Goal: Check status: Check status

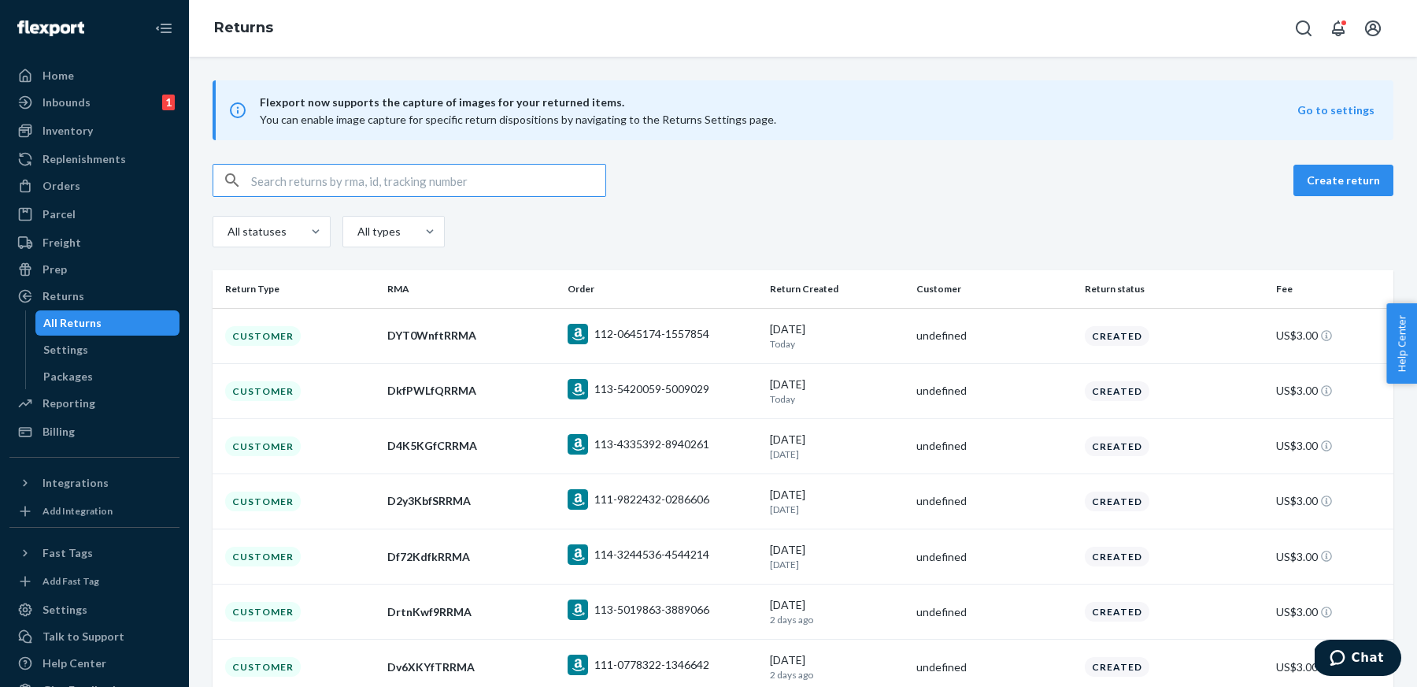
click at [413, 180] on input "text" at bounding box center [428, 180] width 354 height 31
paste input "200013734595611"
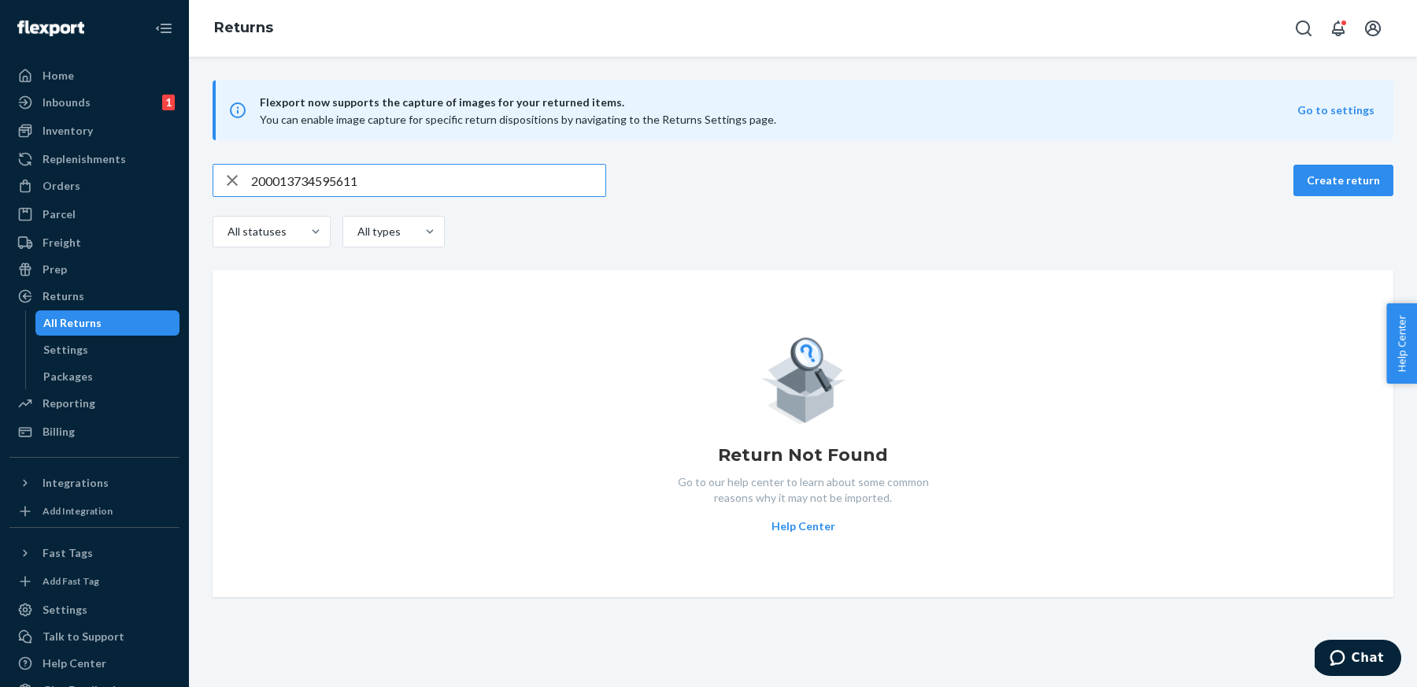
click at [531, 178] on input "200013734595611" at bounding box center [428, 180] width 354 height 31
paste input "609888408"
type input "200013609888408"
click at [415, 184] on input "200013609888408" at bounding box center [428, 180] width 354 height 31
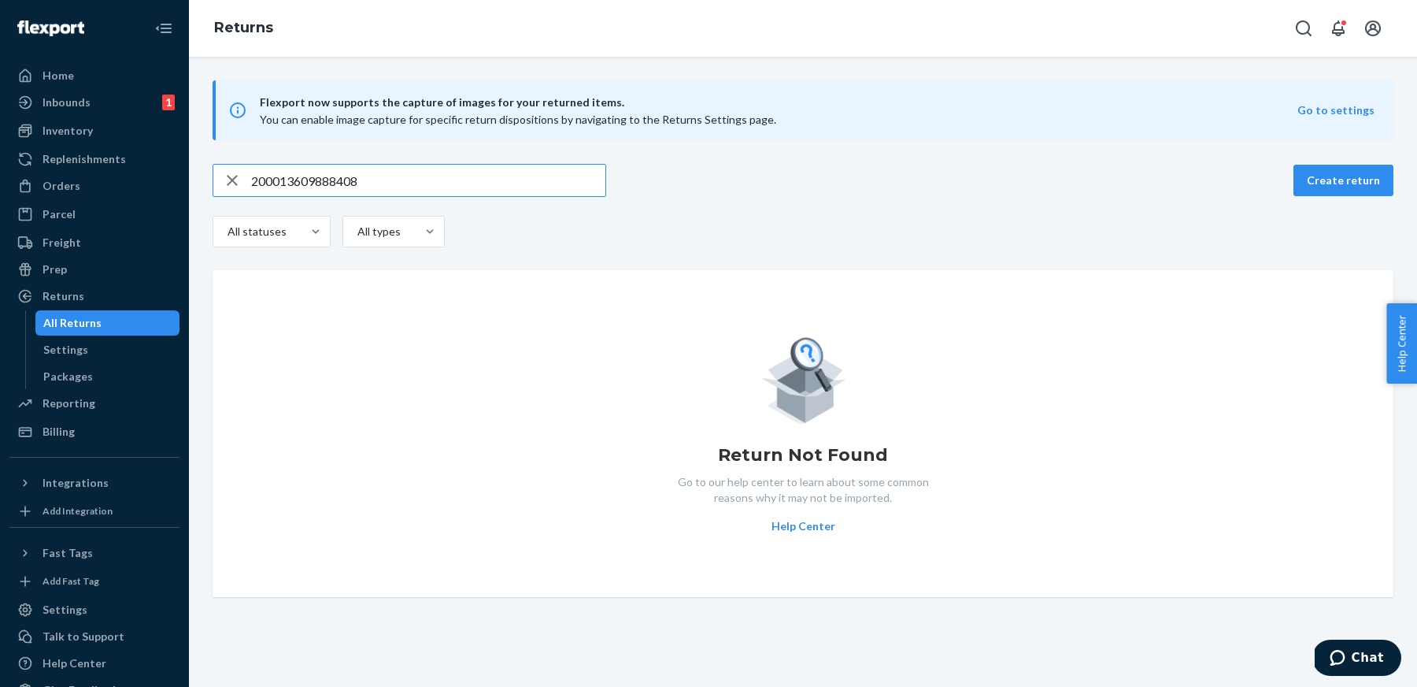
click at [415, 184] on input "200013609888408" at bounding box center [428, 180] width 354 height 31
click at [378, 186] on input "200013609888408" at bounding box center [428, 180] width 354 height 31
click at [118, 192] on div "Orders" at bounding box center [94, 186] width 167 height 22
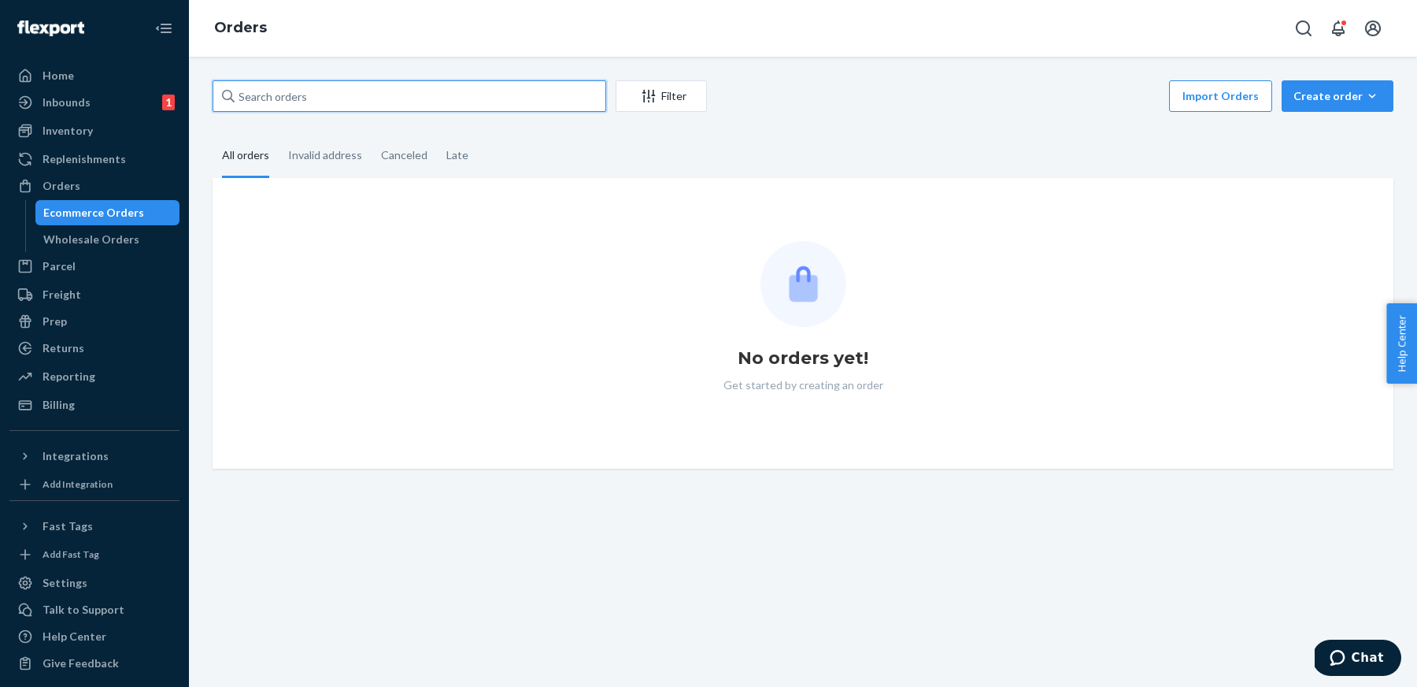
click at [332, 103] on input "text" at bounding box center [410, 95] width 394 height 31
paste input "200013609888408"
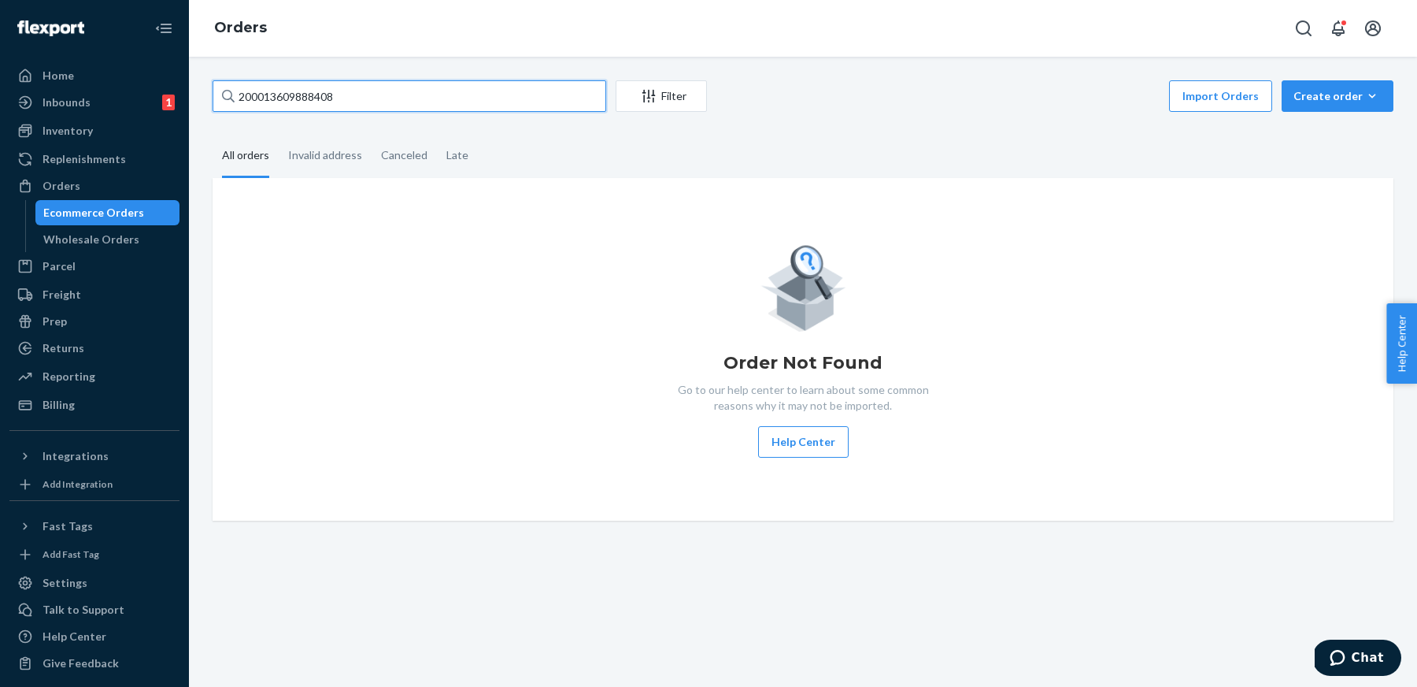
click at [553, 105] on input "200013609888408" at bounding box center [410, 95] width 394 height 31
paste input "734595611"
type input "200013734595611"
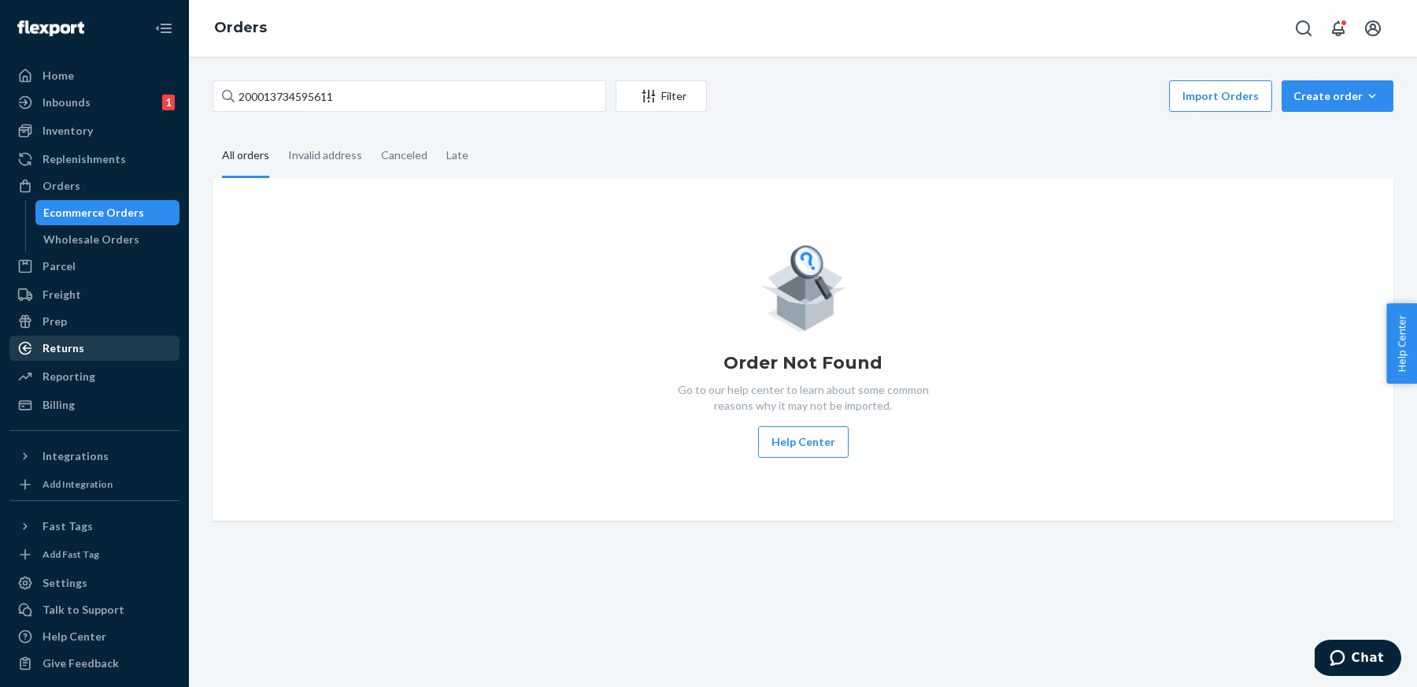
click at [66, 345] on div "Returns" at bounding box center [64, 348] width 42 height 16
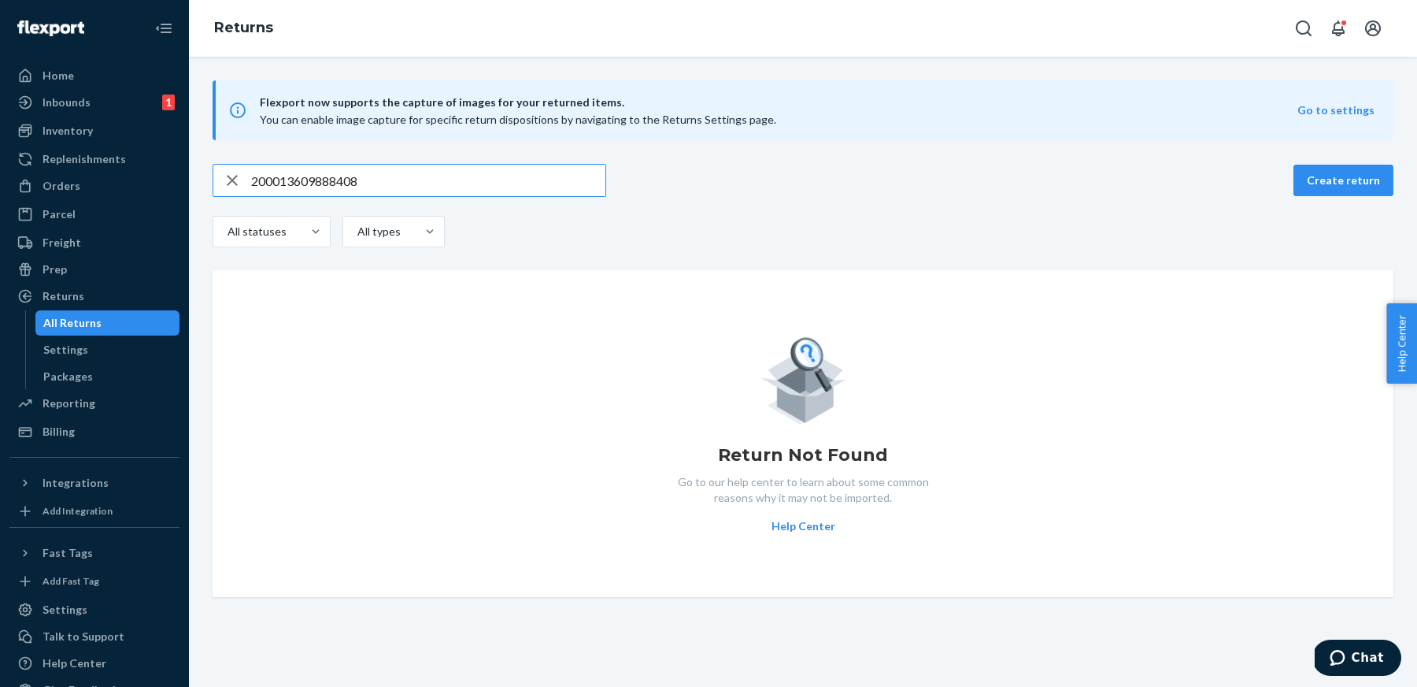
click at [543, 187] on input "200013609888408" at bounding box center [428, 180] width 354 height 31
paste input "D4K5KGfCRRMA"
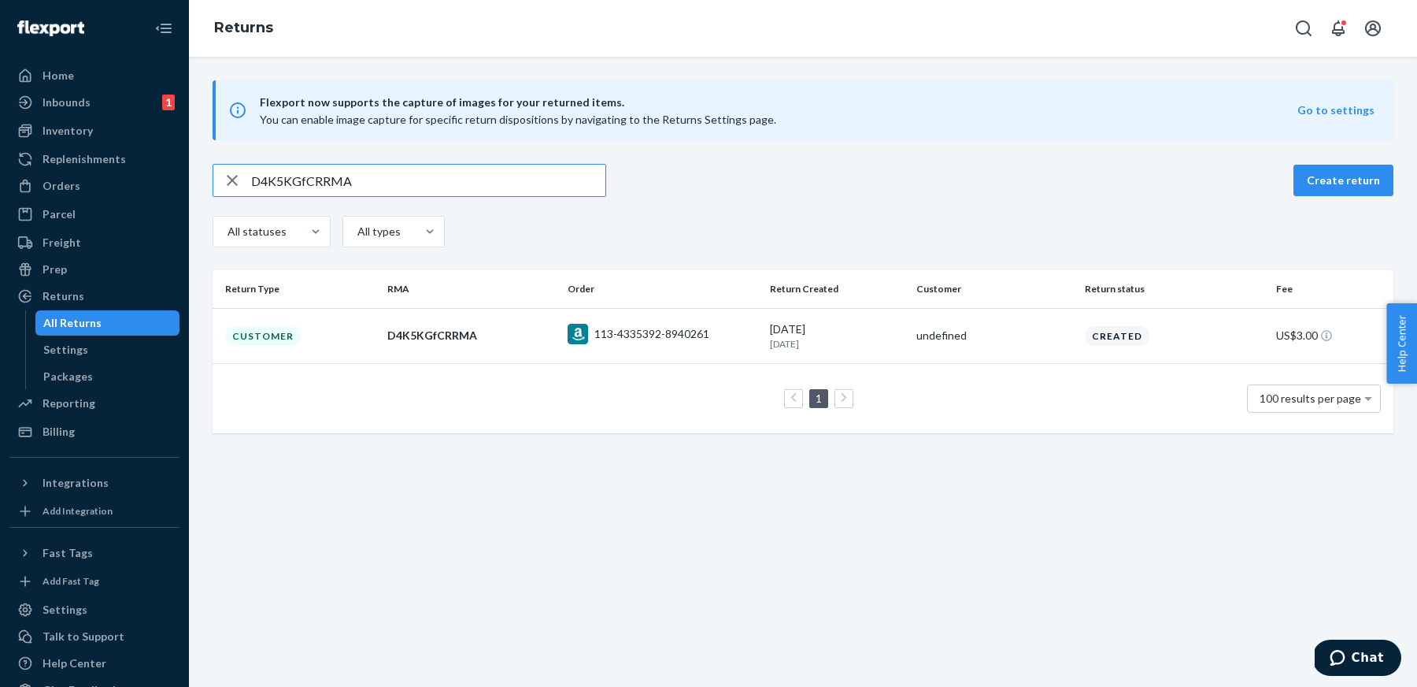
click at [526, 186] on input "D4K5KGfCRRMA" at bounding box center [428, 180] width 354 height 31
paste input "2y3KbfS"
click at [535, 191] on input "D2y3KbfSRRMA" at bounding box center [428, 180] width 354 height 31
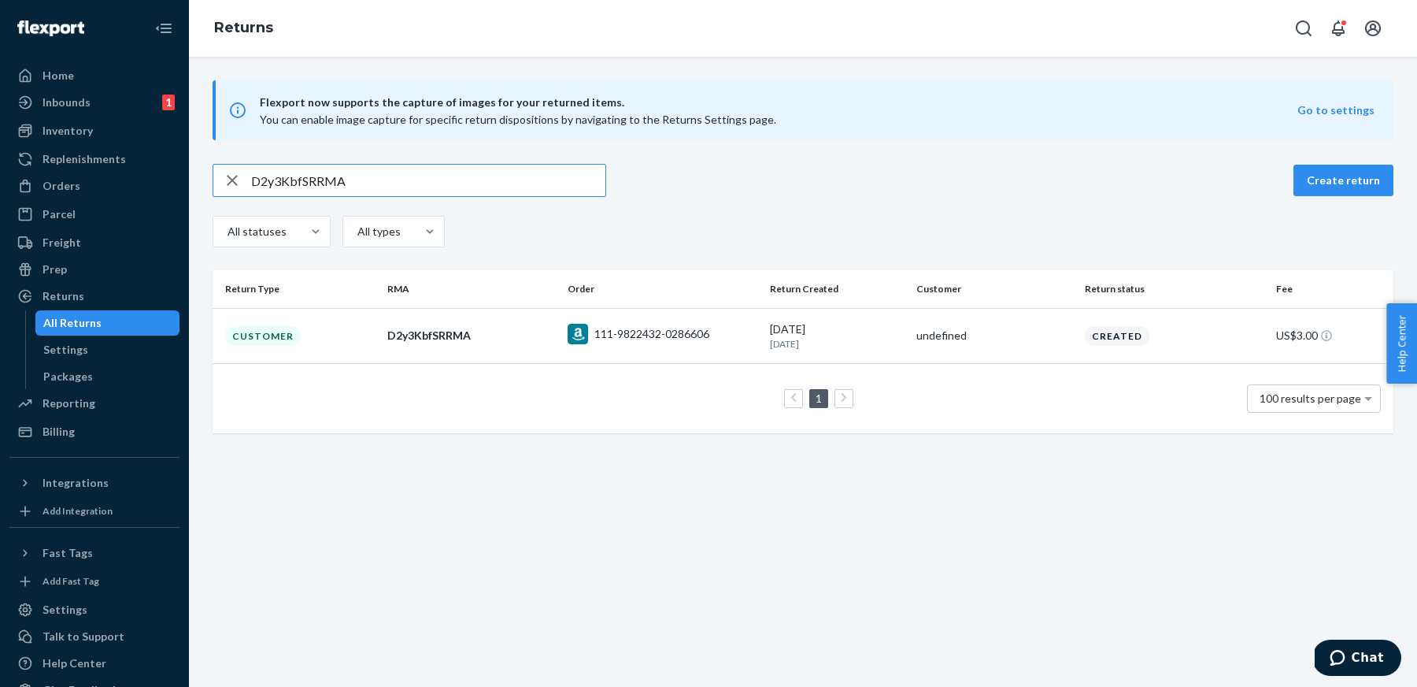
click at [535, 191] on input "D2y3KbfSRRMA" at bounding box center [428, 180] width 354 height 31
paste input "f72Kdfk"
click at [538, 184] on input "Df72KdfkRRMA" at bounding box center [428, 180] width 354 height 31
paste input "rtnKwf9"
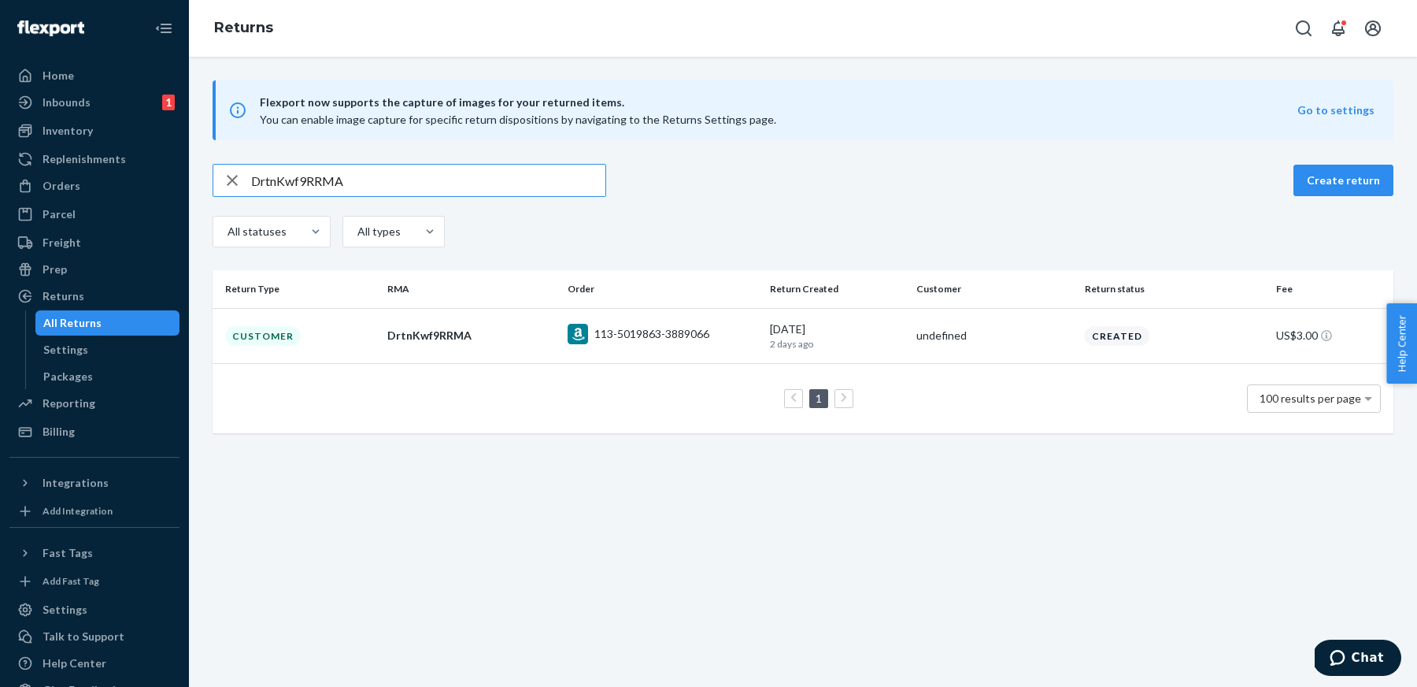
click at [545, 184] on input "DrtnKwf9RRMA" at bounding box center [428, 180] width 354 height 31
paste input "WhdKbfP"
click at [509, 176] on input "DWhdKbfPRRMA" at bounding box center [428, 180] width 354 height 31
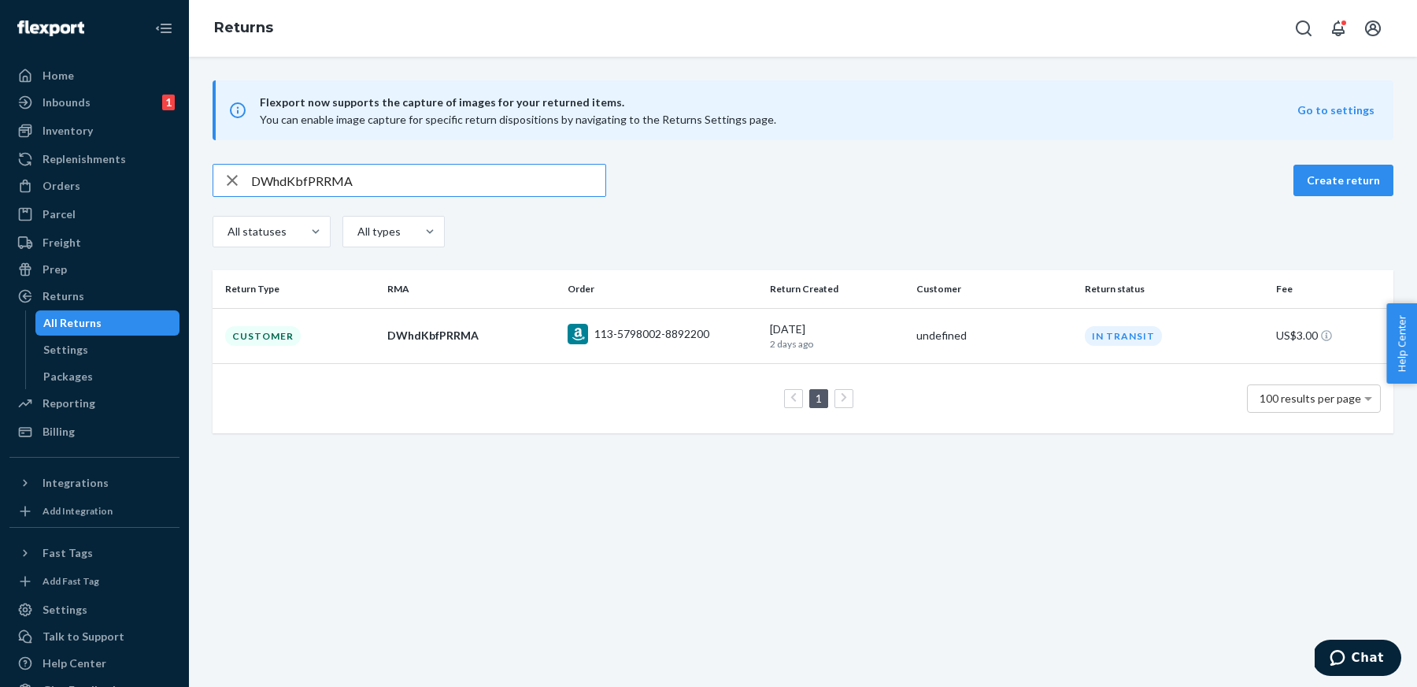
paste input "HzKrfb"
click at [519, 185] on input "DWHzKrfbRRMA" at bounding box center [428, 180] width 354 height 31
paste input "kG8Kt"
click at [557, 171] on input "DkG8KtfbRRMA" at bounding box center [428, 180] width 354 height 31
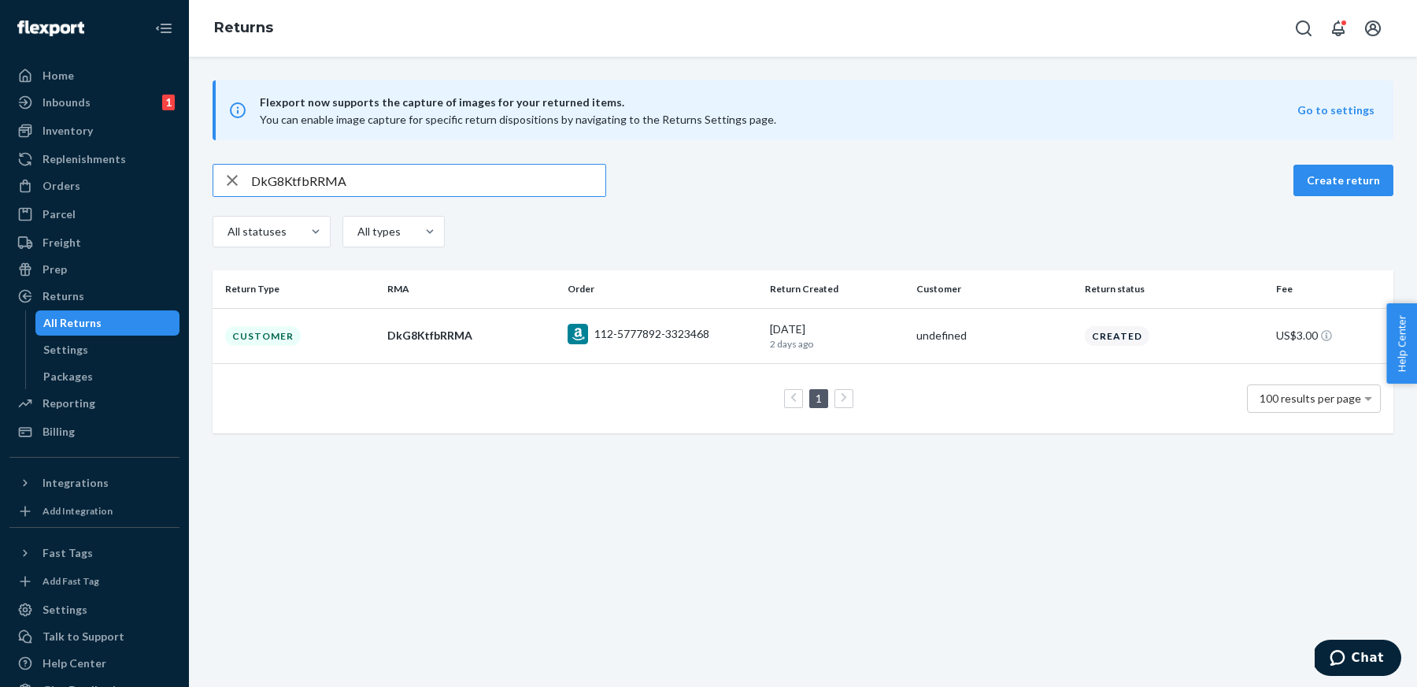
click at [557, 171] on input "DkG8KtfbRRMA" at bounding box center [428, 180] width 354 height 31
paste input "67mmfx"
click at [540, 187] on input "Dk67mmfxRRMA" at bounding box center [428, 180] width 354 height 31
paste input "Zl8mSf9"
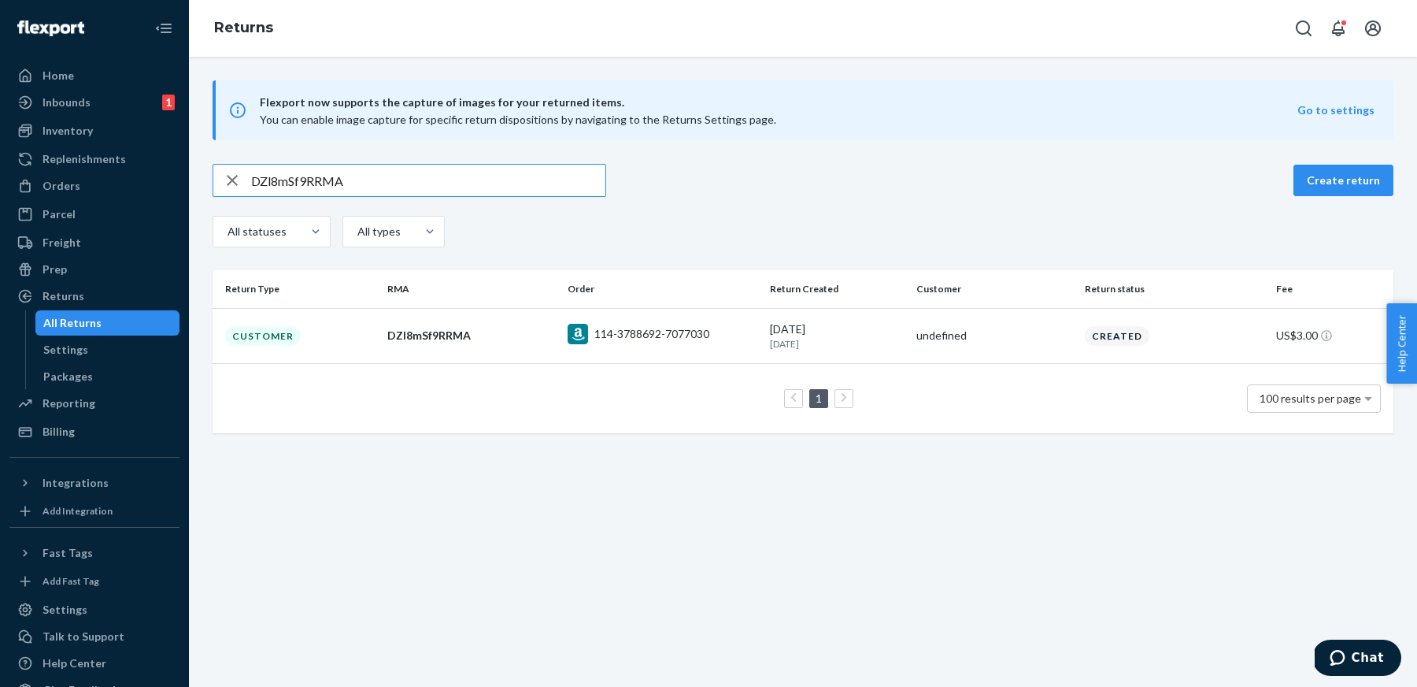
click at [539, 184] on input "DZl8mSf9RRMA" at bounding box center [428, 180] width 354 height 31
paste input "psxmzfS"
click at [529, 188] on input "DpsxmzfSRRMA" at bounding box center [428, 180] width 354 height 31
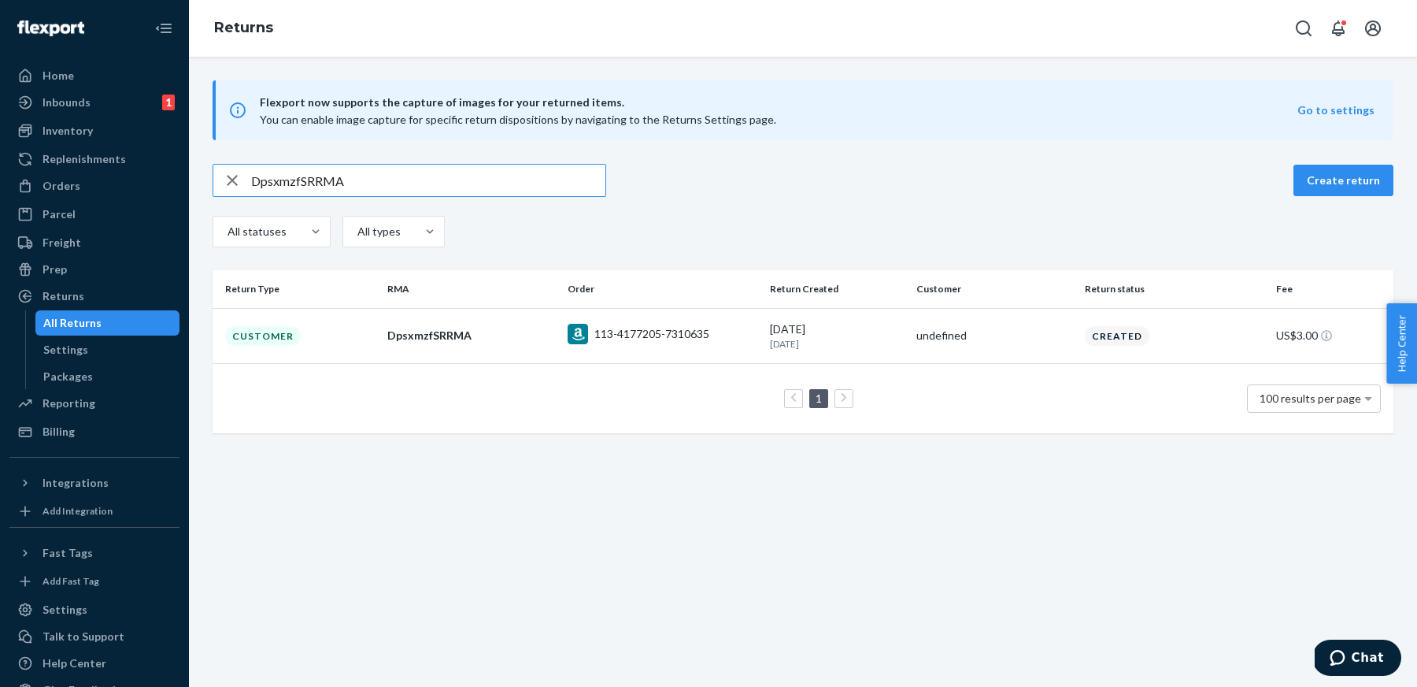
click at [529, 188] on input "DpsxmzfSRRMA" at bounding box center [428, 180] width 354 height 31
paste input "8JTmBf4"
click at [532, 184] on input "D8JTmBf4RRMA" at bounding box center [428, 180] width 354 height 31
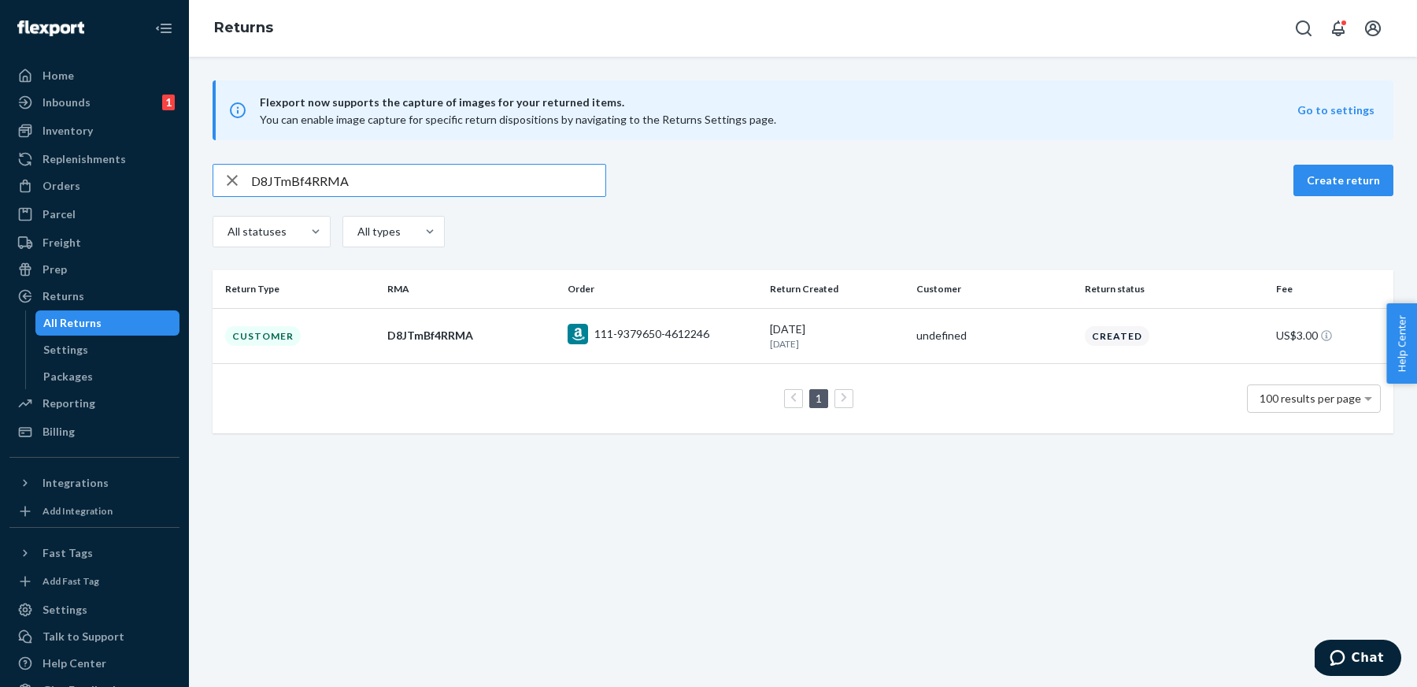
paste input "0e396251-a238-4aa7-95e9-fcac10e1591f"
type input "0e396251-a238-4aa7-95e9-fcac10e1591f"
click at [540, 181] on input "0e396251-a238-4aa7-95e9-fcac10e1591f" at bounding box center [428, 180] width 354 height 31
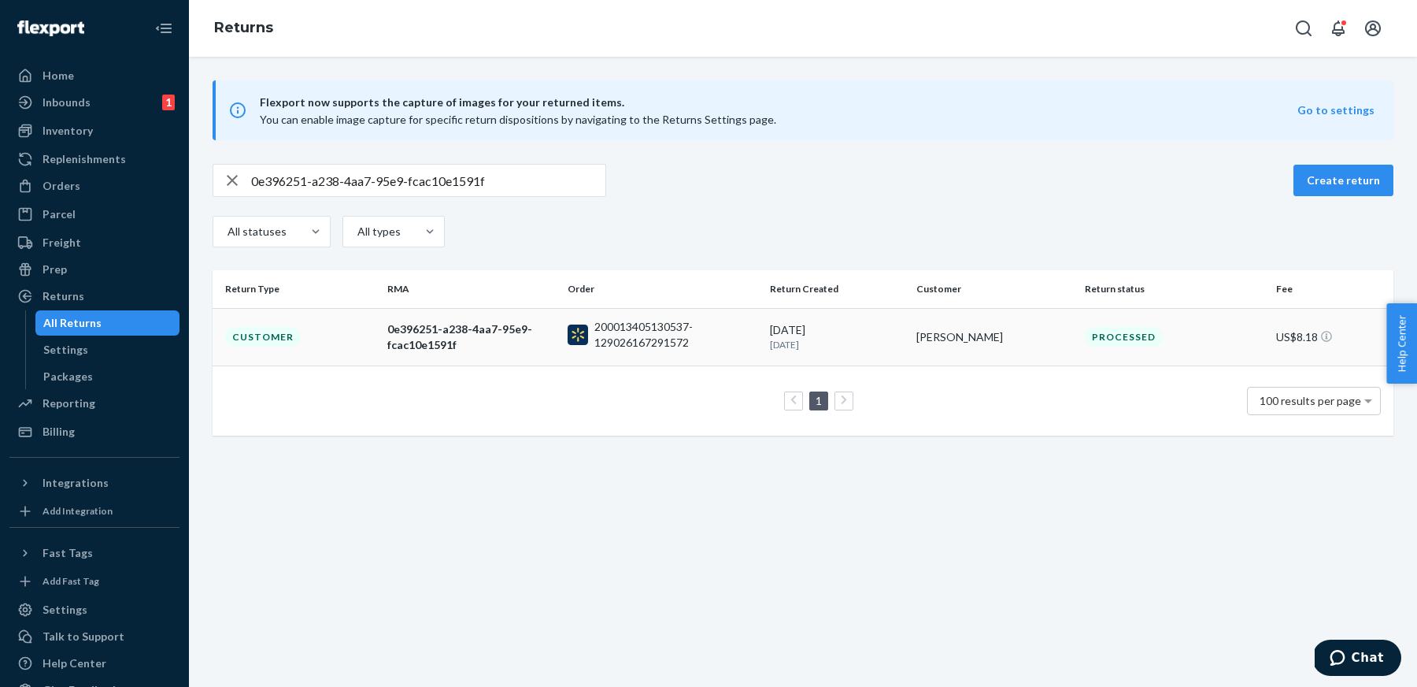
click at [439, 348] on div "0e396251-a238-4aa7-95e9-fcac10e1591f" at bounding box center [471, 336] width 168 height 31
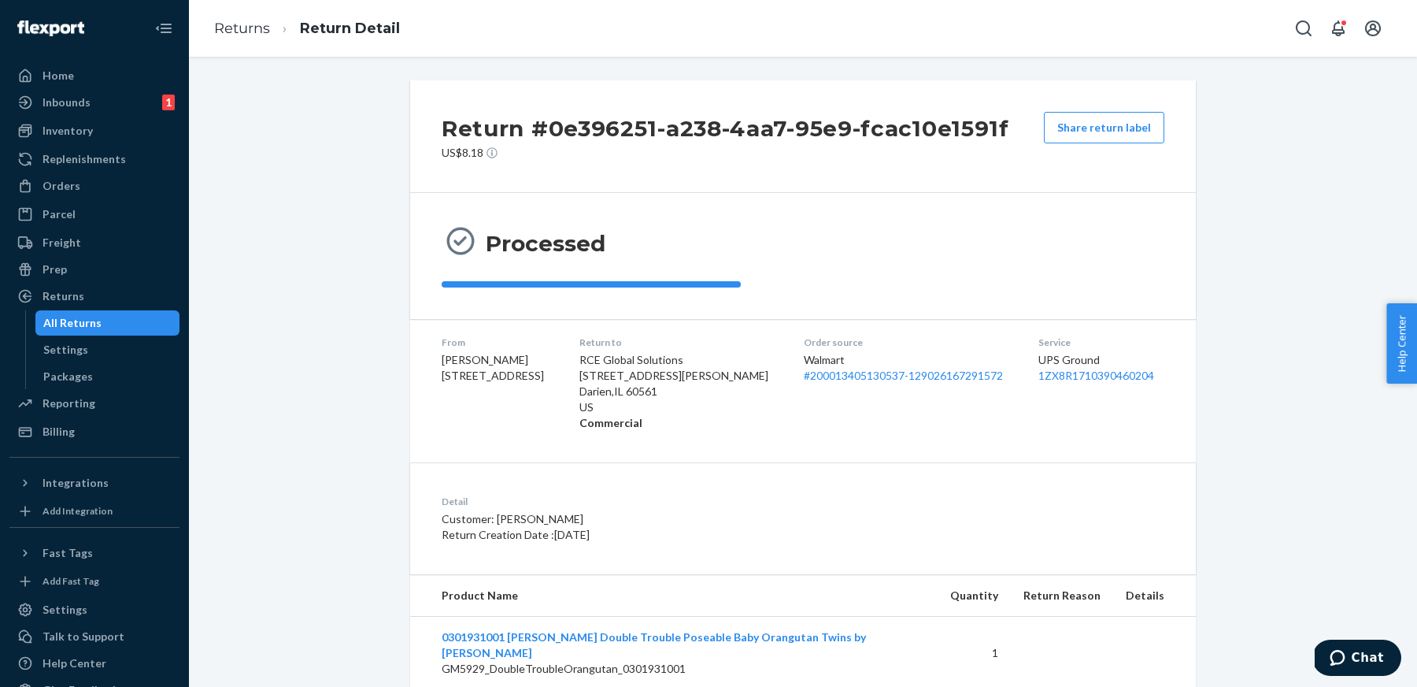
scroll to position [24, 0]
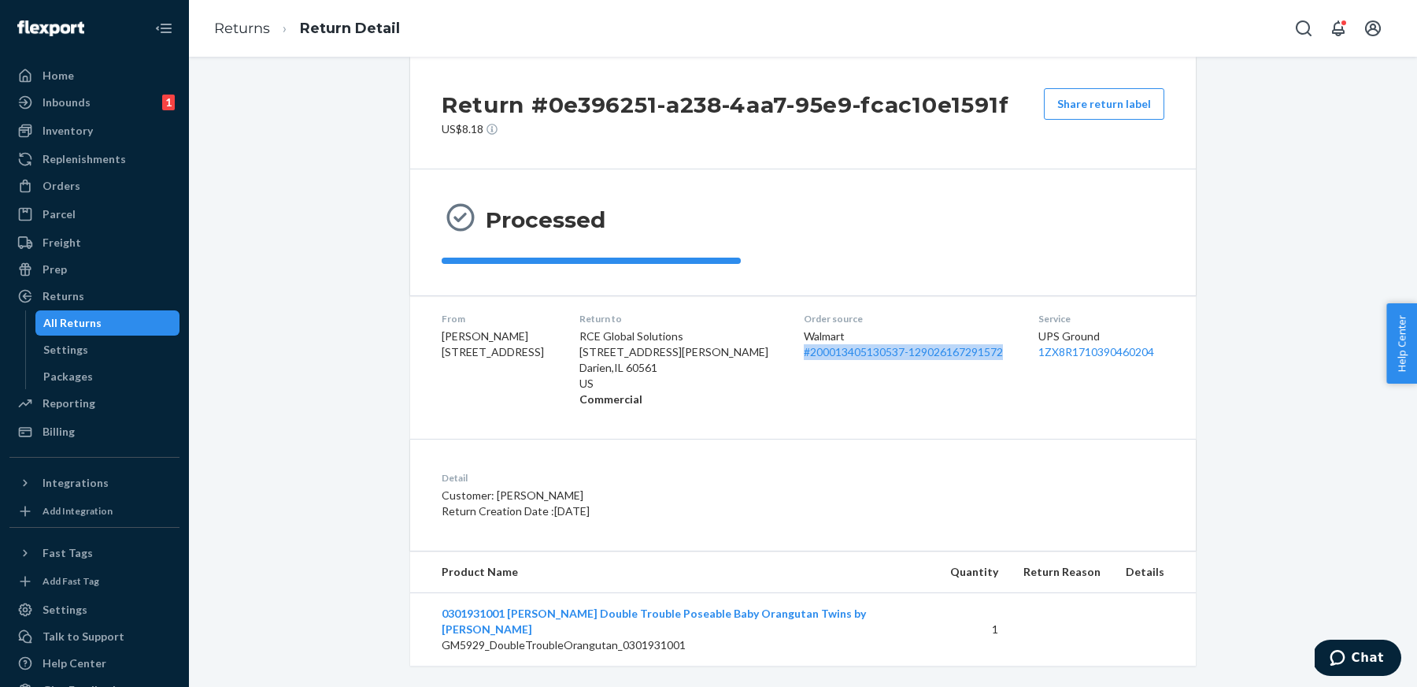
click at [906, 405] on div "Order source Walmart # 200013405130537-129026167291572" at bounding box center [908, 359] width 209 height 95
click at [226, 28] on link "Returns" at bounding box center [242, 28] width 56 height 17
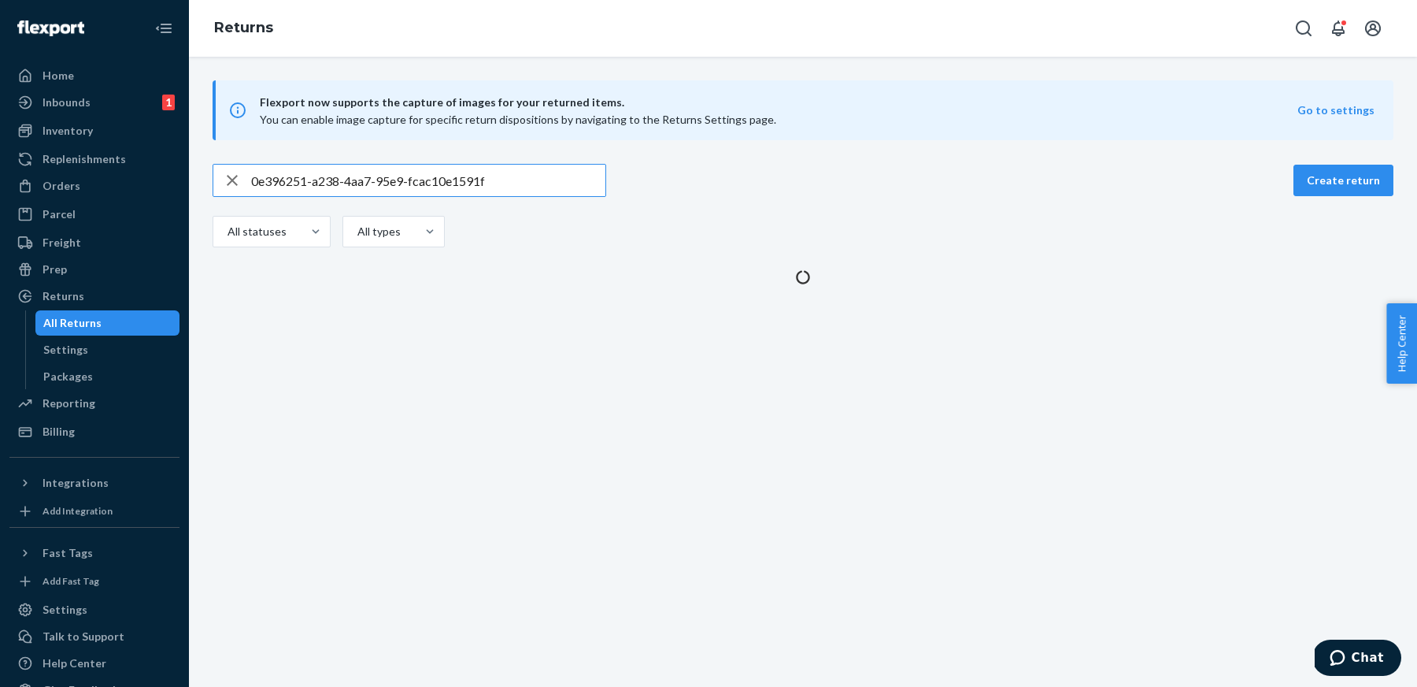
click at [530, 192] on input "0e396251-a238-4aa7-95e9-fcac10e1591f" at bounding box center [428, 180] width 354 height 31
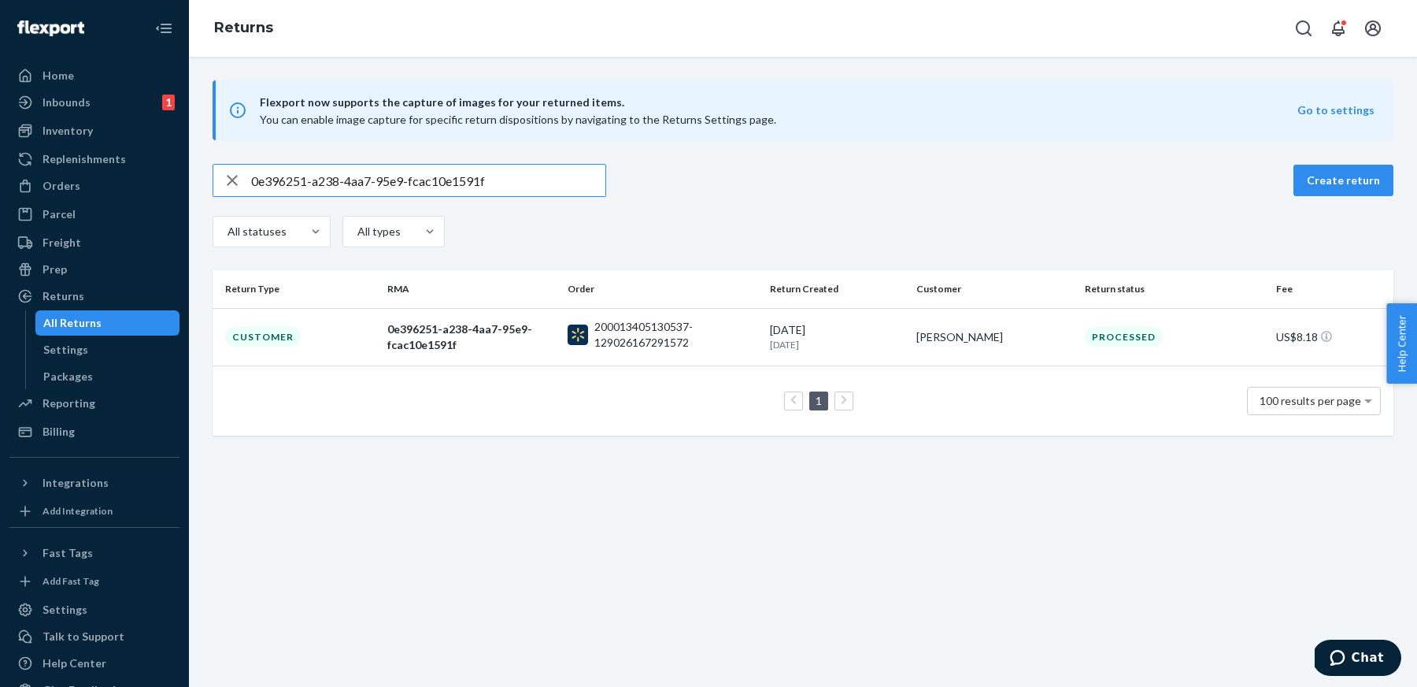
click at [530, 192] on input "0e396251-a238-4aa7-95e9-fcac10e1591f" at bounding box center [428, 180] width 354 height 31
click at [544, 183] on input "DrKrlNfjRRMA" at bounding box center [428, 180] width 354 height 31
paste input "kHFl7fN"
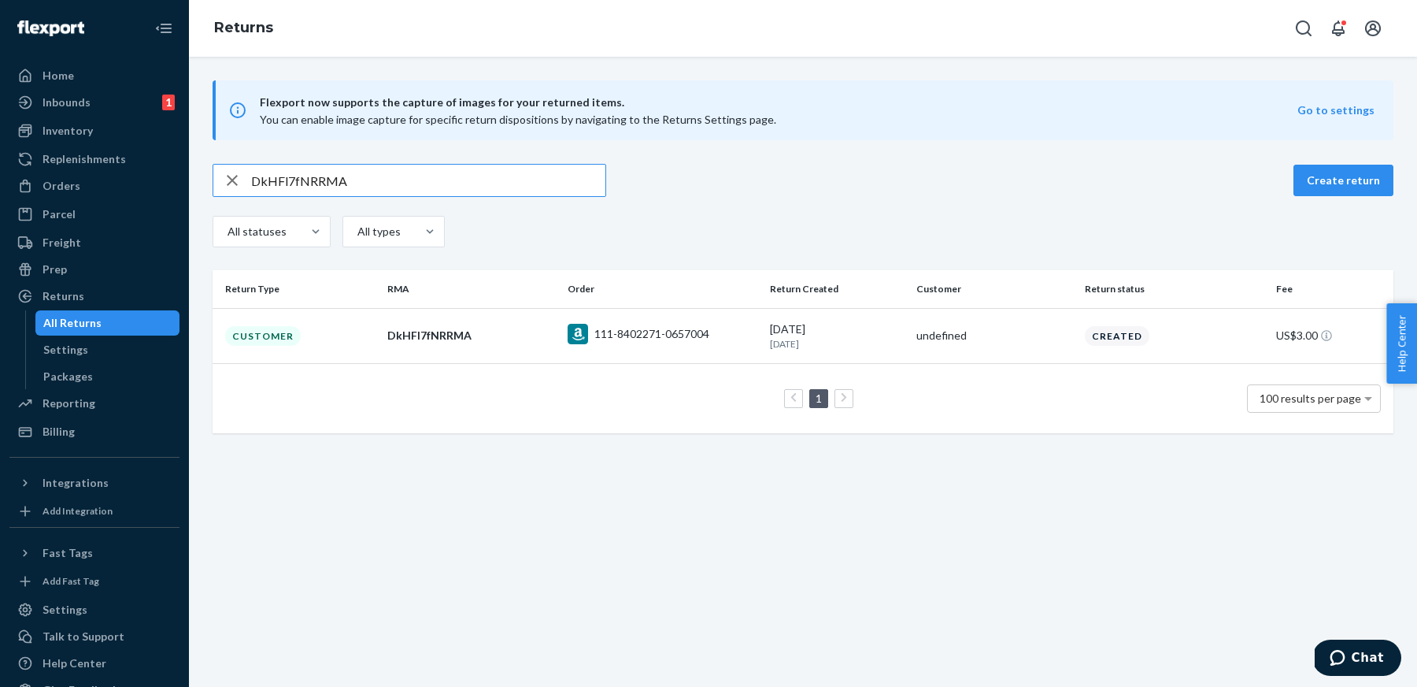
click at [509, 192] on input "DkHFl7fNRRMA" at bounding box center [428, 180] width 354 height 31
paste input "2rxlHfp"
click at [548, 177] on input "D2rxlHfpRRMA" at bounding box center [428, 180] width 354 height 31
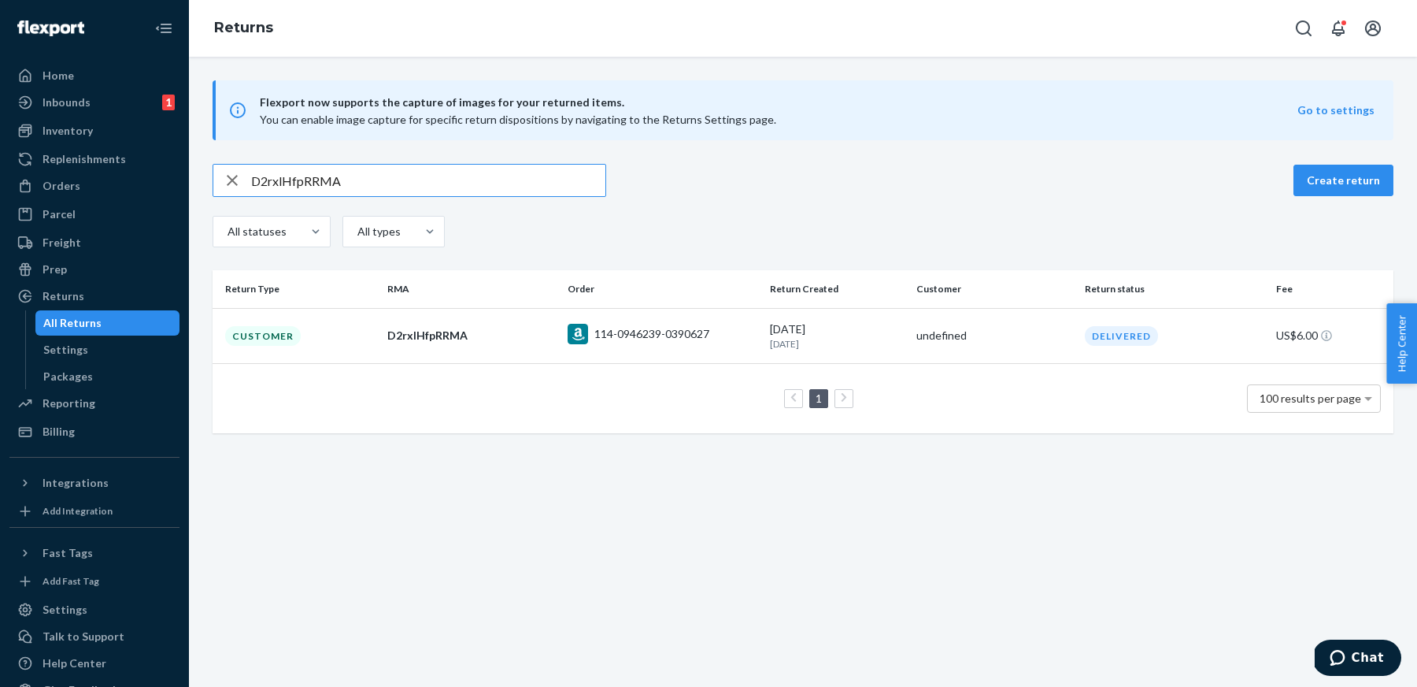
paste input "jpcl7fn"
click at [542, 180] on input "Djpcl7fnRRMA" at bounding box center [428, 180] width 354 height 31
paste input "Lmc0hfG"
click at [524, 179] on input "DLmc0hfGRRMA" at bounding box center [428, 180] width 354 height 31
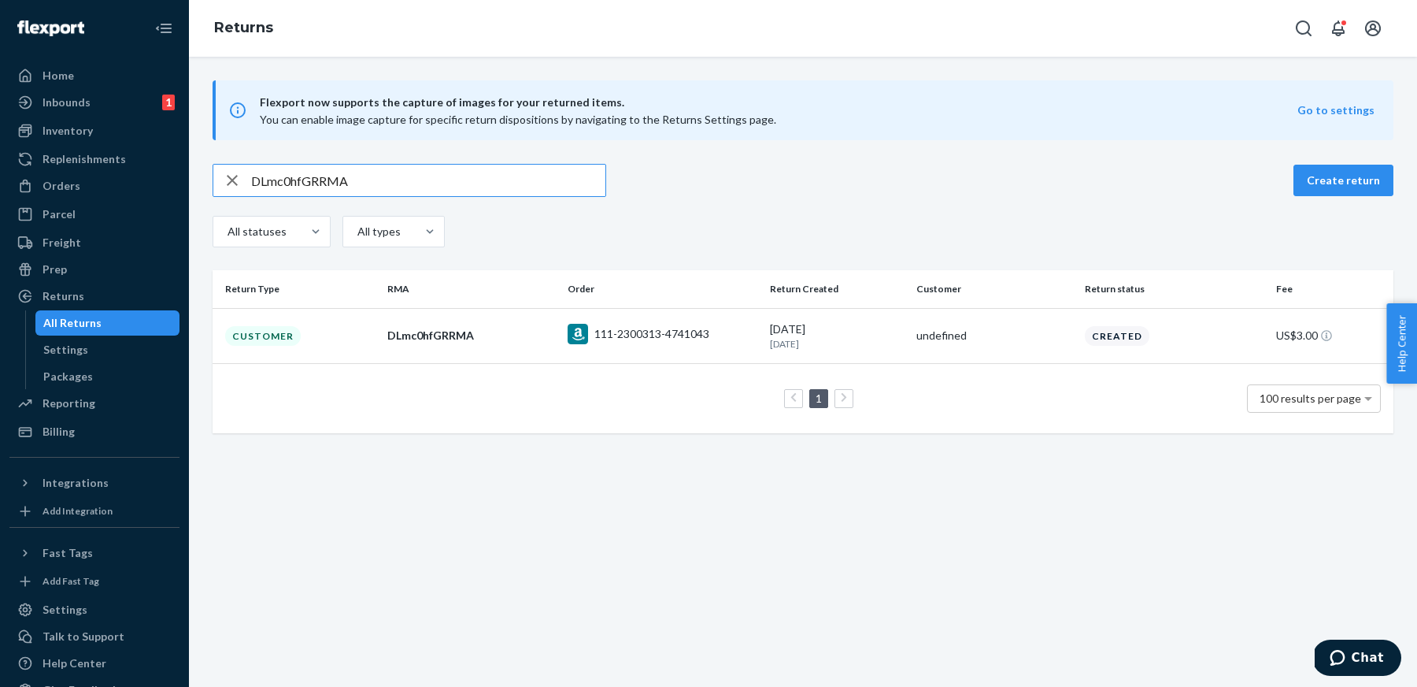
click at [524, 179] on input "DLmc0hfGRRMA" at bounding box center [428, 180] width 354 height 31
paste input "WLT0Zf3"
click at [531, 191] on input "DWLT0Zf3RRMA" at bounding box center [428, 180] width 354 height 31
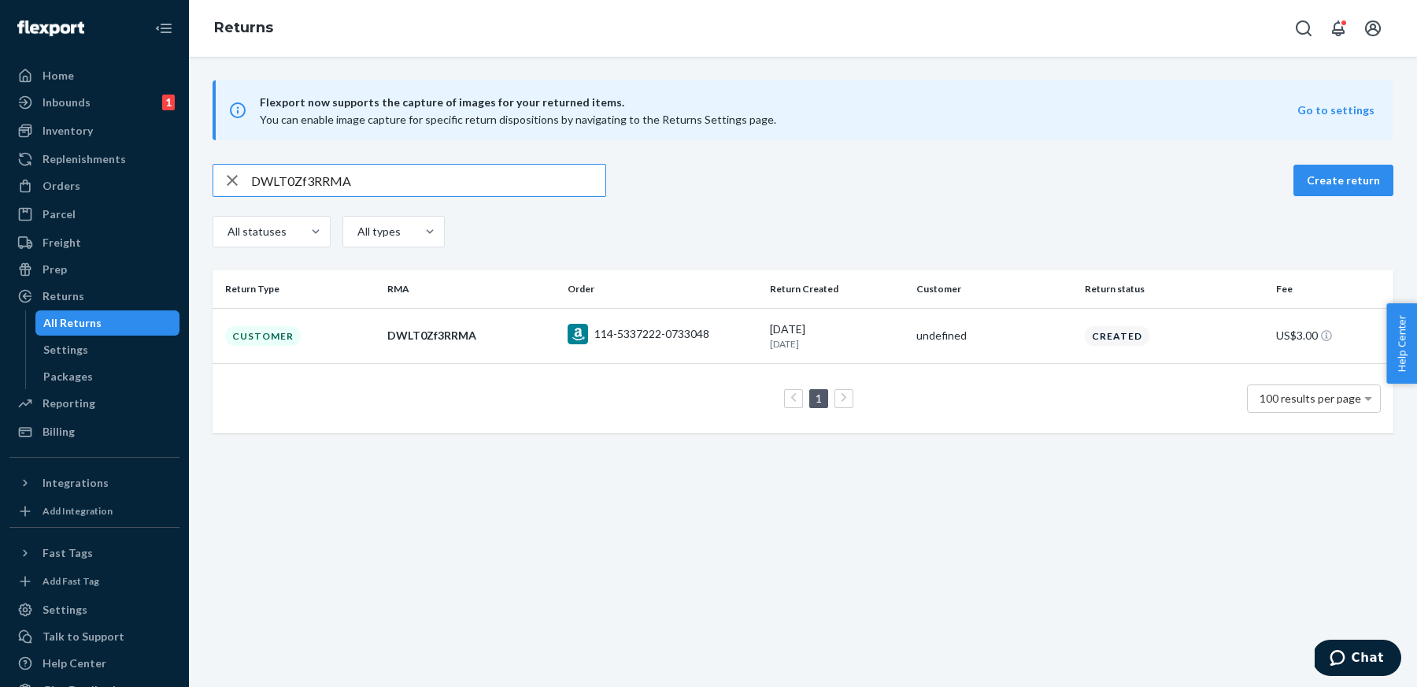
paste input "Ldt0zfQ"
click at [519, 188] on input "DLdt0zfQRRMA" at bounding box center [428, 180] width 354 height 31
paste input "ZXfS0fH"
click at [483, 186] on input "DZXfS0fHRRMA" at bounding box center [428, 180] width 354 height 31
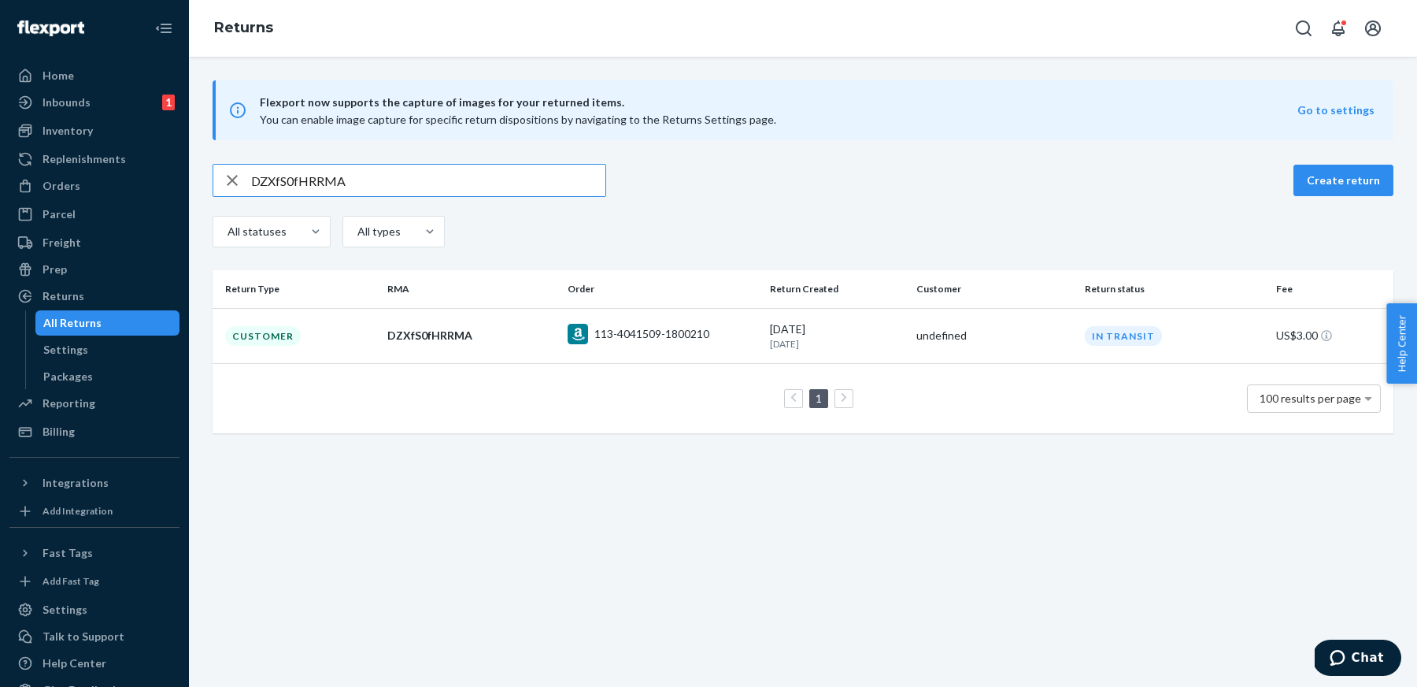
click at [483, 186] on input "DZXfS0fHRRMA" at bounding box center [428, 180] width 354 height 31
paste input "pf3Swf4"
click at [554, 188] on input "Dpf3Swf4RRMA" at bounding box center [428, 180] width 354 height 31
paste input "Hgm6qft"
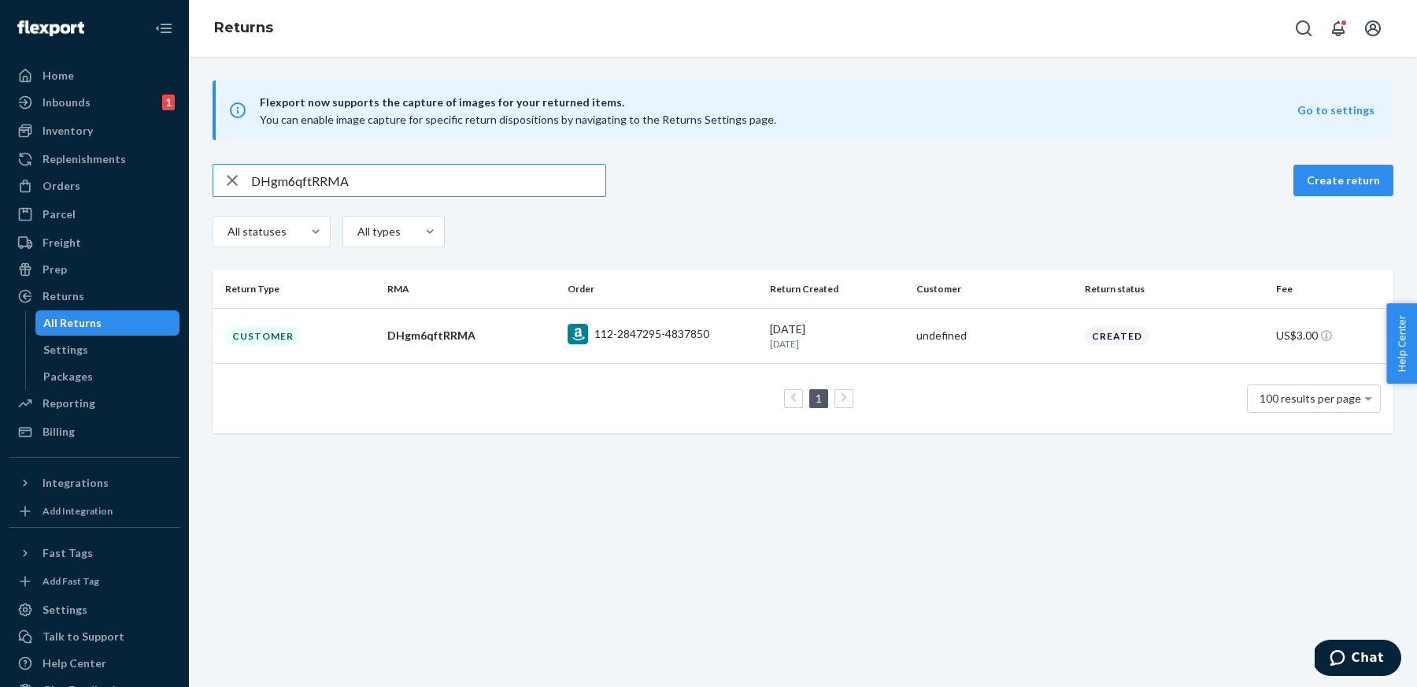
click at [530, 174] on input "DHgm6qftRRMA" at bounding box center [428, 180] width 354 height 31
paste input "klGdb"
click at [509, 180] on input "DklGdbftRRMA" at bounding box center [428, 180] width 354 height 31
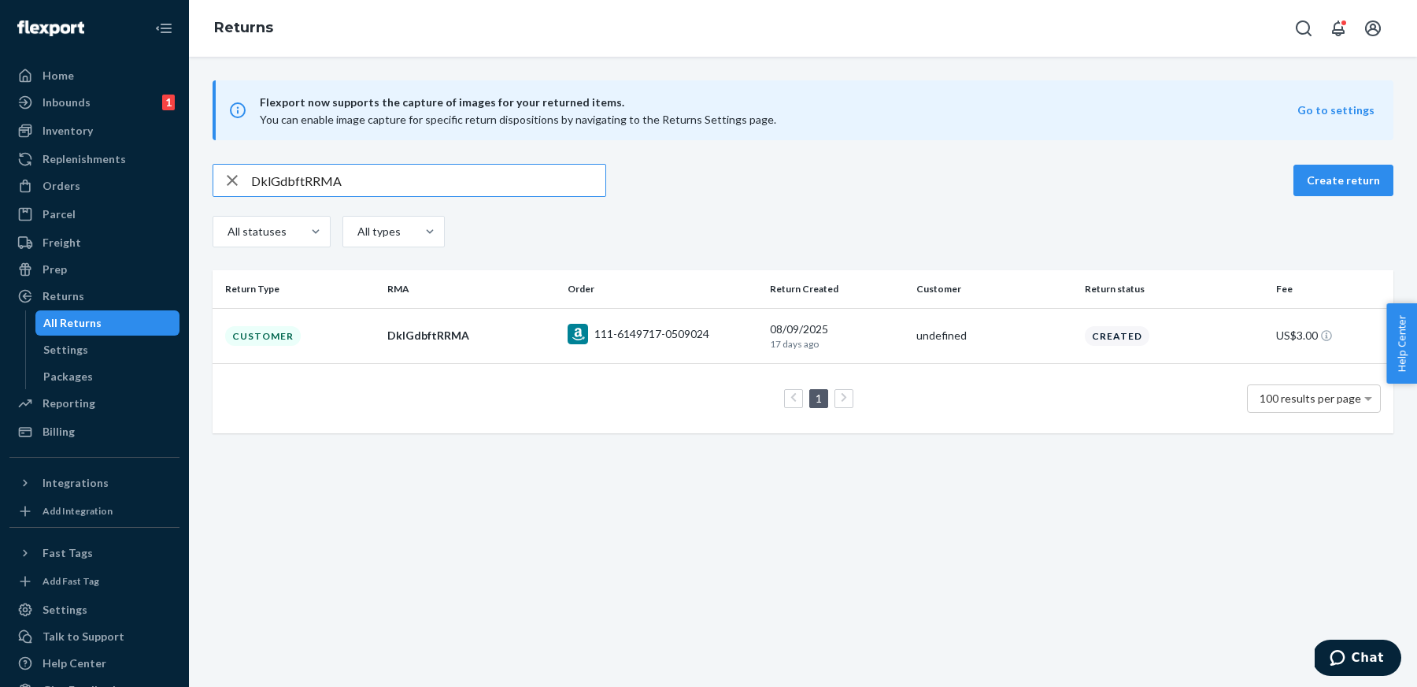
paste input "Wl5G4fJ"
click at [522, 178] on input "DWl5G4fJRRMA" at bounding box center [428, 180] width 354 height 31
paste input "4lmtJfZ"
click at [534, 183] on input "D4lmtJfZRRMA" at bounding box center [428, 180] width 354 height 31
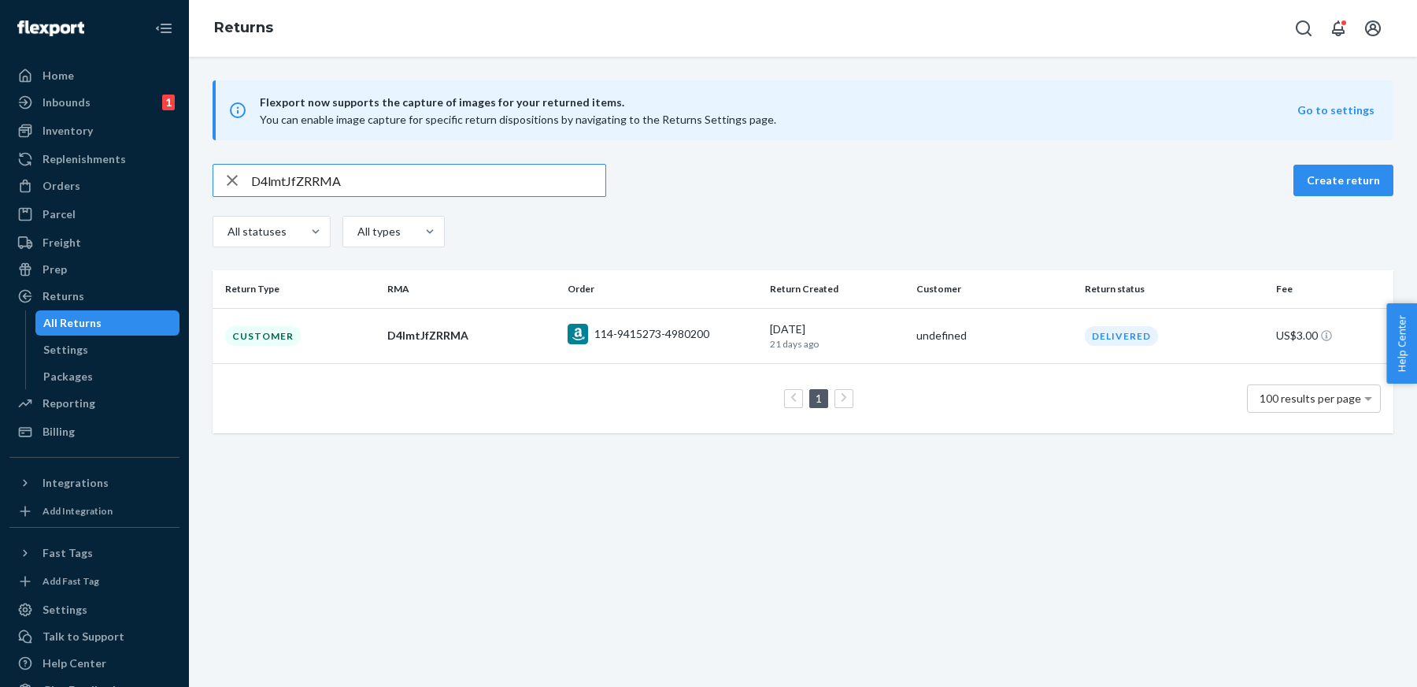
click at [534, 183] on input "D4lmtJfZRRMA" at bounding box center [428, 180] width 354 height 31
paste input "v9lxlfM"
click at [416, 192] on input "Dv9lxlfMRRMA" at bounding box center [428, 180] width 354 height 31
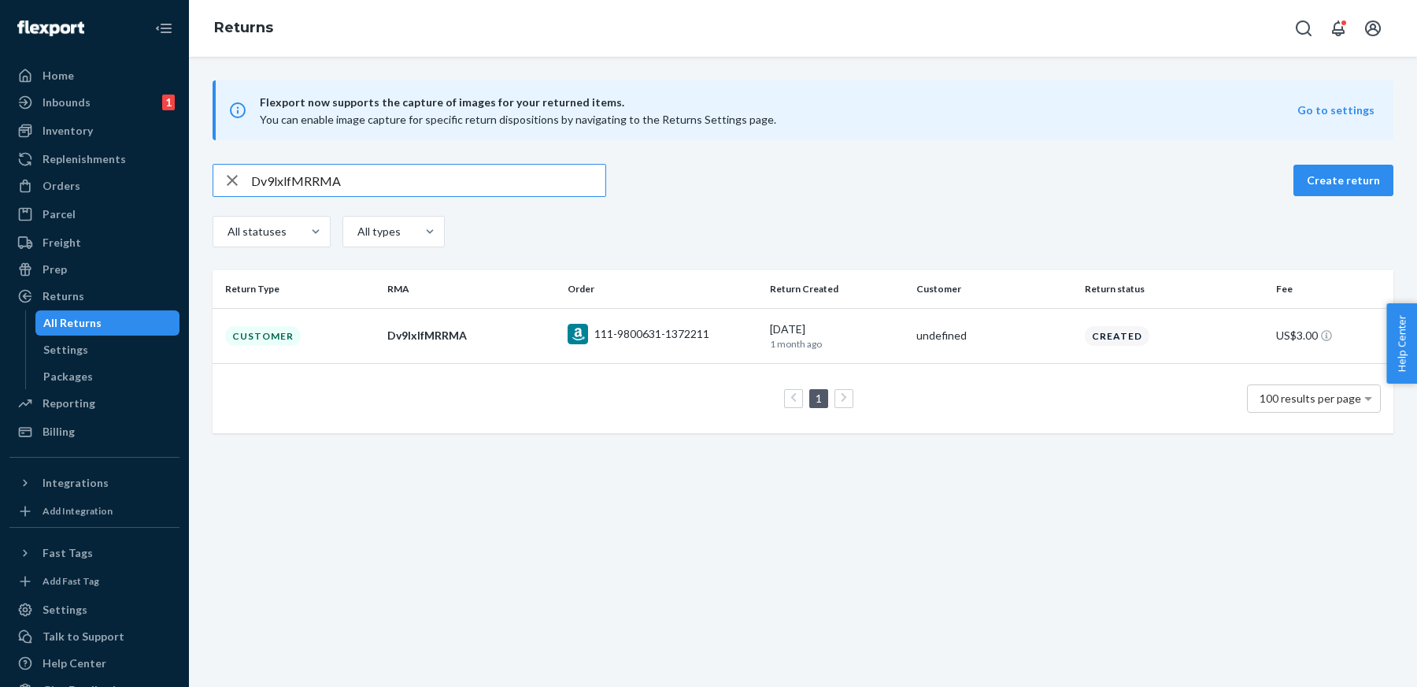
paste input "FmVJPfk"
type input "DFmVJPfkRRMA"
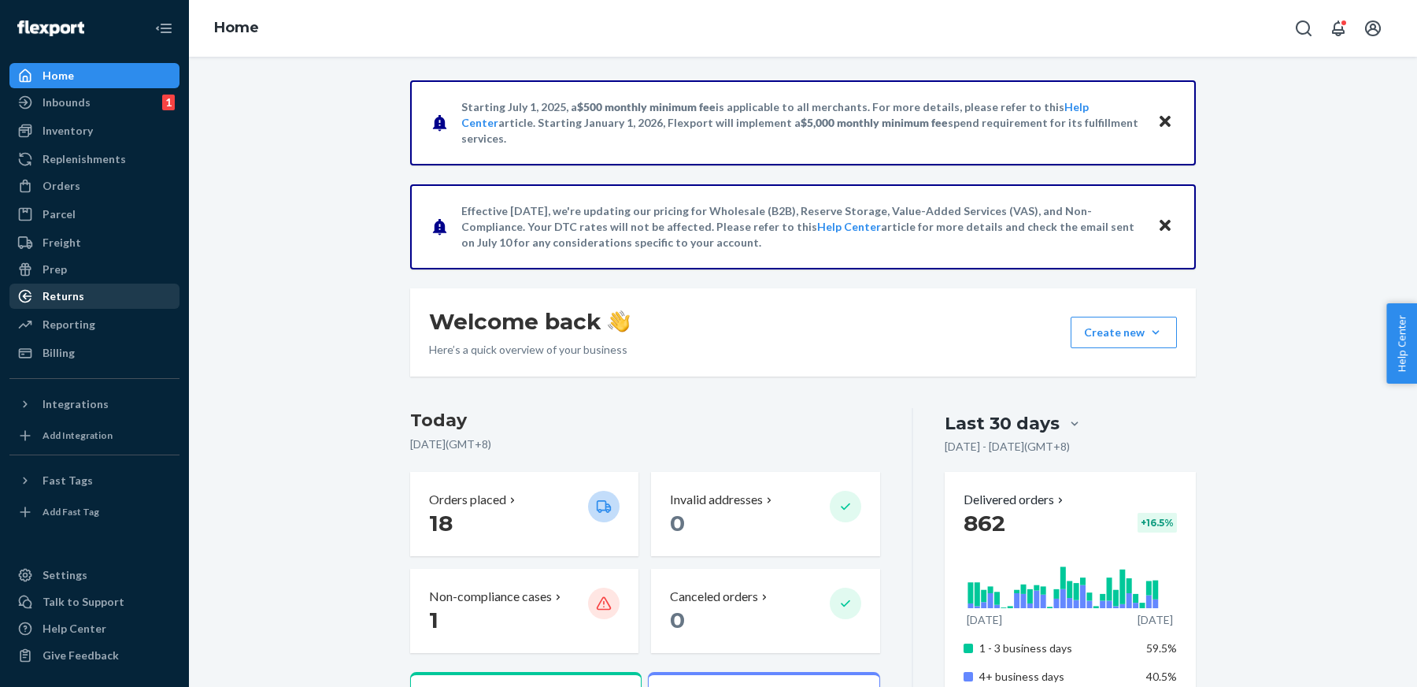
click at [50, 296] on div "Returns" at bounding box center [64, 296] width 42 height 16
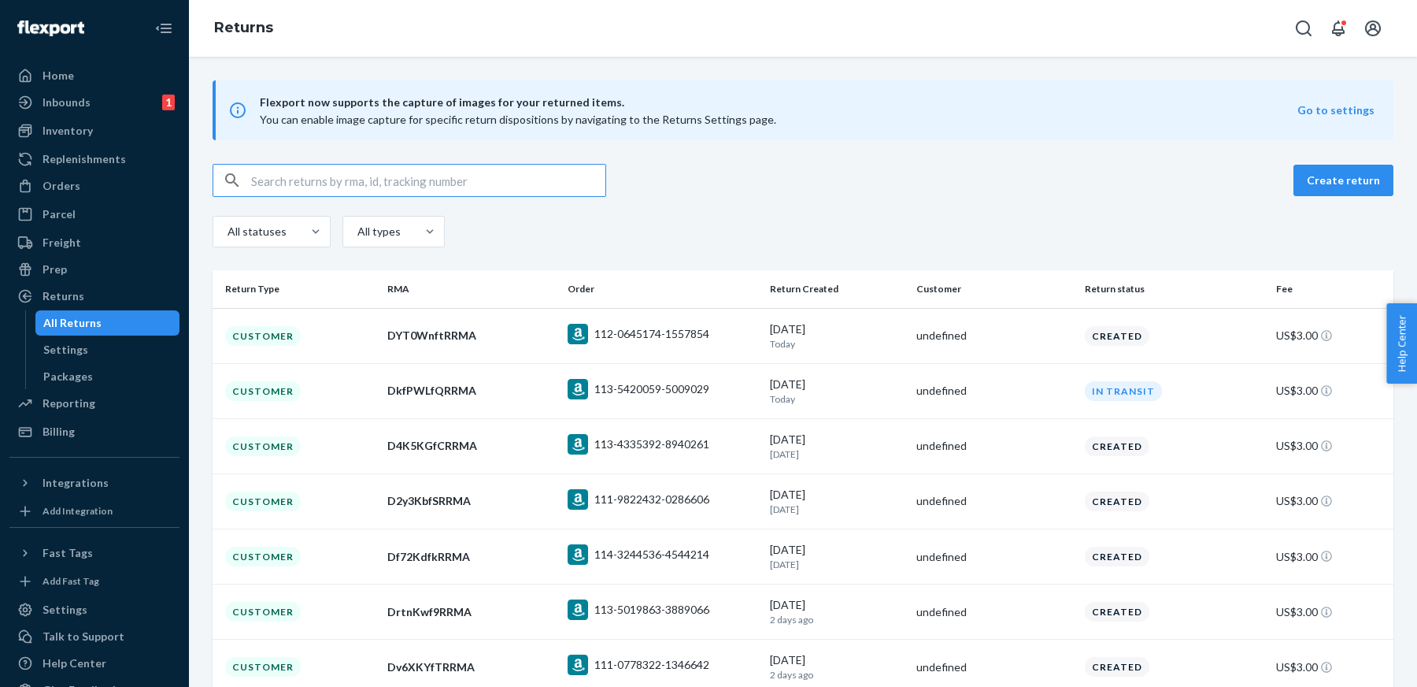
click at [361, 187] on input "text" at bounding box center [428, 180] width 354 height 31
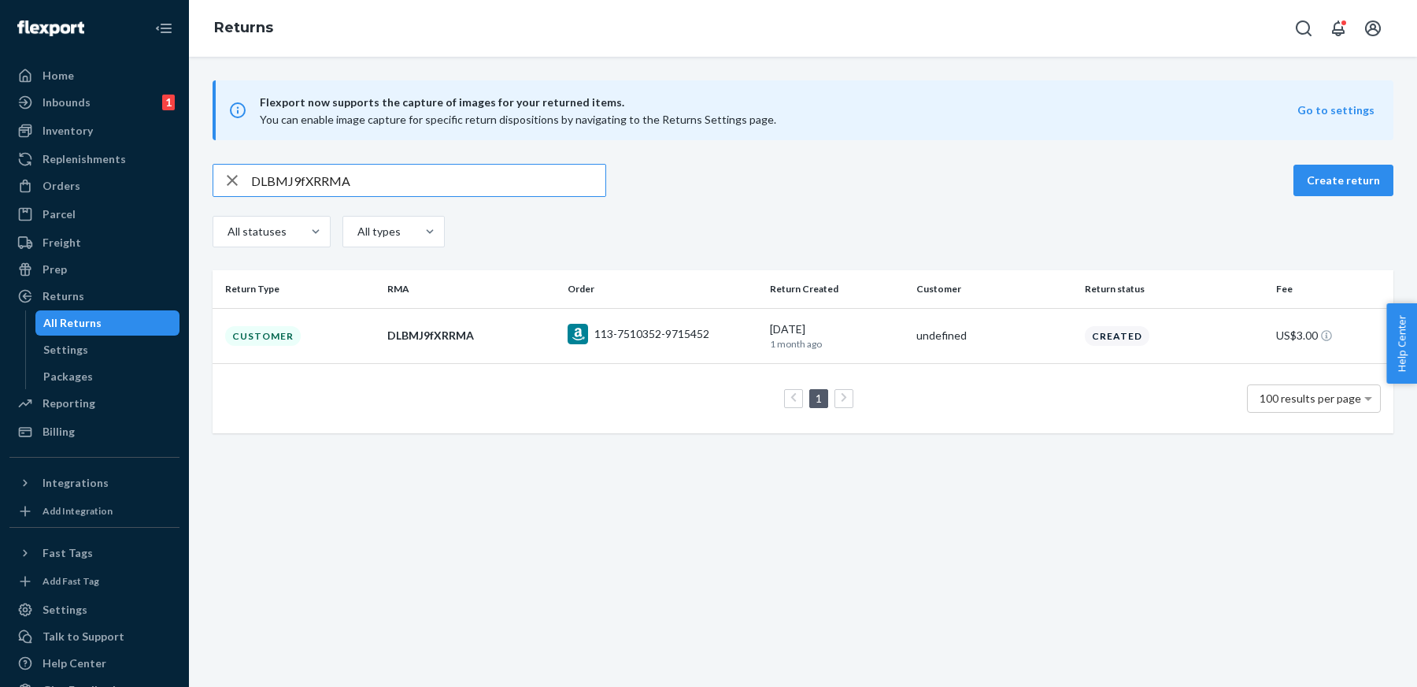
click at [537, 176] on input "DLBMJ9fXRRMA" at bounding box center [428, 180] width 354 height 31
paste input "4831Bf8"
click at [502, 187] on input "D4831Bf8RRMA" at bounding box center [428, 180] width 354 height 31
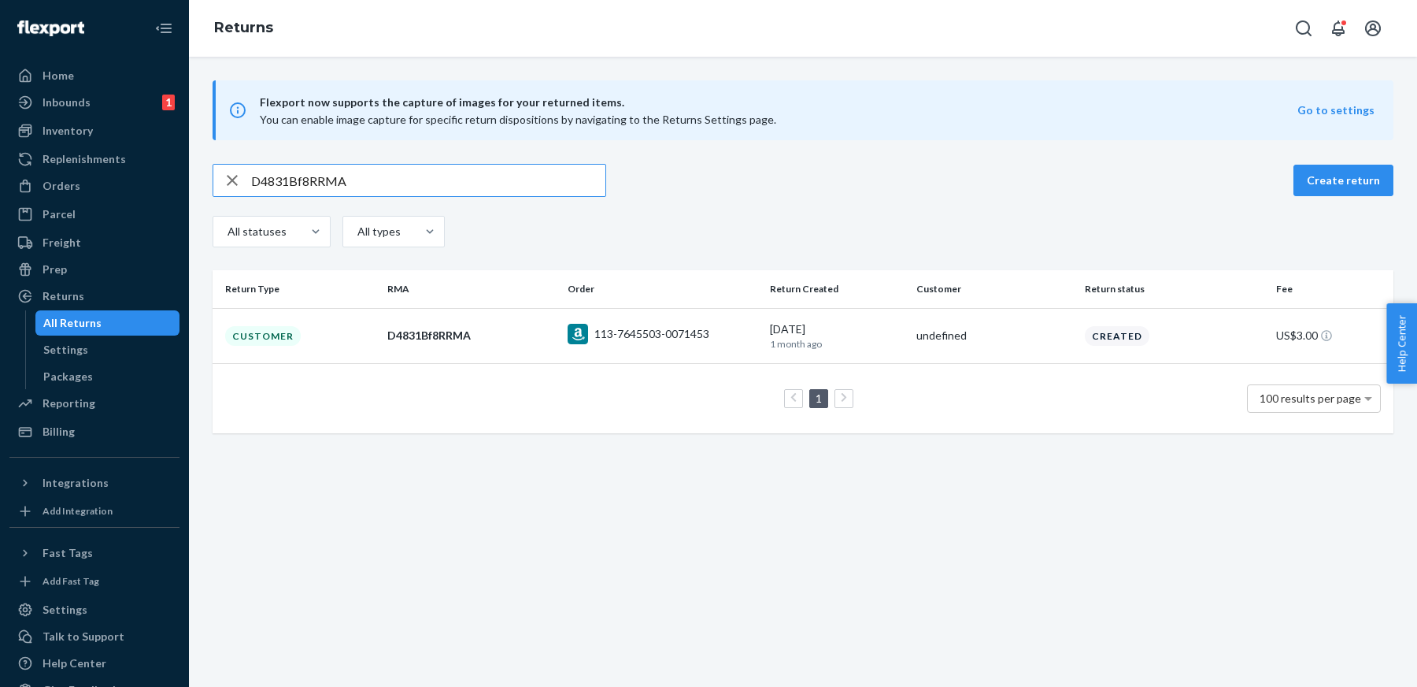
paste input "fYf18ft"
click at [525, 176] on input "DfYf18ftRRMA" at bounding box center [428, 180] width 354 height 31
paste input "112-3005185-2822621"
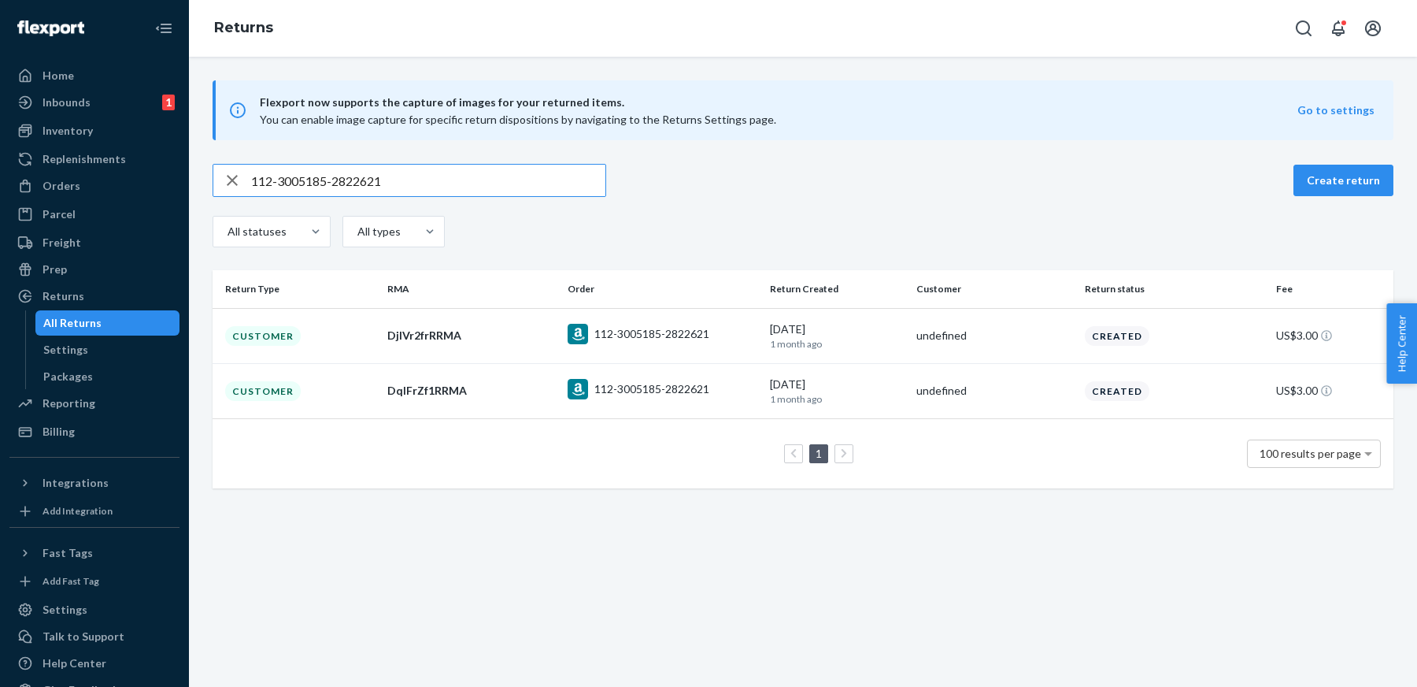
click at [540, 181] on input "112-3005185-2822621" at bounding box center [428, 180] width 354 height 31
paste input "DqdprxfMRRMA"
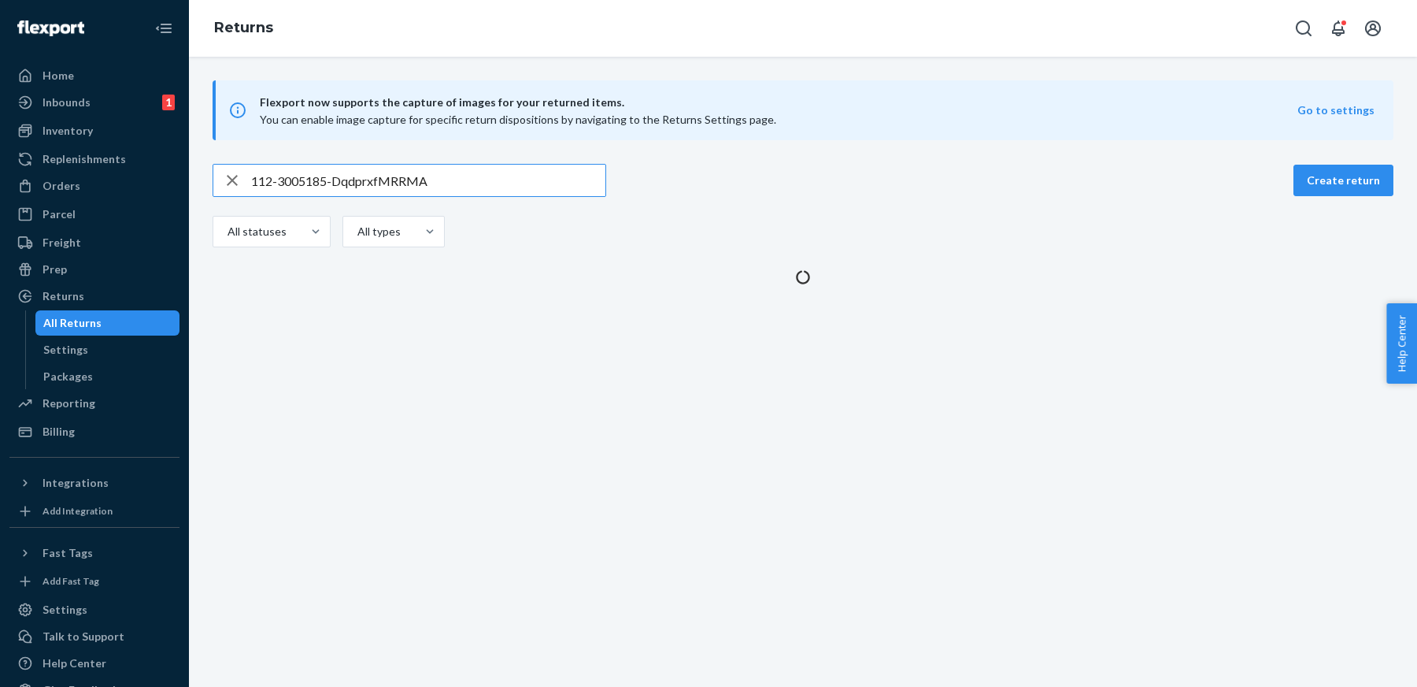
click at [540, 181] on input "112-3005185-DqdprxfMRRMA" at bounding box center [428, 180] width 354 height 31
paste input "text"
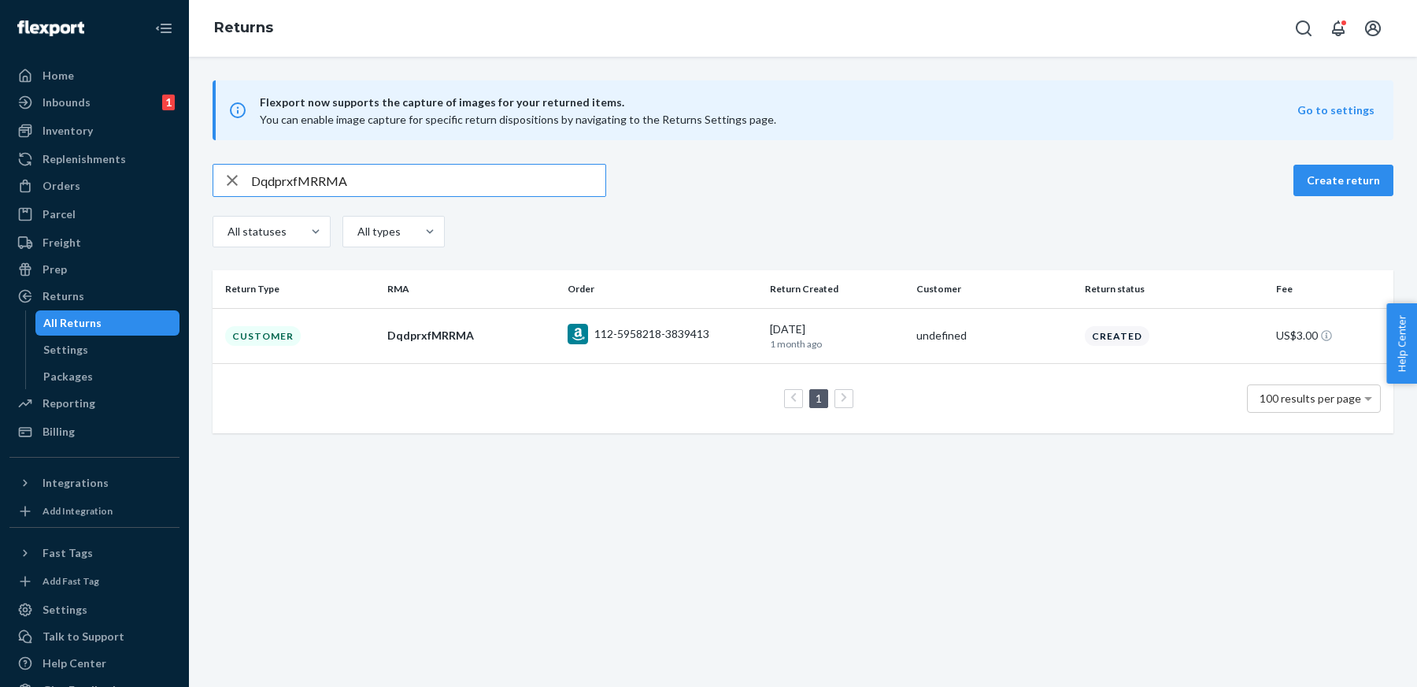
click at [511, 169] on input "DqdprxfMRRMA" at bounding box center [428, 180] width 354 height 31
paste input "rgz7kfL"
click at [548, 182] on input "Drgz7kfLRRMA" at bounding box center [428, 180] width 354 height 31
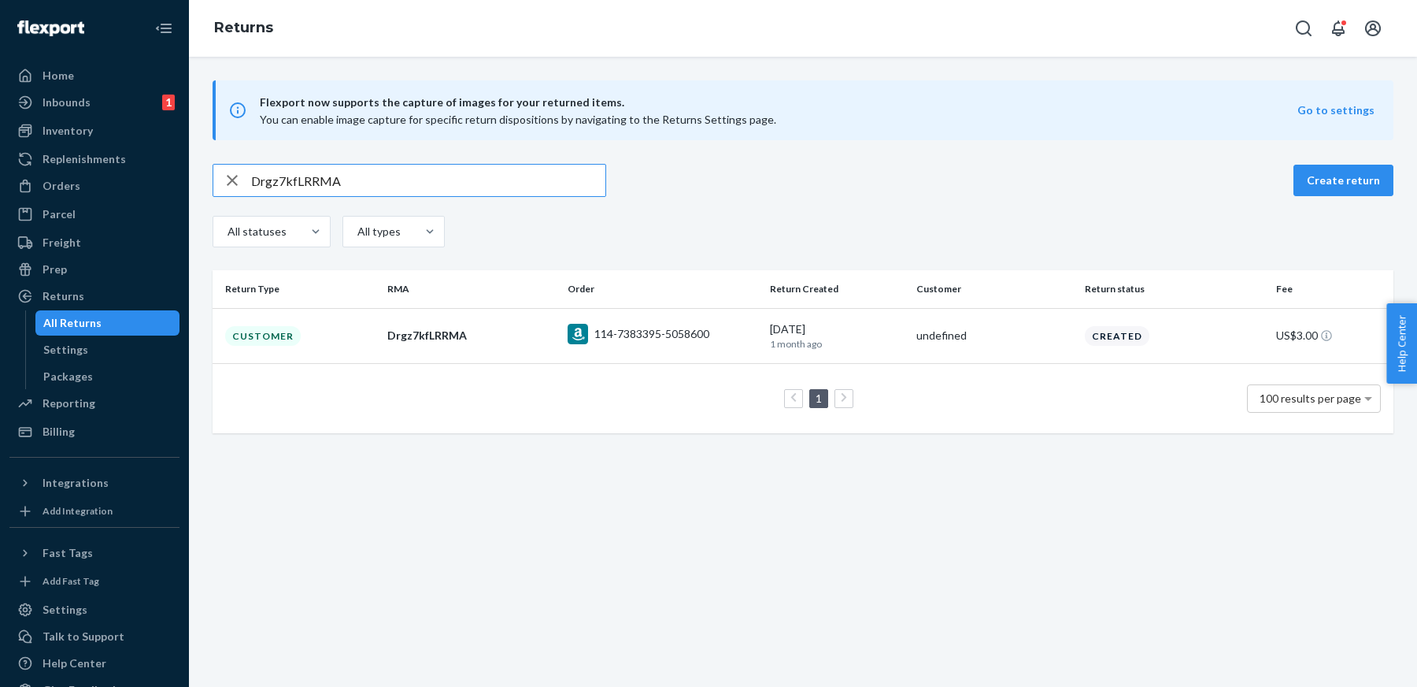
paste input "QJnsvft"
click at [576, 186] on input "DQJnsvftRRMA" at bounding box center [428, 180] width 354 height 31
paste input "BTWc2fM"
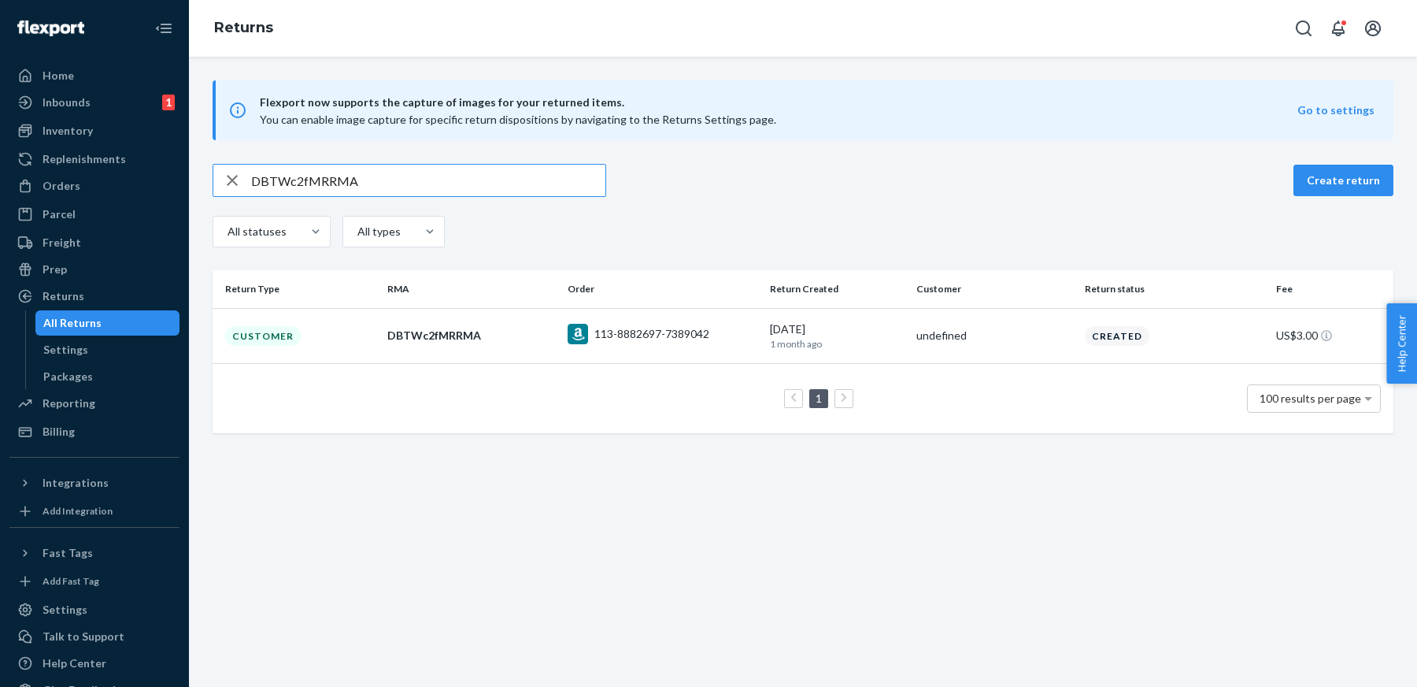
click at [533, 201] on div "DBTWc2fMRRMA Create return All statuses All types" at bounding box center [803, 207] width 1181 height 87
click at [506, 177] on input "DBTWc2fMRRMA" at bounding box center [428, 180] width 354 height 31
paste input "8G3zwfF"
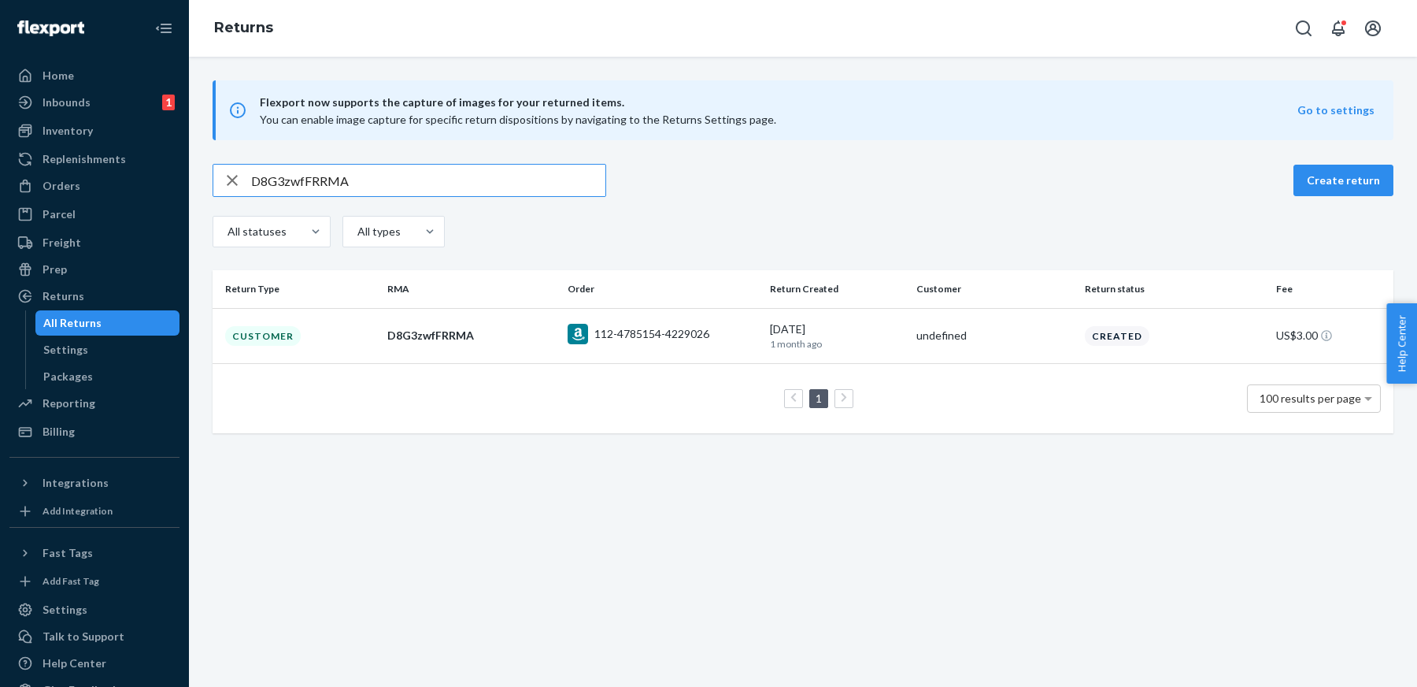
click at [505, 183] on input "D8G3zwfFRRMA" at bounding box center [428, 180] width 354 height 31
paste input "fR42mfd"
click at [538, 162] on div "Flexport now supports the capture of images for your returned items. You can en…" at bounding box center [803, 256] width 1228 height 353
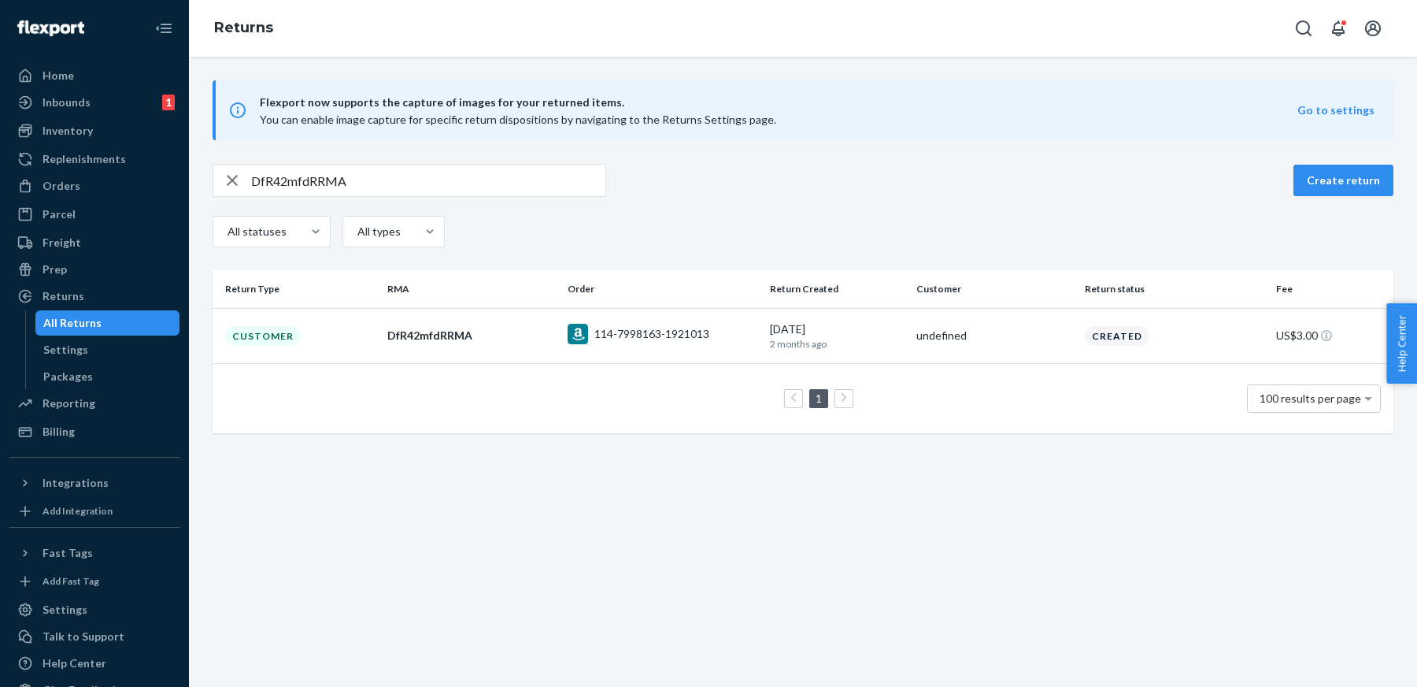
click at [540, 176] on input "DfR42mfdRRMA" at bounding box center [428, 180] width 354 height 31
paste input "xBWFXfY"
click at [534, 184] on input "DxBWFXfYRRMA" at bounding box center [428, 180] width 354 height 31
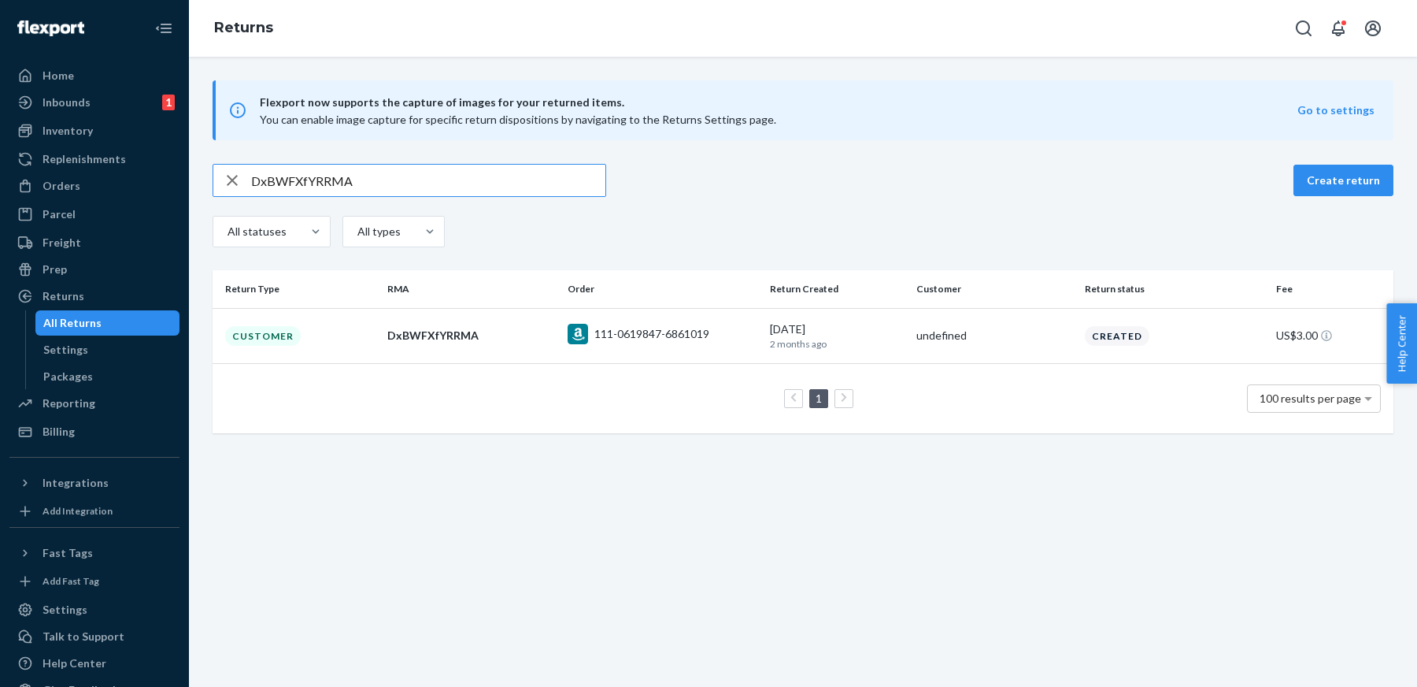
paste input "WzGFLfP"
click at [546, 168] on input "DWzGFLfPRRMA" at bounding box center [428, 180] width 354 height 31
paste input "5CfDWfm"
click at [488, 191] on input "D5CfDWfmRRMA" at bounding box center [428, 180] width 354 height 31
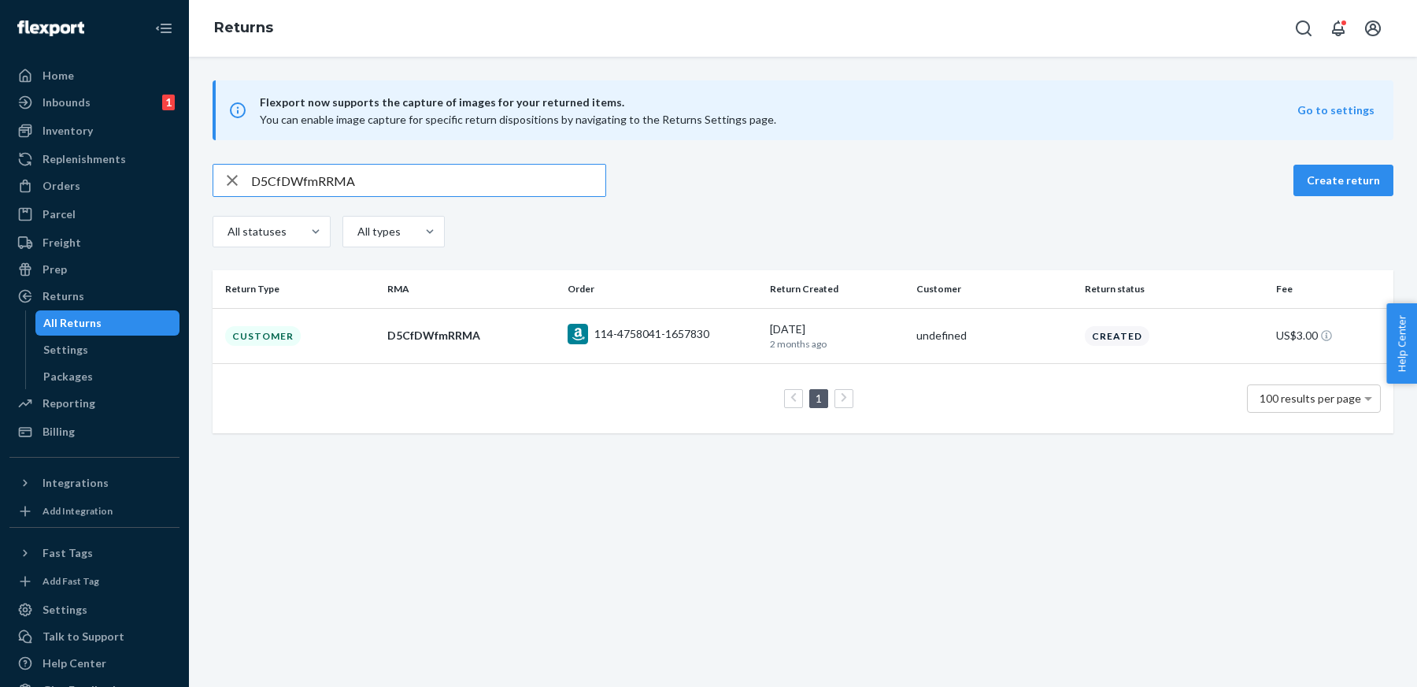
click at [488, 191] on input "D5CfDWfmRRMA" at bounding box center [428, 180] width 354 height 31
paste input "ZxBYQfX"
click at [535, 176] on input "DZxBYQfXRRMA" at bounding box center [428, 180] width 354 height 31
paste input "8TZ9cfv"
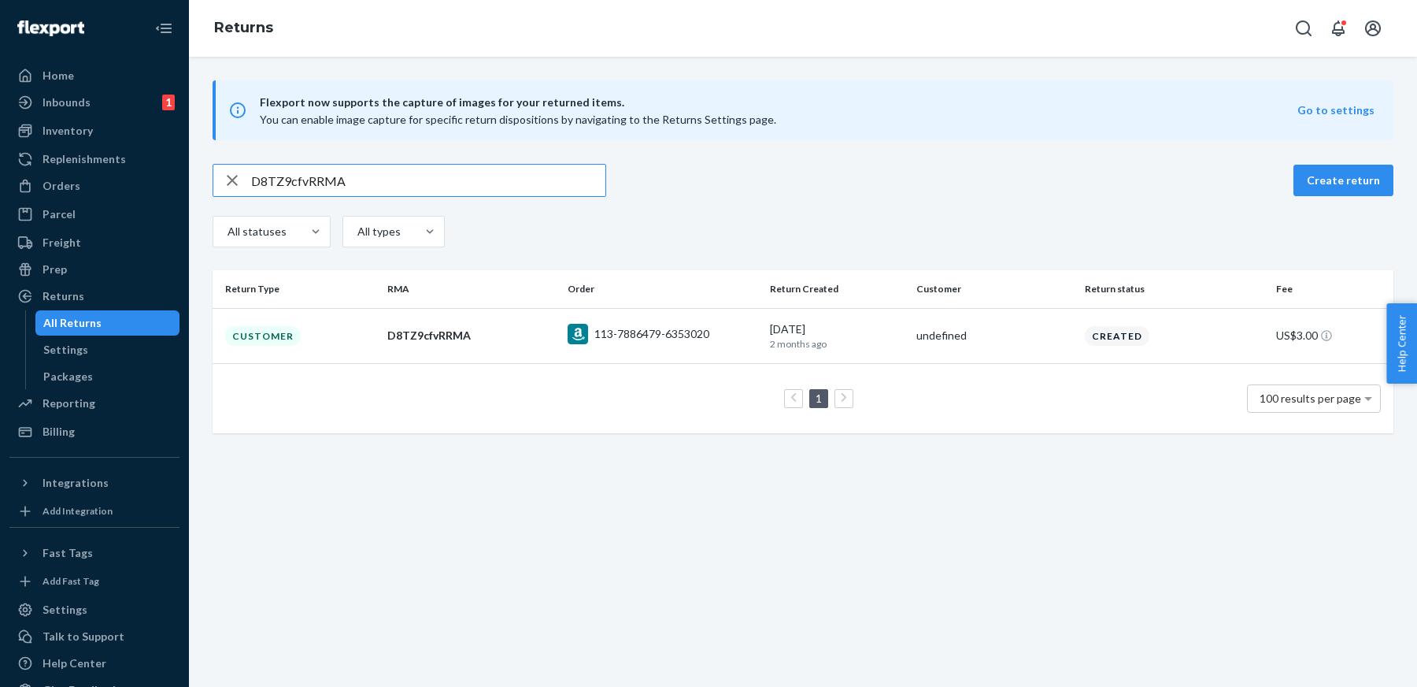
click at [543, 180] on input "D8TZ9cfvRRMA" at bounding box center [428, 180] width 354 height 31
paste input "BJt4tfL"
click at [528, 191] on input "DBJt4tfLRRMA" at bounding box center [428, 180] width 354 height 31
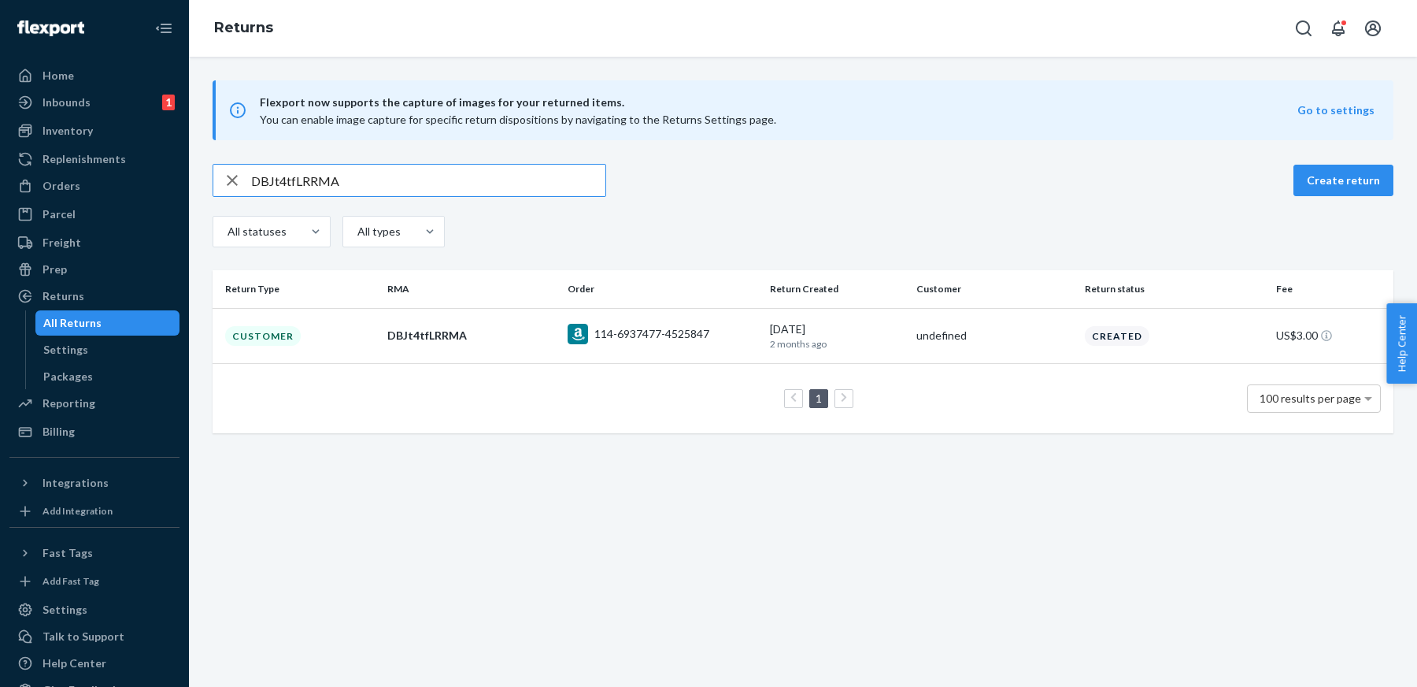
paste input "5cJHxfX"
click at [546, 191] on input "D5cJHxfXRRMA" at bounding box center [428, 180] width 354 height 31
paste input "h60bWfC"
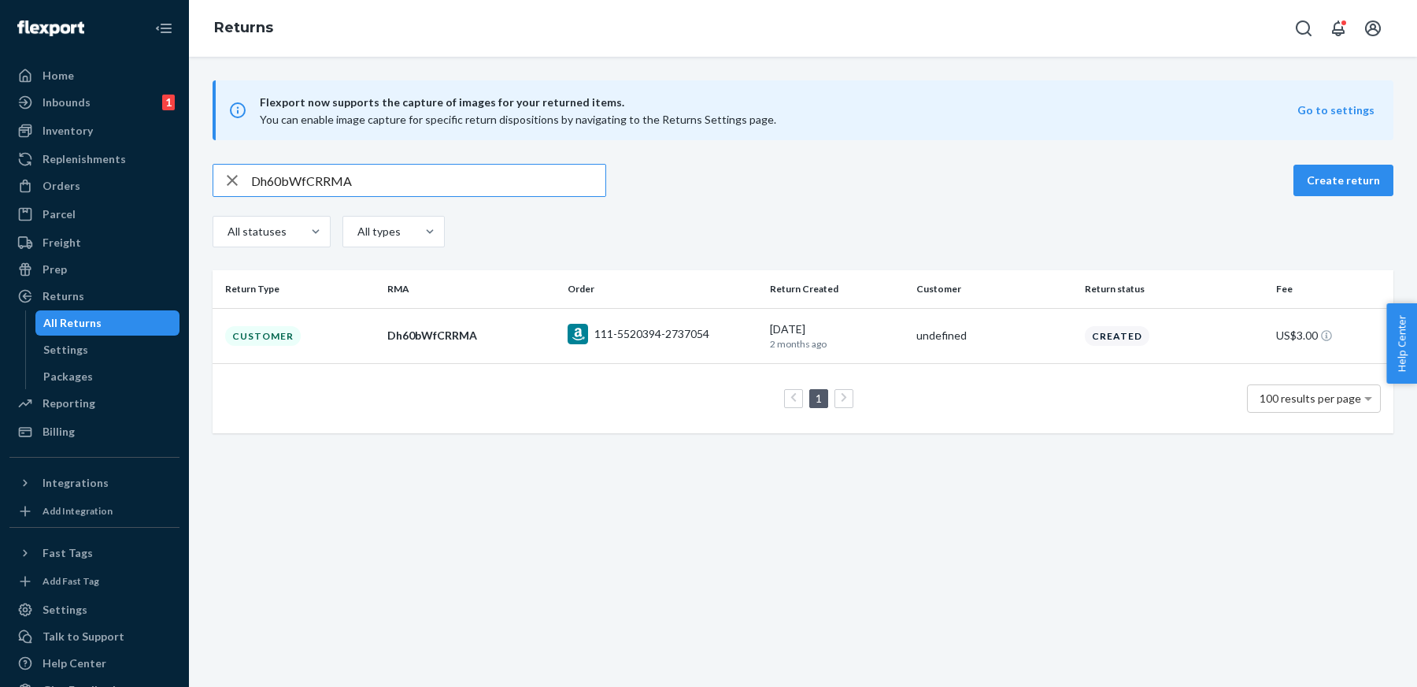
click at [527, 191] on input "Dh60bWfCRRMA" at bounding box center [428, 180] width 354 height 31
paste input "xsKb2fS"
click at [480, 184] on input "DxsKb2fSRRMA" at bounding box center [428, 180] width 354 height 31
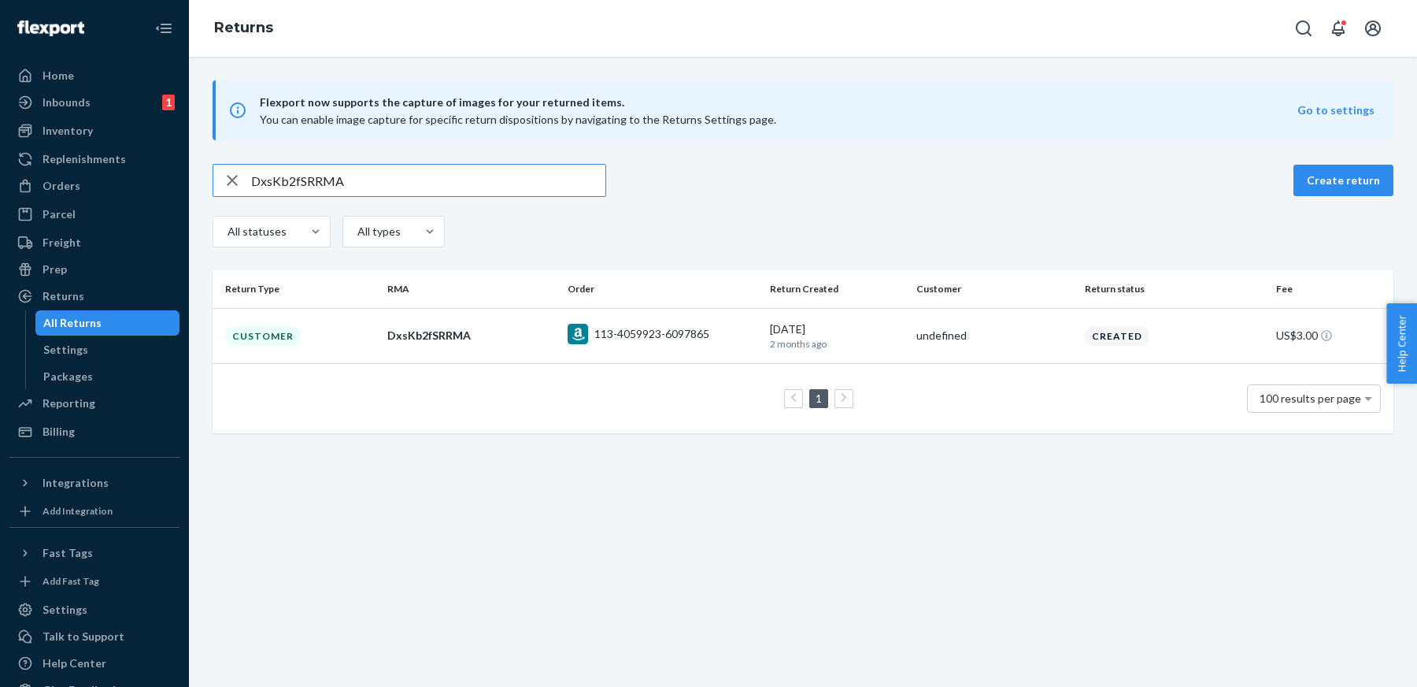
paste input "LDBR3f3"
click at [506, 182] on input "DLDBR3f3RRMA" at bounding box center [428, 180] width 354 height 31
paste input "76lj40S"
click at [548, 179] on input "D76lj40SRRMA" at bounding box center [428, 180] width 354 height 31
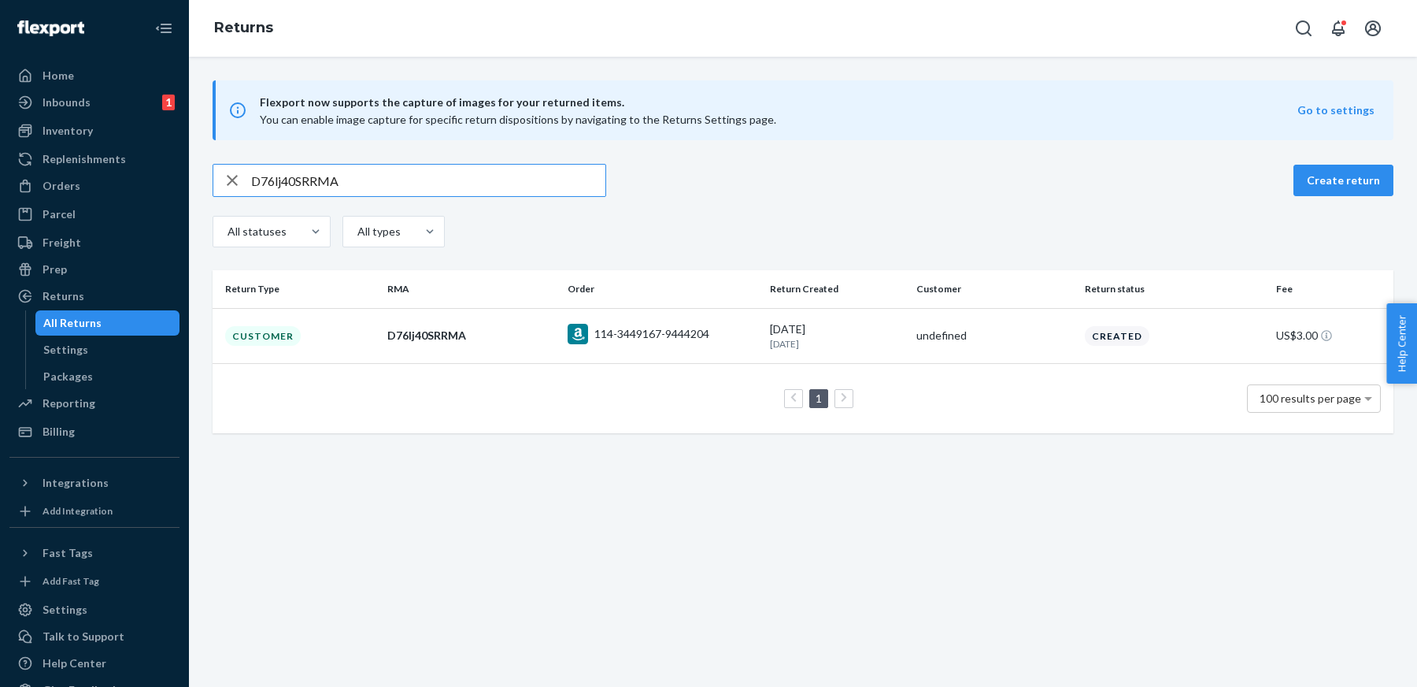
click at [548, 179] on input "D76lj40SRRMA" at bounding box center [428, 180] width 354 height 31
paste input "5HJjJ0Y"
click at [493, 158] on div "Flexport now supports the capture of images for your returned items. You can en…" at bounding box center [803, 256] width 1228 height 353
click at [510, 183] on input "D5HJjJ0YRRMA" at bounding box center [428, 180] width 354 height 31
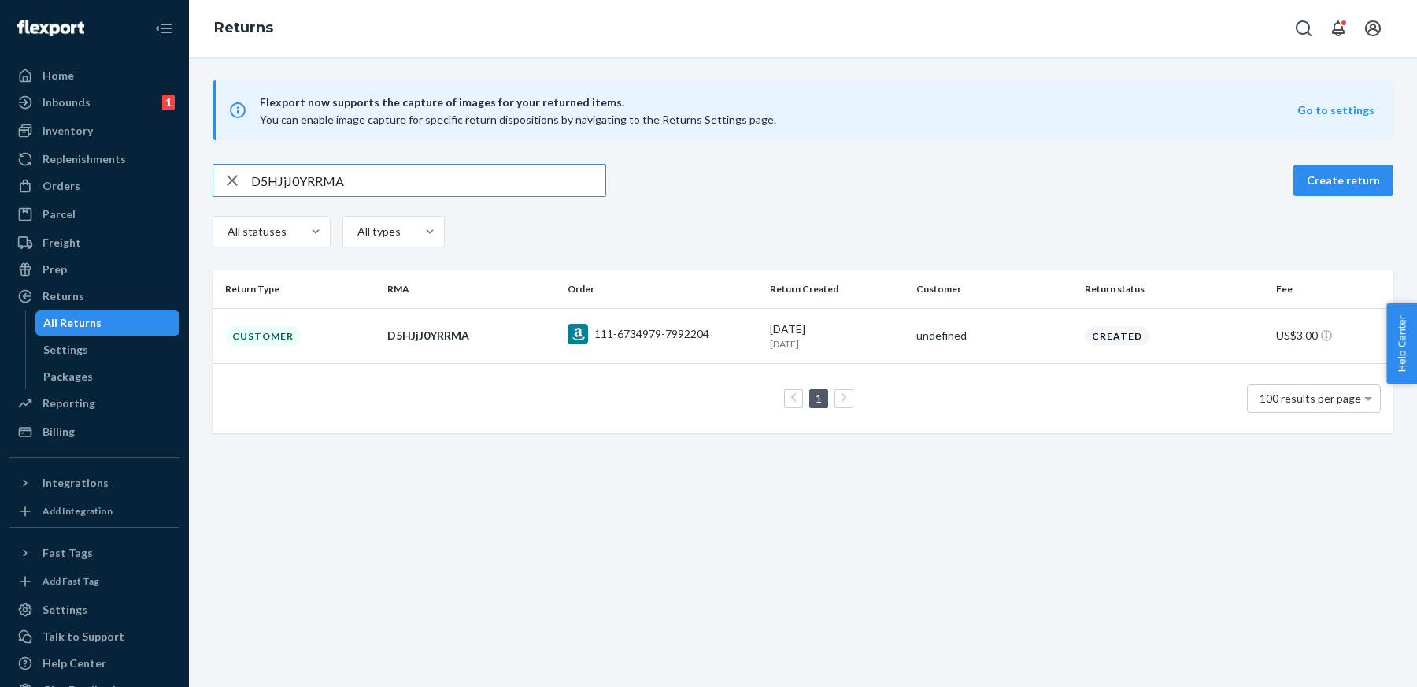
click at [510, 183] on input "D5HJjJ0YRRMA" at bounding box center [428, 180] width 354 height 31
paste input "hjHZl00"
click at [449, 176] on input "DhjHZl00RRMA" at bounding box center [428, 180] width 354 height 31
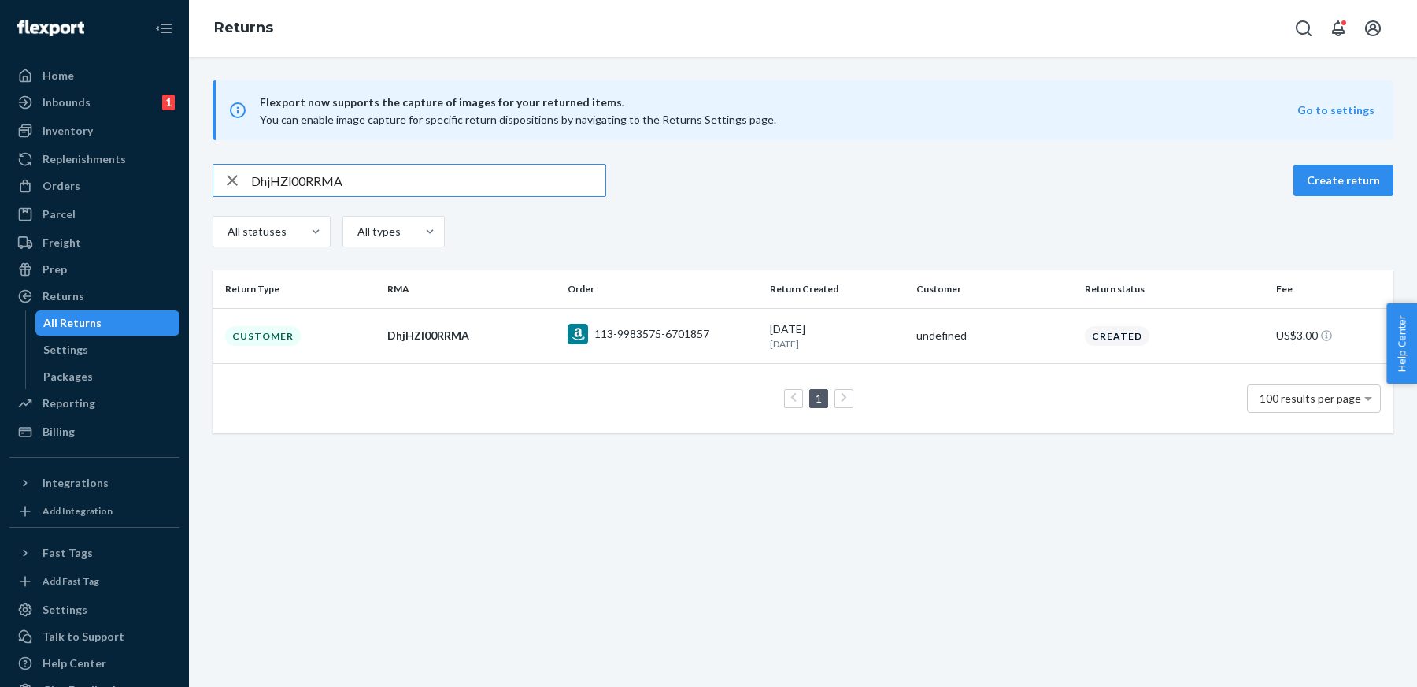
click at [449, 176] on input "DhjHZl00RRMA" at bounding box center [428, 180] width 354 height 31
paste input "112-8590022-0265823"
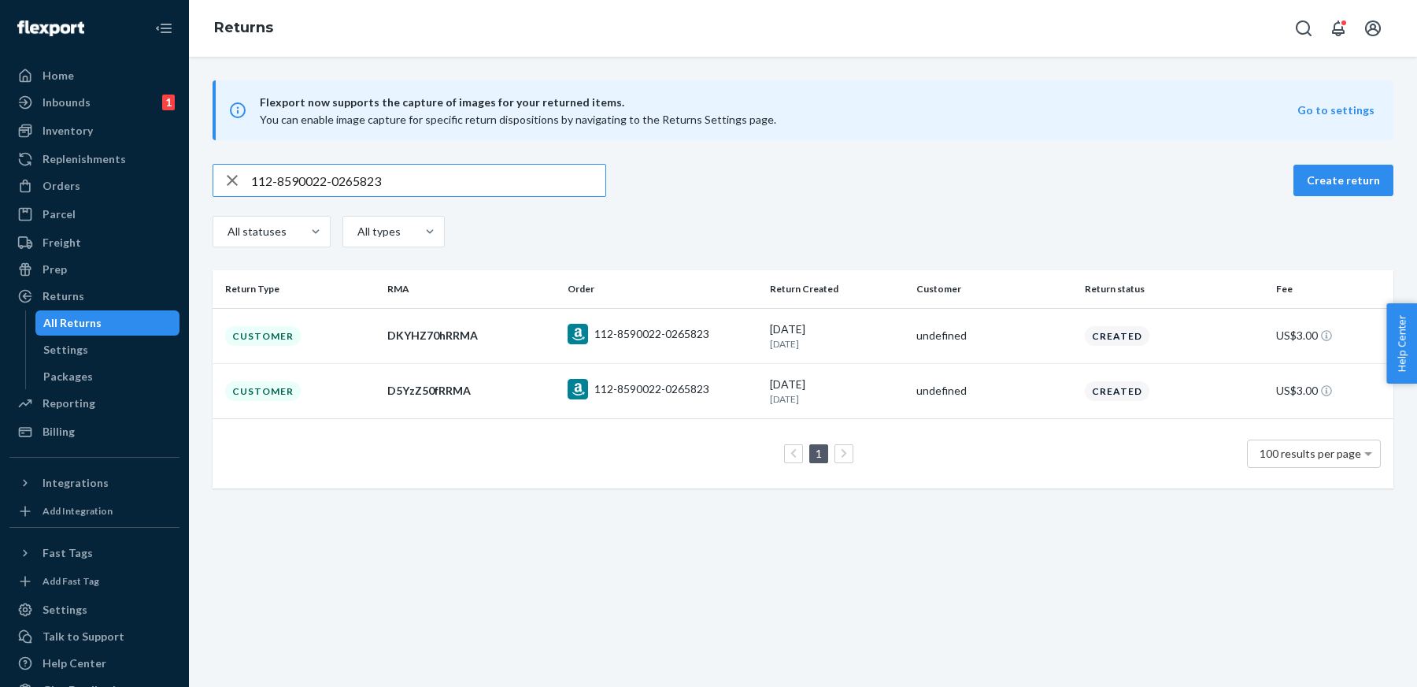
click at [499, 177] on input "112-8590022-0265823" at bounding box center [428, 180] width 354 height 31
paste input "DQbzqx0xRRMA"
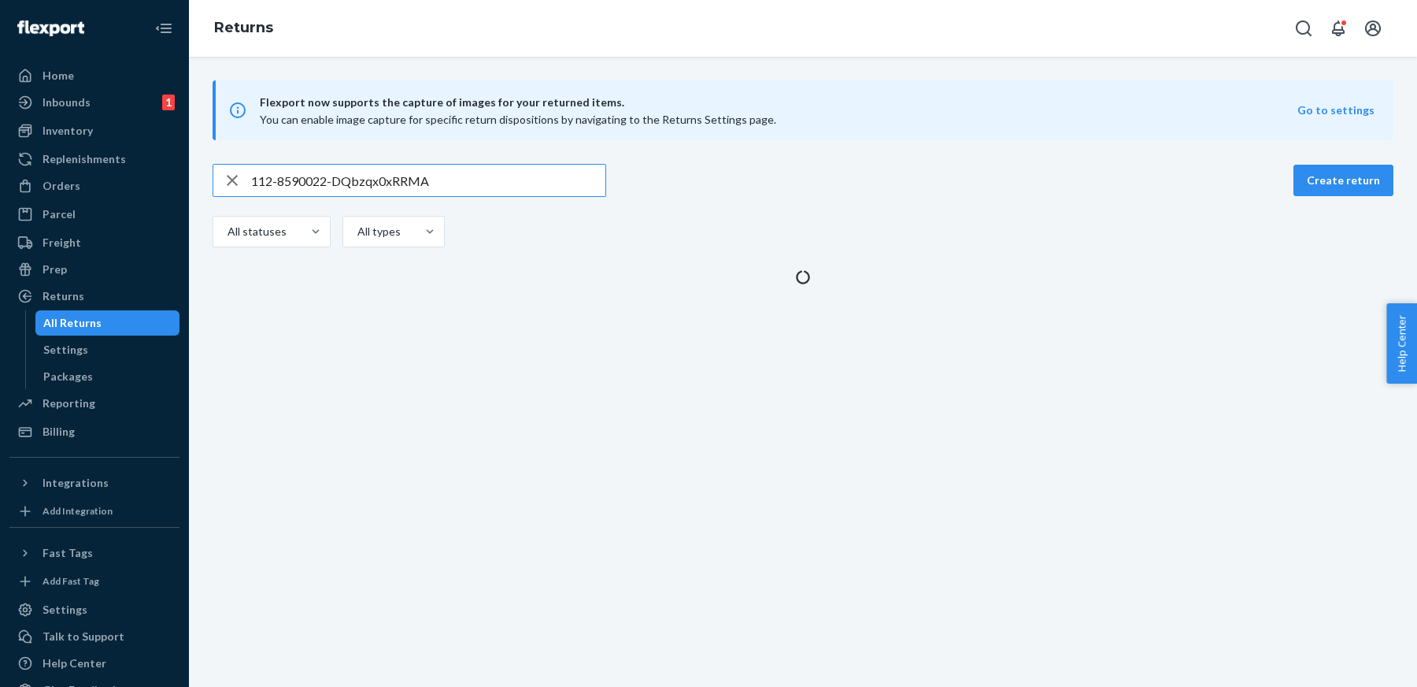
click at [499, 177] on input "112-8590022-DQbzqx0xRRMA" at bounding box center [428, 180] width 354 height 31
paste input "text"
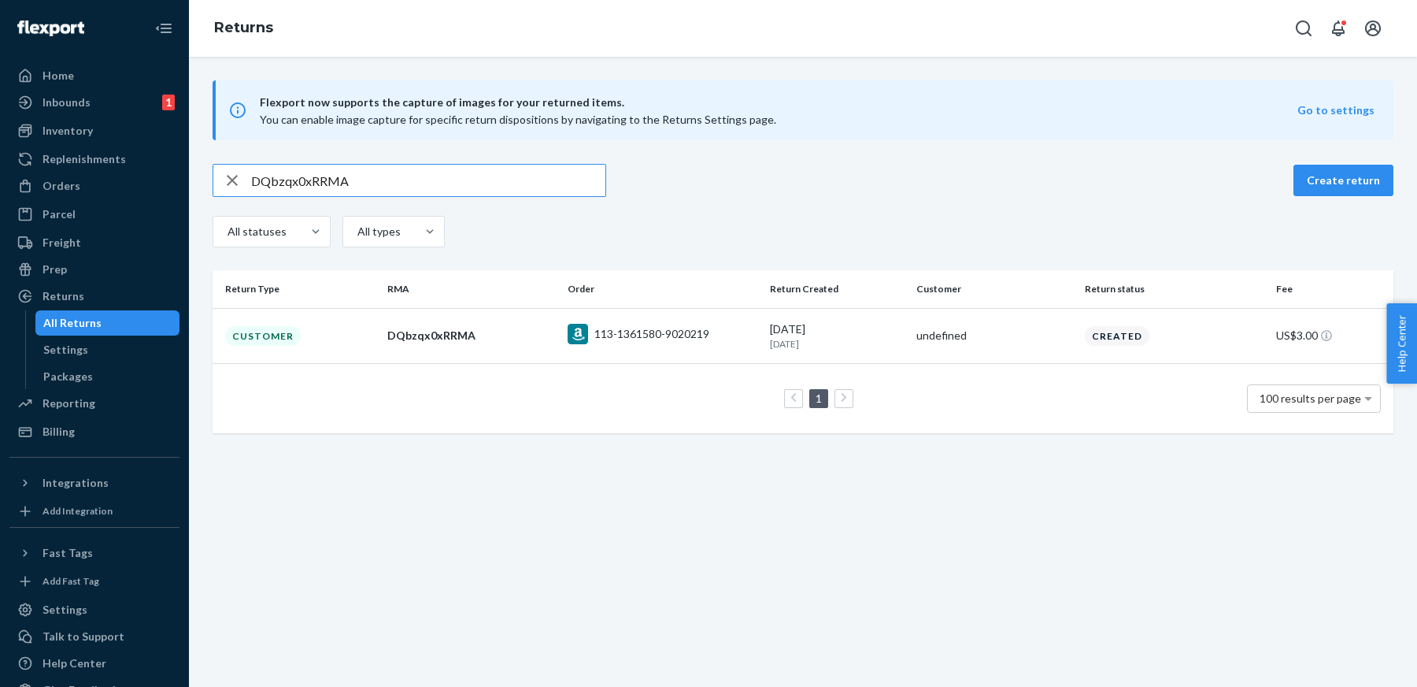
click at [543, 181] on input "DQbzqx0xRRMA" at bounding box center [428, 180] width 354 height 31
paste input "p5zgx0l"
click at [469, 165] on input "Dp5zgx0lRRMA" at bounding box center [428, 180] width 354 height 31
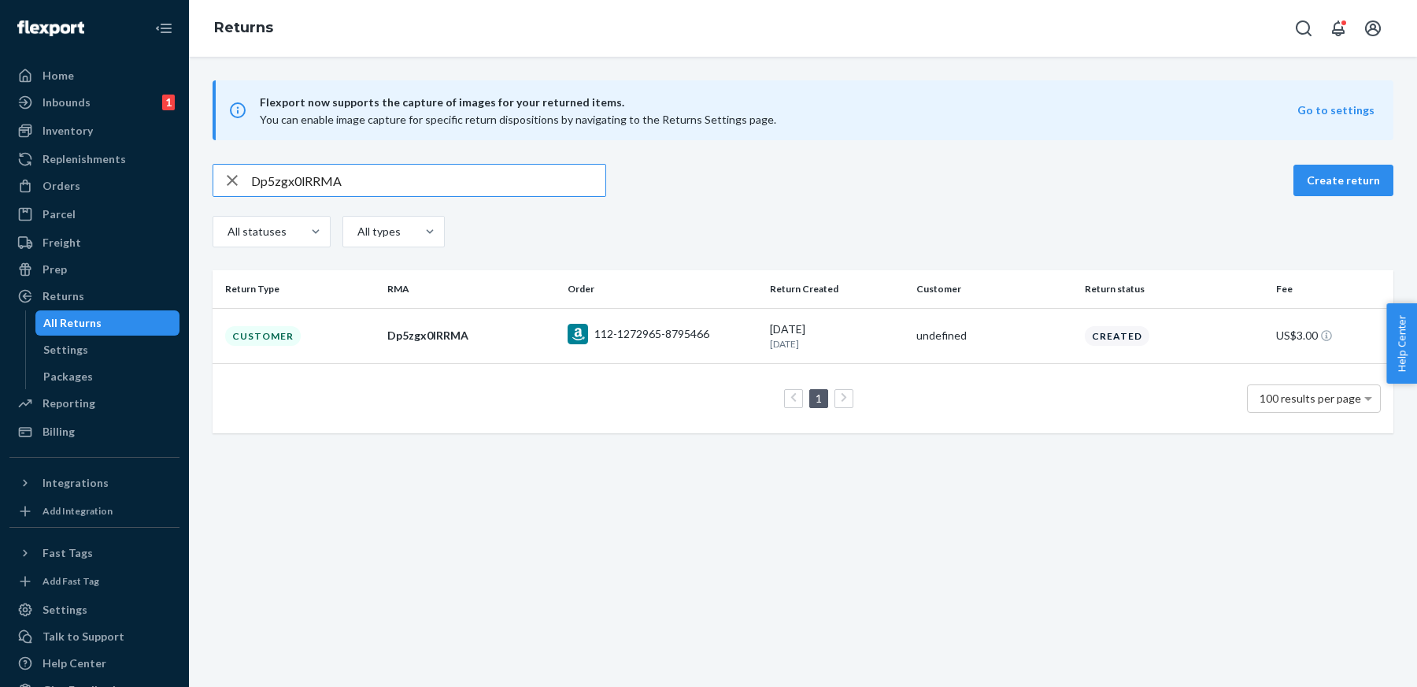
click at [469, 165] on input "Dp5zgx0lRRMA" at bounding box center [428, 180] width 354 height 31
paste input "qTDgm0w"
click at [521, 192] on input "DqTDgm0wRRMA" at bounding box center [428, 180] width 354 height 31
paste input "v3yXt0g"
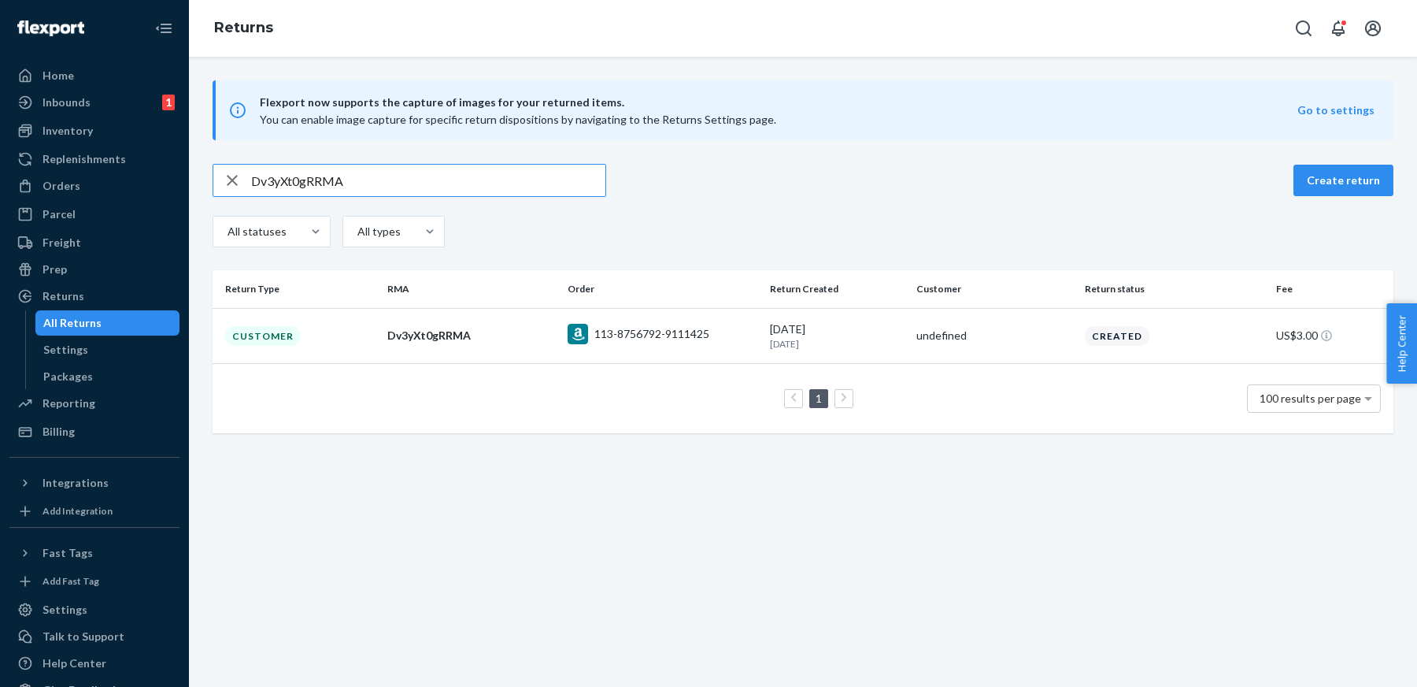
click at [547, 189] on input "Dv3yXt0gRRMA" at bounding box center [428, 180] width 354 height 31
paste input "KqyXp05"
click at [449, 180] on input "DKqyXp05RRMA" at bounding box center [428, 180] width 354 height 31
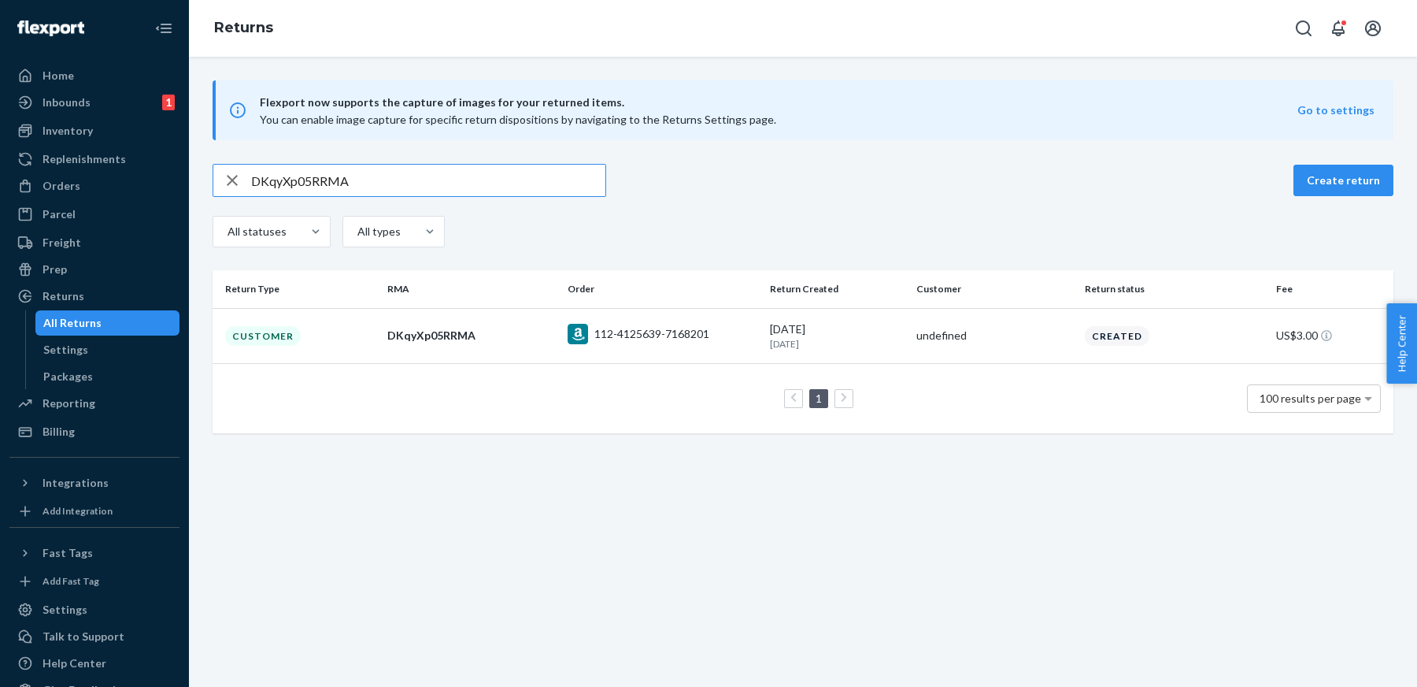
paste input "47bpx0x"
click at [548, 185] on input "D47bpx0xRRMA" at bounding box center [428, 180] width 354 height 31
paste input "T6ZK30N"
click at [550, 185] on input "DT6ZK30NRRMA" at bounding box center [428, 180] width 354 height 31
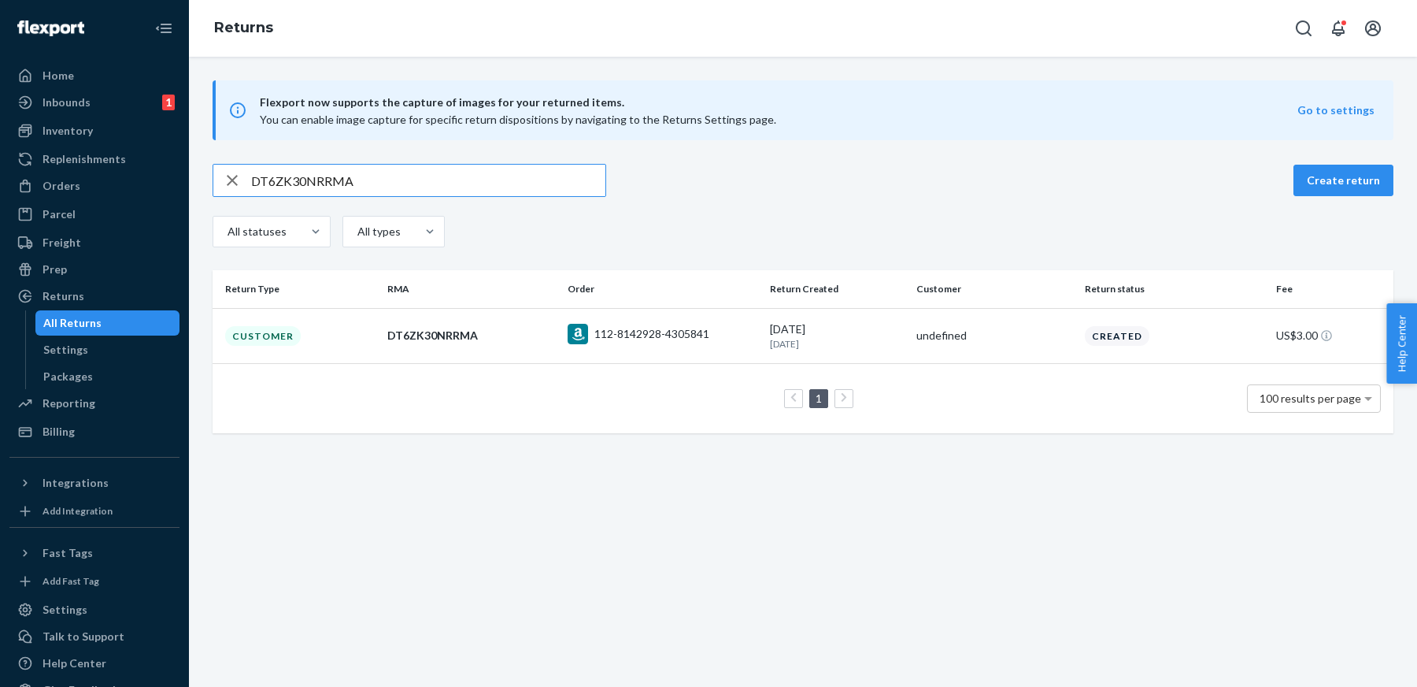
click at [550, 185] on input "DT6ZK30NRRMA" at bounding box center [428, 180] width 354 height 31
paste input "WD9m200"
click at [547, 178] on input "DWD9m200RRMA" at bounding box center [428, 180] width 354 height 31
paste input "j3dlY0W"
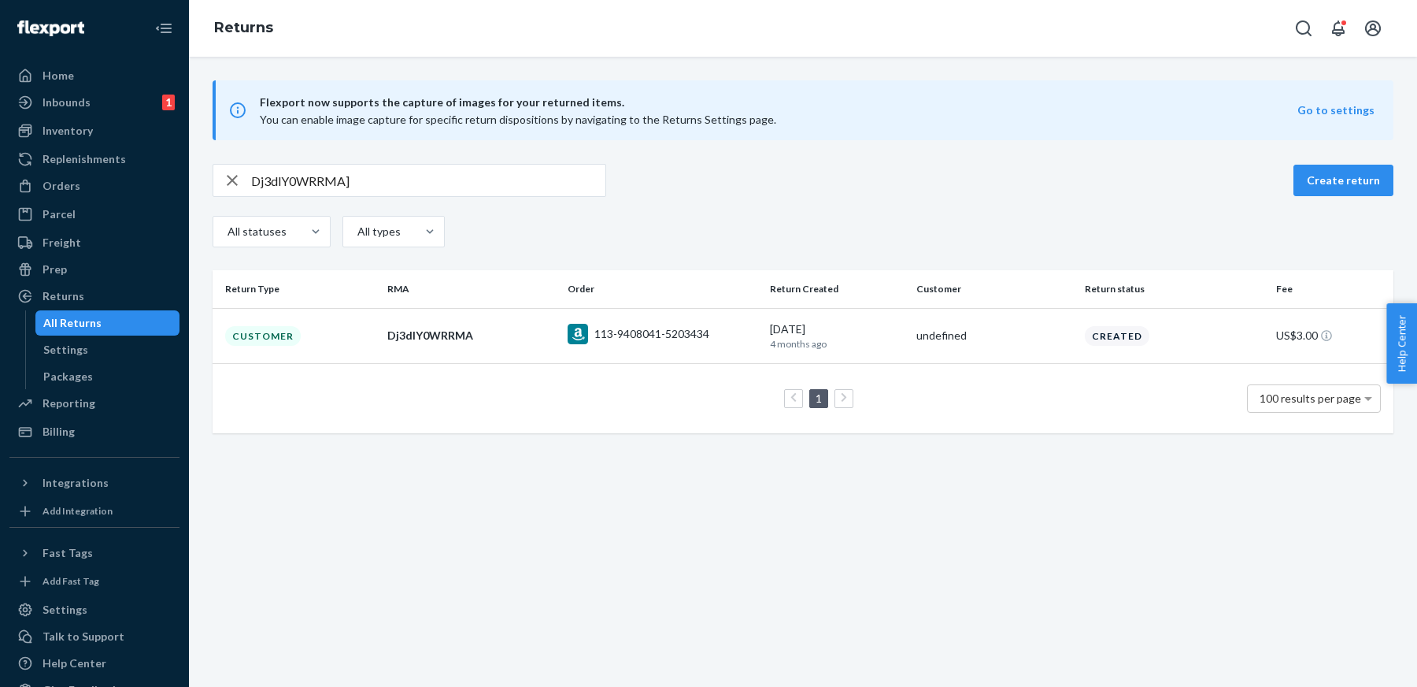
click at [549, 198] on div "Dj3dlY0WRRMA] Create return All statuses All types" at bounding box center [803, 207] width 1181 height 87
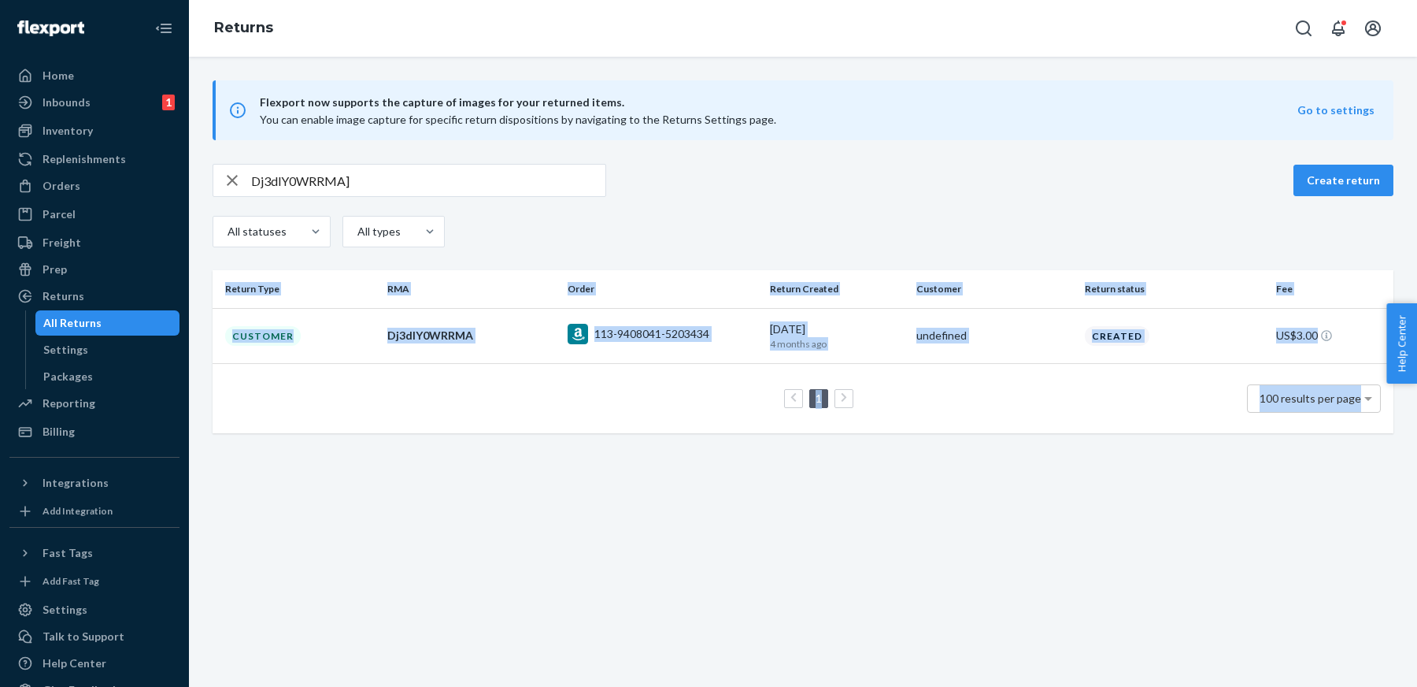
click at [549, 198] on div "Dj3dlY0WRRMA] Create return All statuses All types" at bounding box center [803, 207] width 1181 height 87
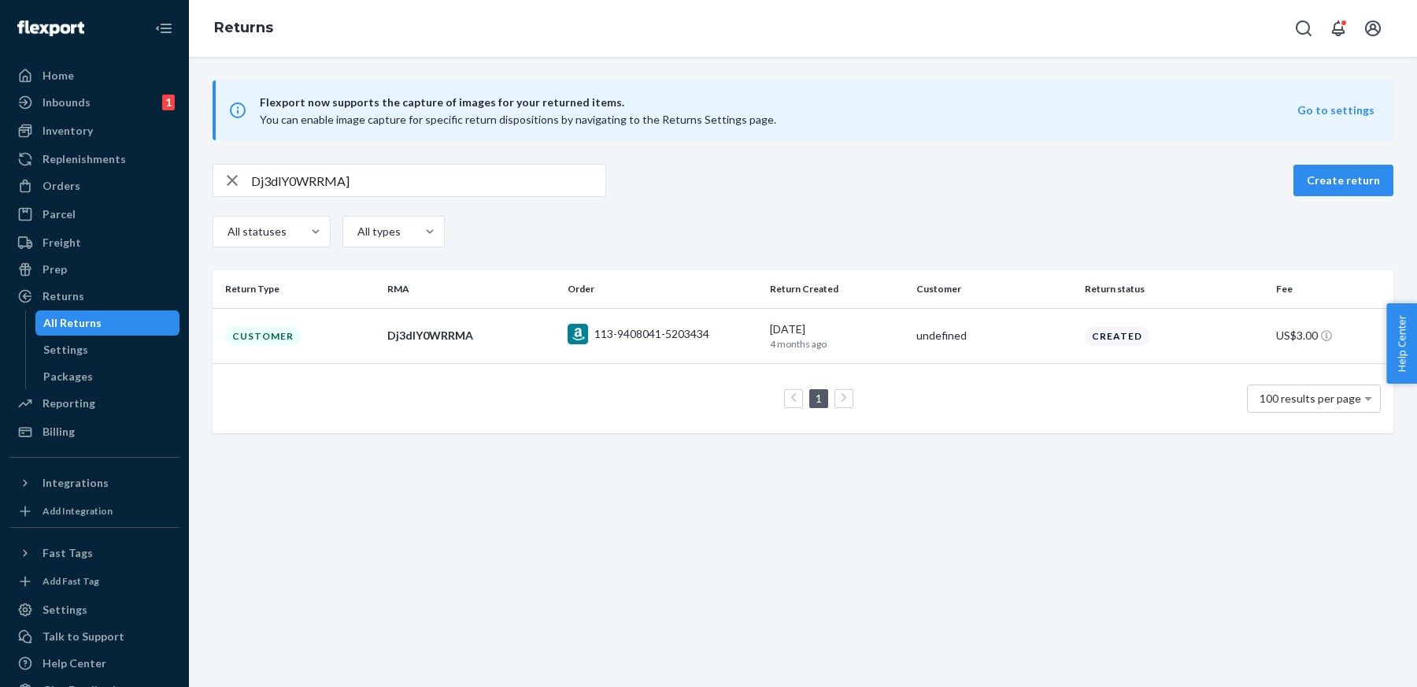
click at [511, 180] on input "Dj3dlY0WRRMA]" at bounding box center [428, 180] width 354 height 31
paste input "DhXM0k0GRRMA"
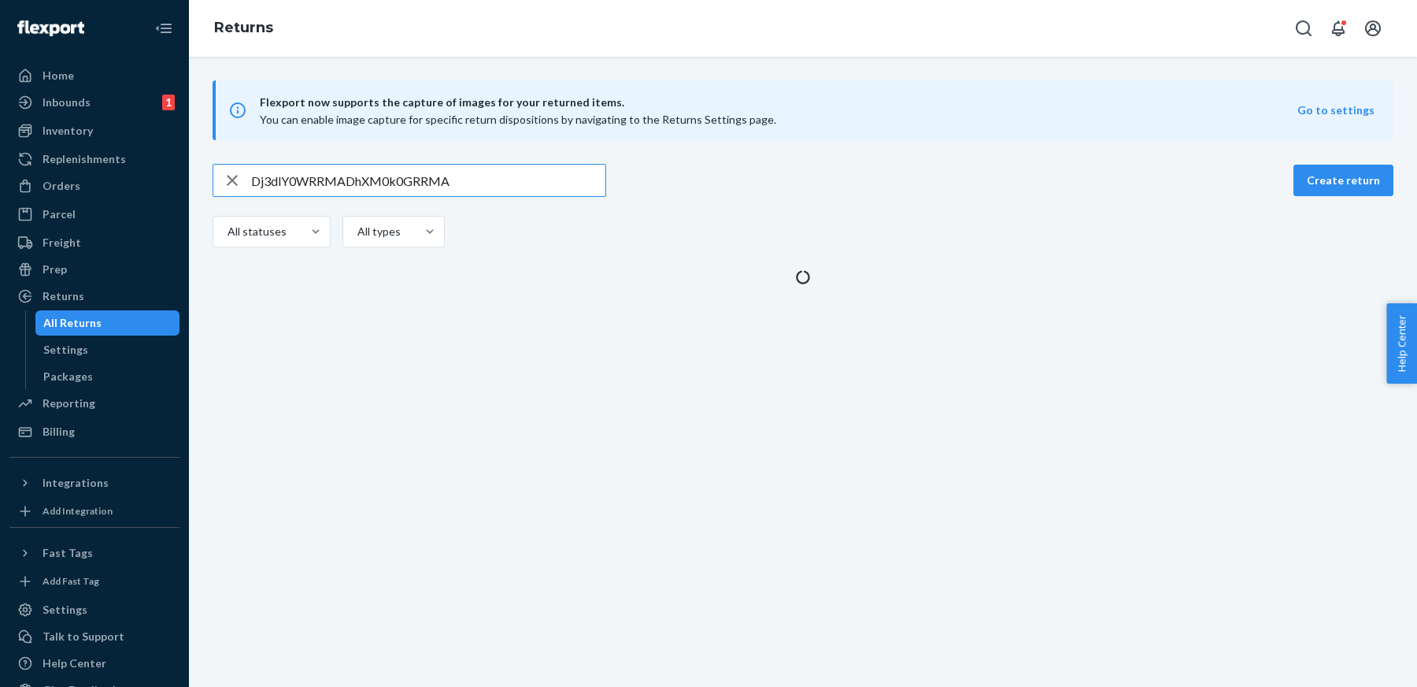
click at [511, 180] on input "Dj3dlY0WRRMADhXM0k0GRRMA" at bounding box center [428, 180] width 354 height 31
paste input "text"
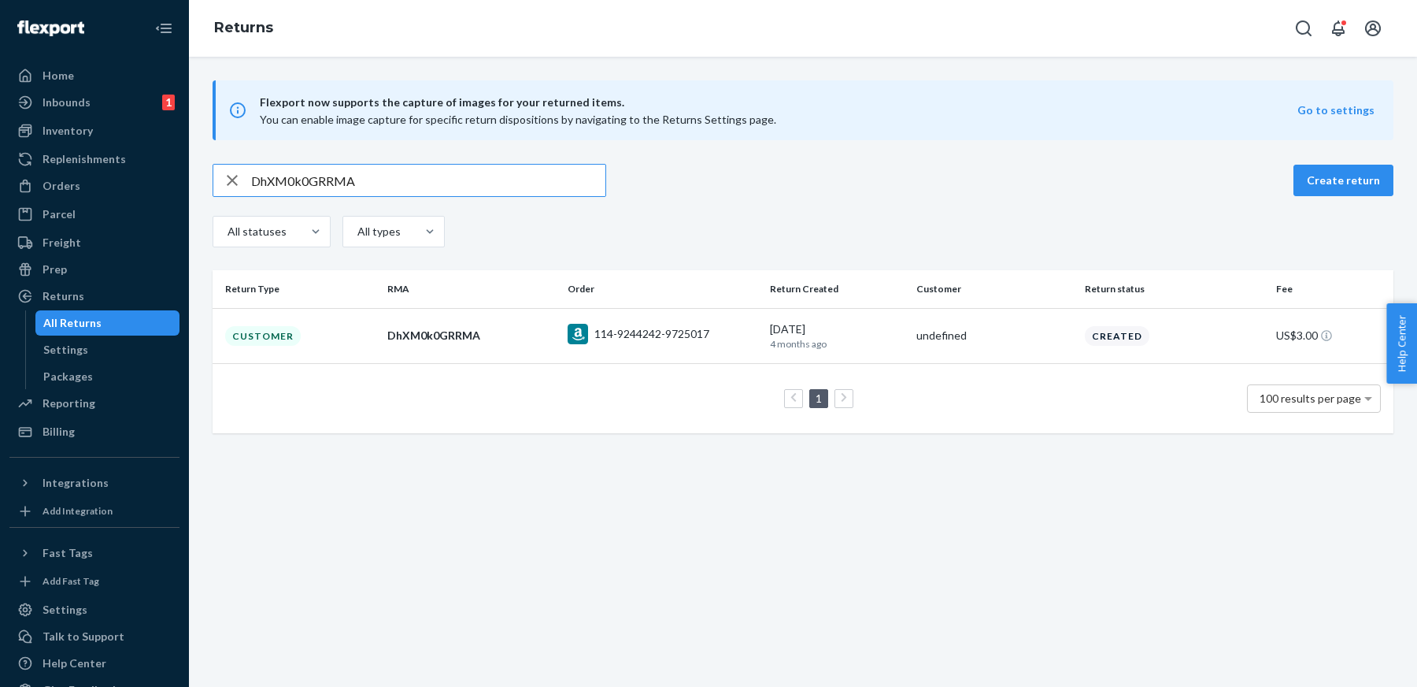
click at [506, 181] on input "DhXM0k0GRRMA" at bounding box center [428, 180] width 354 height 31
paste input "Qcc0G02"
click at [546, 165] on input "DQcc0G02RRMA" at bounding box center [428, 180] width 354 height 31
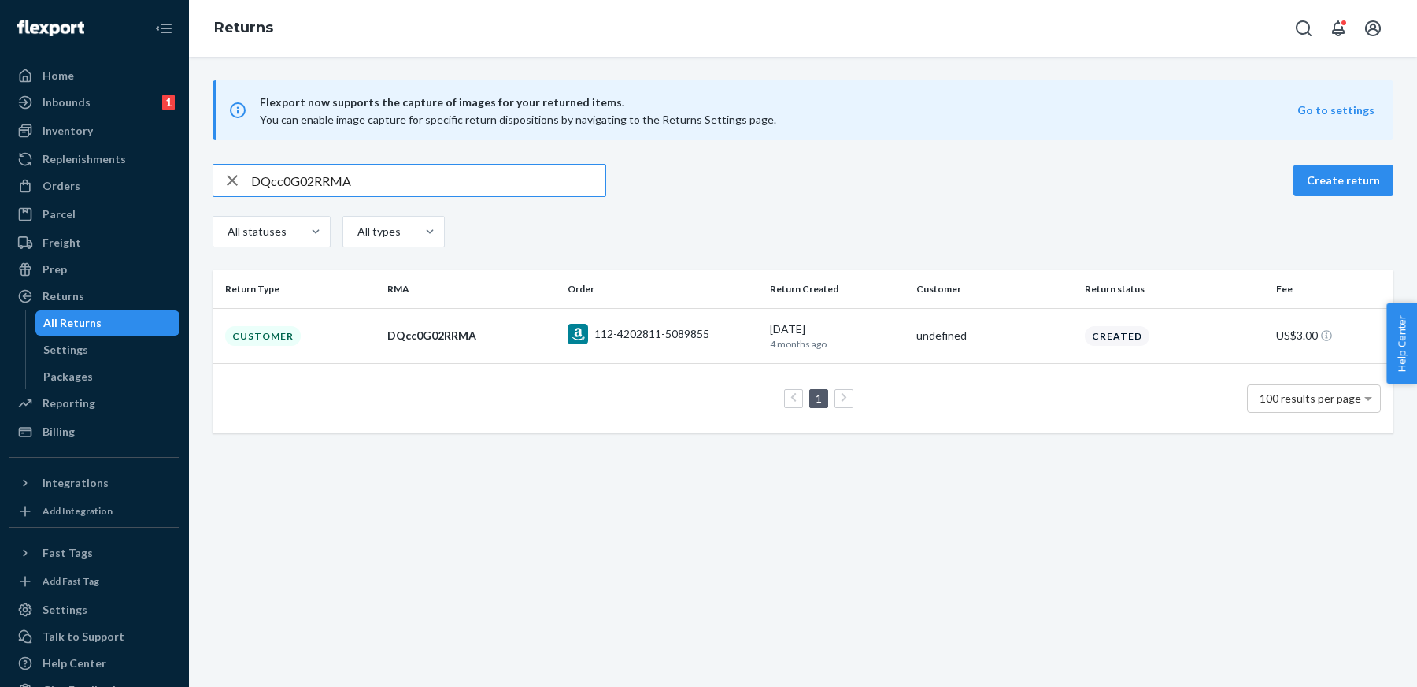
click at [546, 165] on input "DQcc0G02RRMA" at bounding box center [428, 180] width 354 height 31
paste input "5ZMS10M"
click at [550, 195] on input "D5ZMS10MRRMA" at bounding box center [428, 180] width 354 height 31
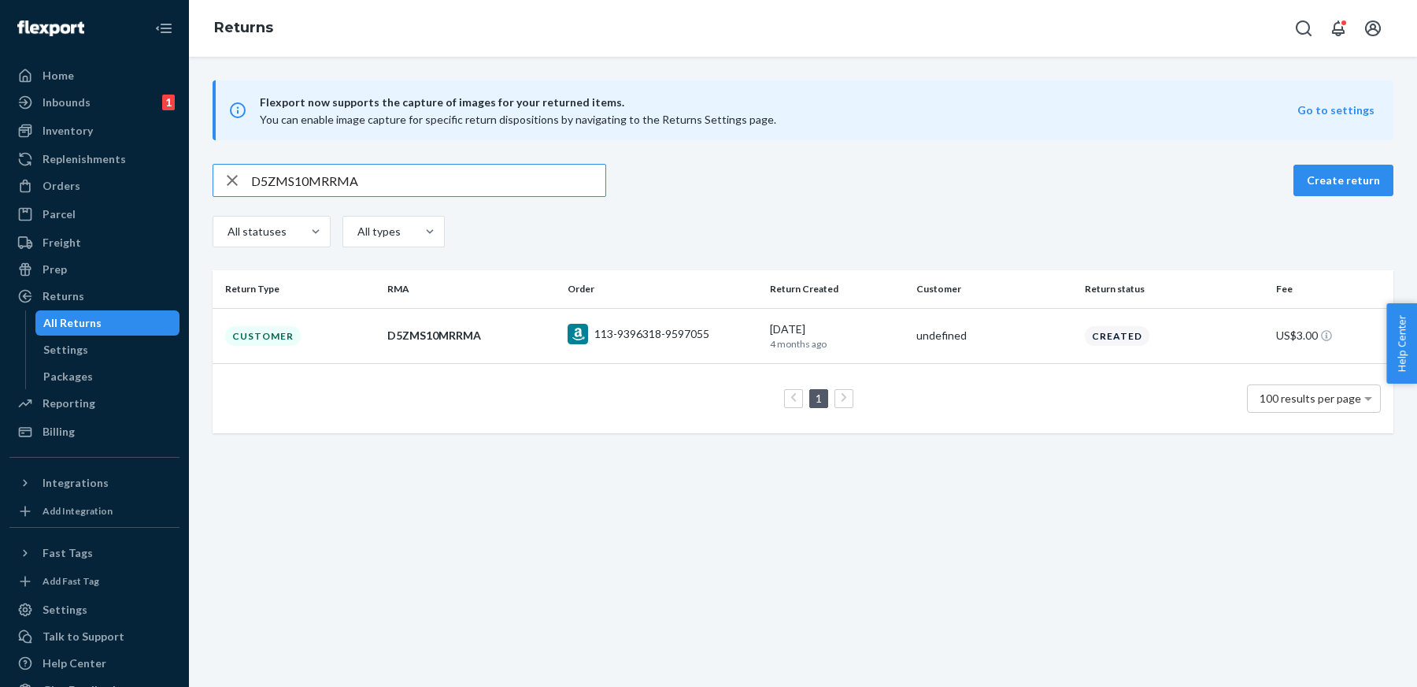
click at [521, 176] on input "D5ZMS10MRRMA" at bounding box center [428, 180] width 354 height 31
paste input "scFS80L"
click at [541, 178] on input "DscFS80LRRMA" at bounding box center [428, 180] width 354 height 31
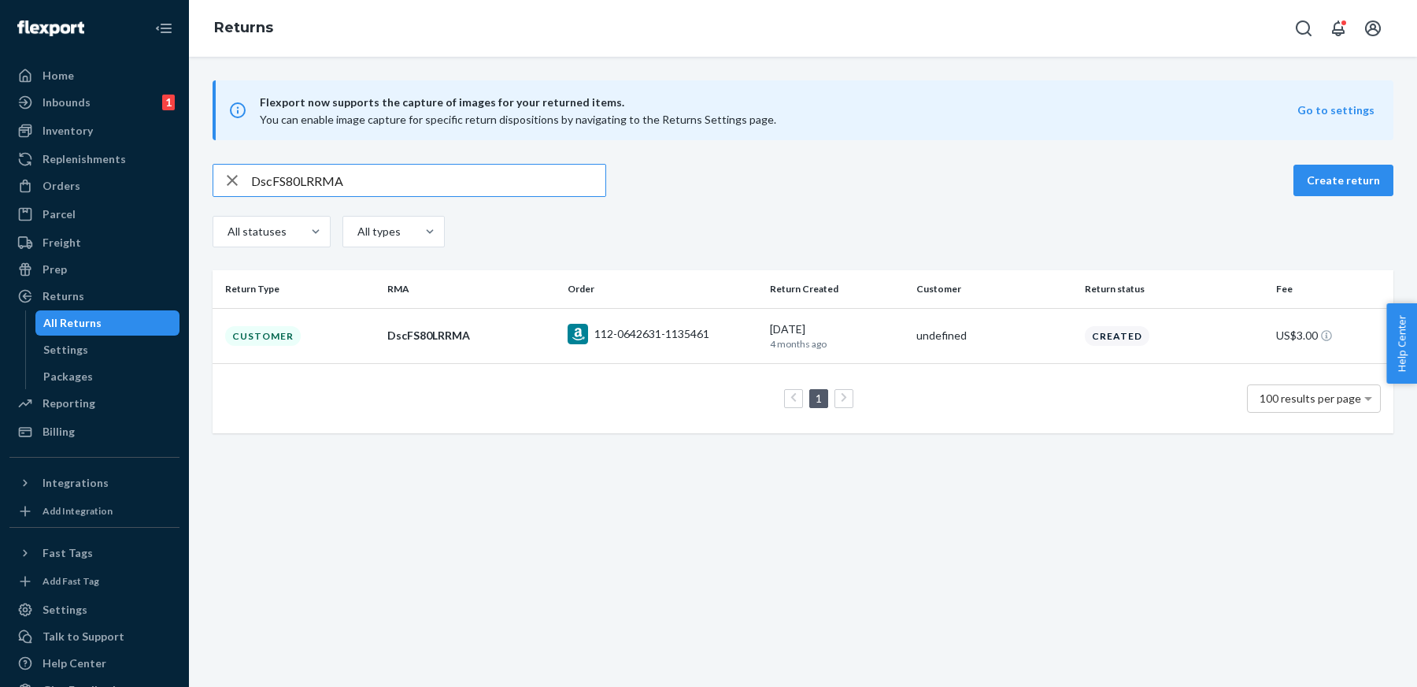
paste input "5GJSh0Y"
click at [517, 182] on input "D5GJSh0YRRMA" at bounding box center [428, 180] width 354 height 31
paste input "LJJSt0t"
click at [537, 191] on input "DLJJSt0tRRMA" at bounding box center [428, 180] width 354 height 31
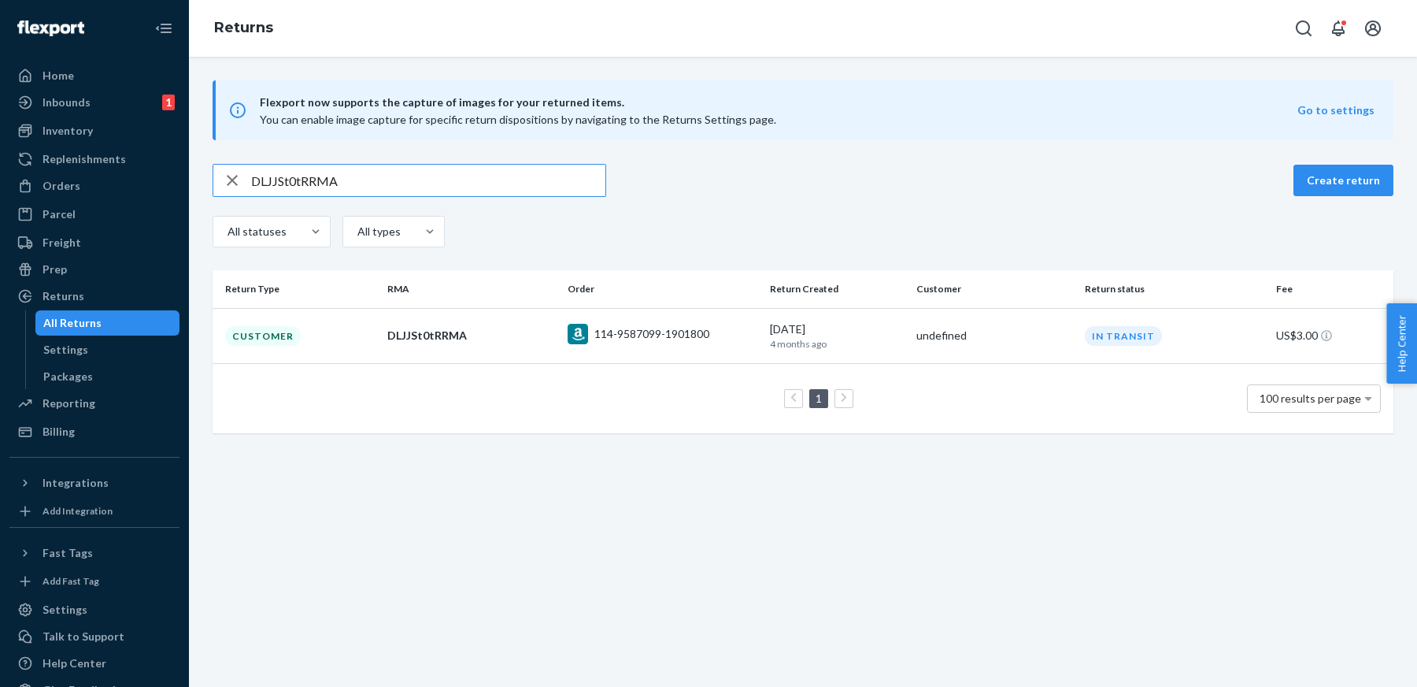
click at [537, 191] on input "DLJJSt0tRRMA" at bounding box center [428, 180] width 354 height 31
paste input "HpPSr05"
click at [503, 190] on input "DHpPSr05RRMA" at bounding box center [428, 180] width 354 height 31
paste input "BZb6v0c"
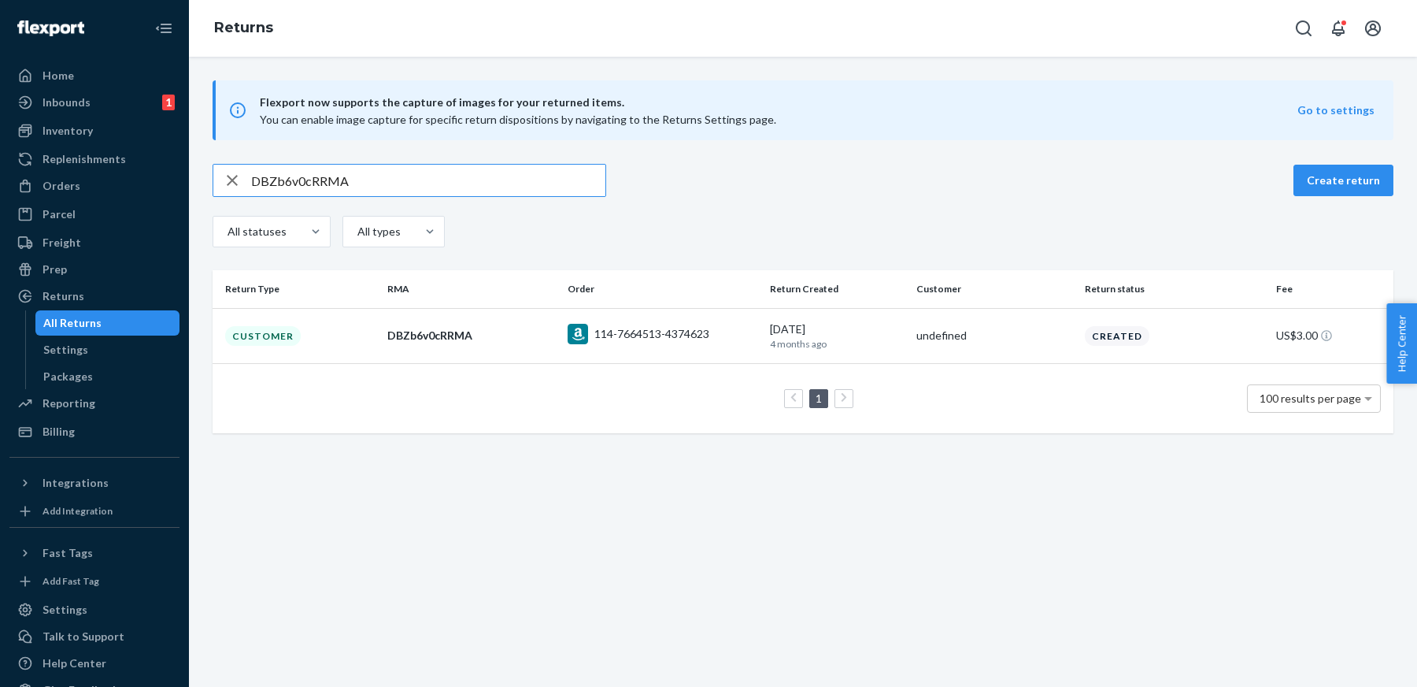
click at [526, 185] on input "DBZb6v0cRRMA" at bounding box center [428, 180] width 354 height 31
paste input "7Tm6v04"
click at [506, 179] on input "D7Tm6v04RRMA" at bounding box center [428, 180] width 354 height 31
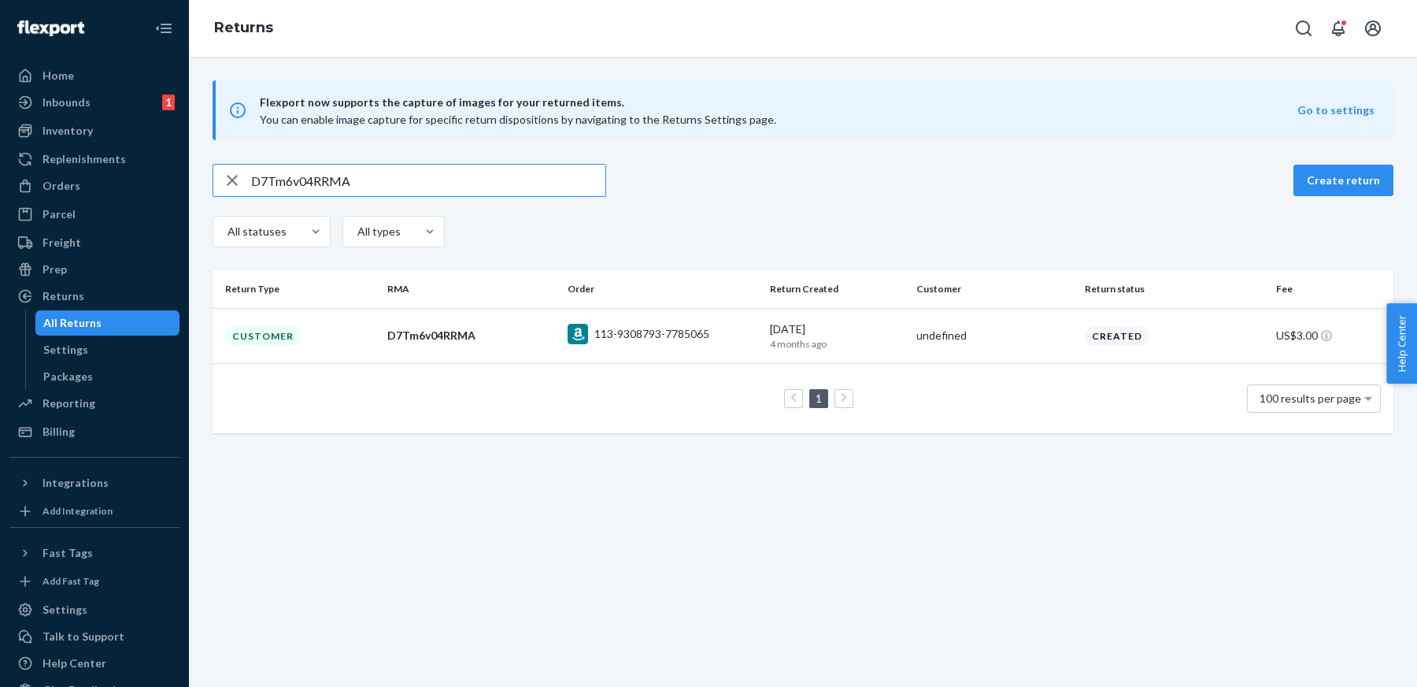
paste input "BT2680R"
click at [431, 177] on input "DBT2680RRRMA" at bounding box center [428, 180] width 354 height 31
paste input "2cn6Q0C"
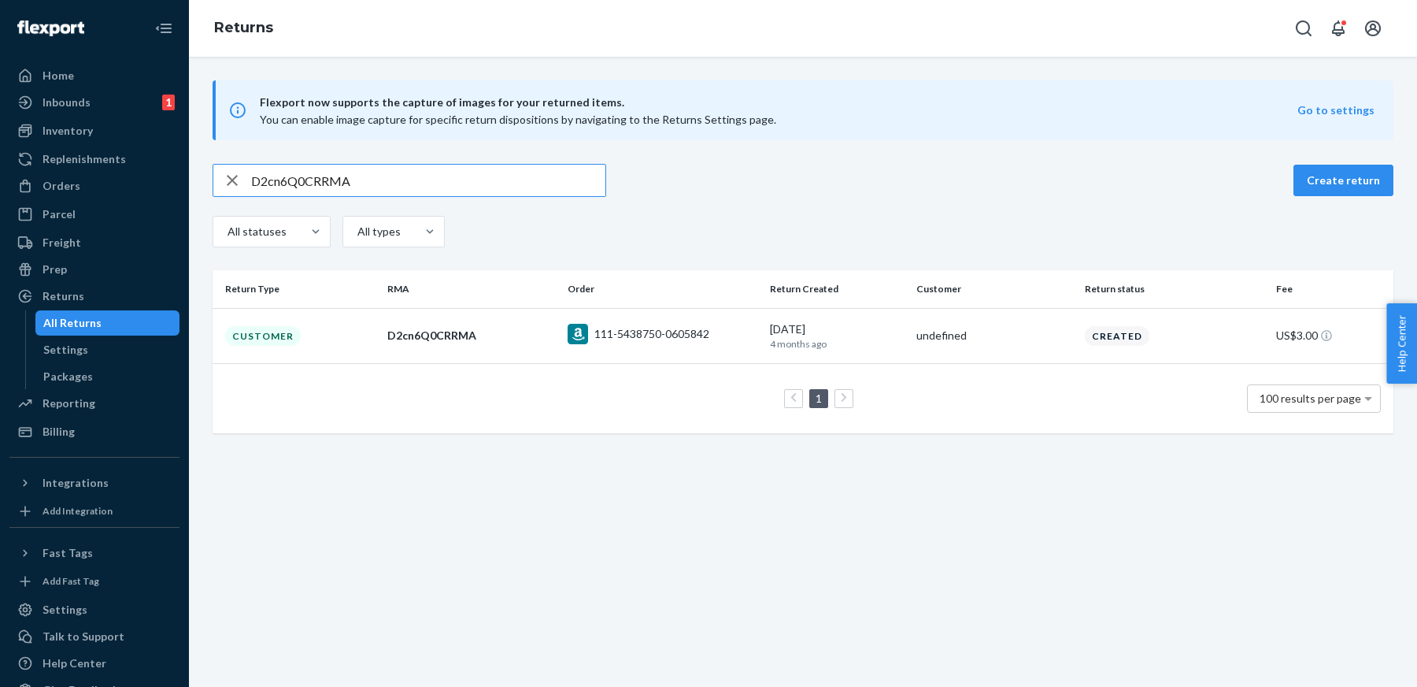
click at [561, 187] on input "D2cn6Q0CRRMA" at bounding box center [428, 180] width 354 height 31
paste input "Hh7dD0l"
click at [509, 191] on input "DHh7dD0lRRMA" at bounding box center [428, 180] width 354 height 31
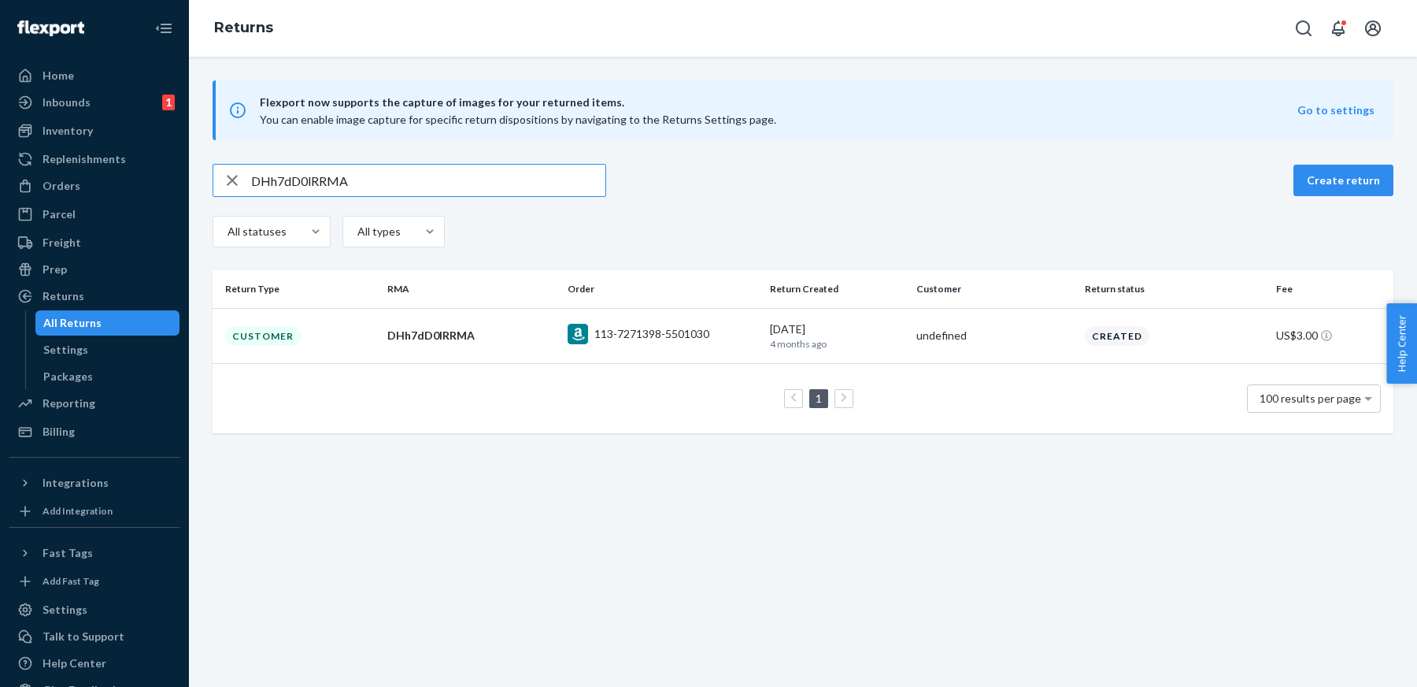
paste input "xYvdw02"
click at [452, 183] on input "DxYvdw02RRMA" at bounding box center [428, 180] width 354 height 31
paste input "86pGB0x"
click at [522, 187] on input "D86pGB0xRRMA" at bounding box center [428, 180] width 354 height 31
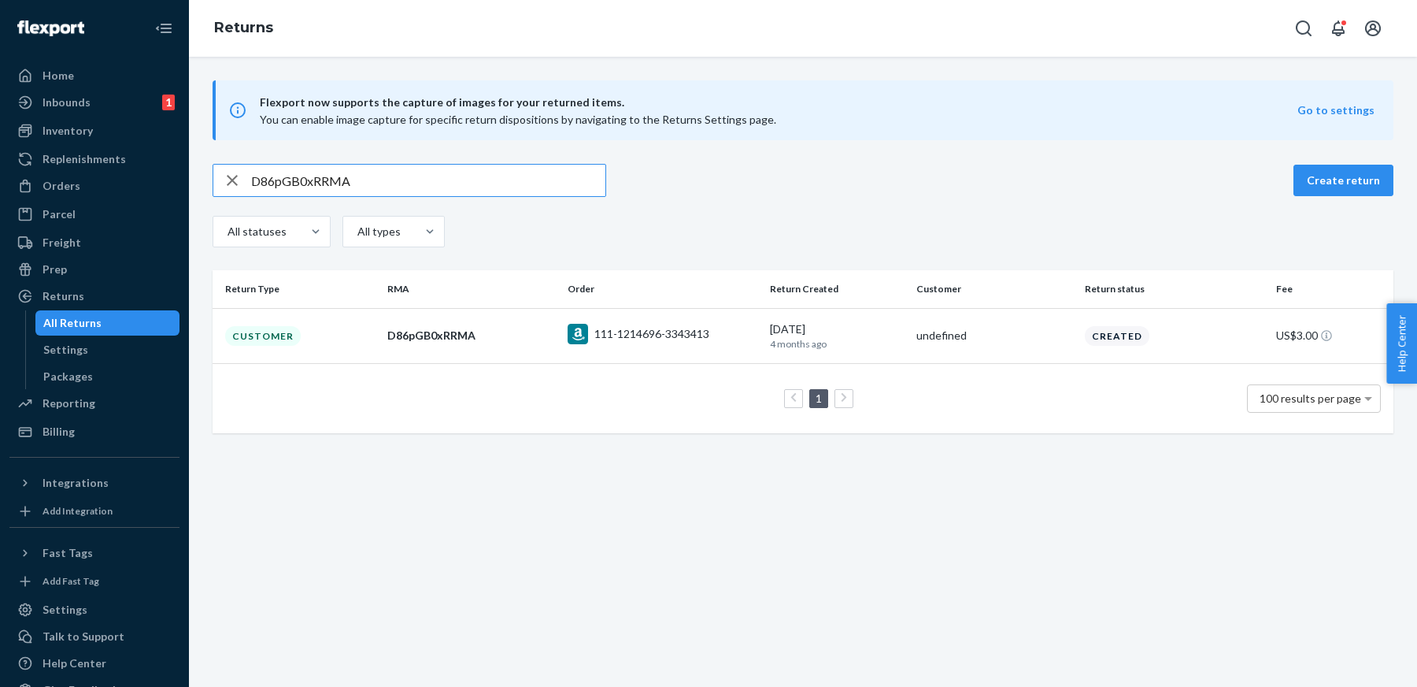
click at [522, 187] on input "D86pGB0xRRMA" at bounding box center [428, 180] width 354 height 31
paste input "qJtG60W"
click at [558, 180] on input "DqJtG60WRRMA" at bounding box center [428, 180] width 354 height 31
paste input "112-9705927-7553058"
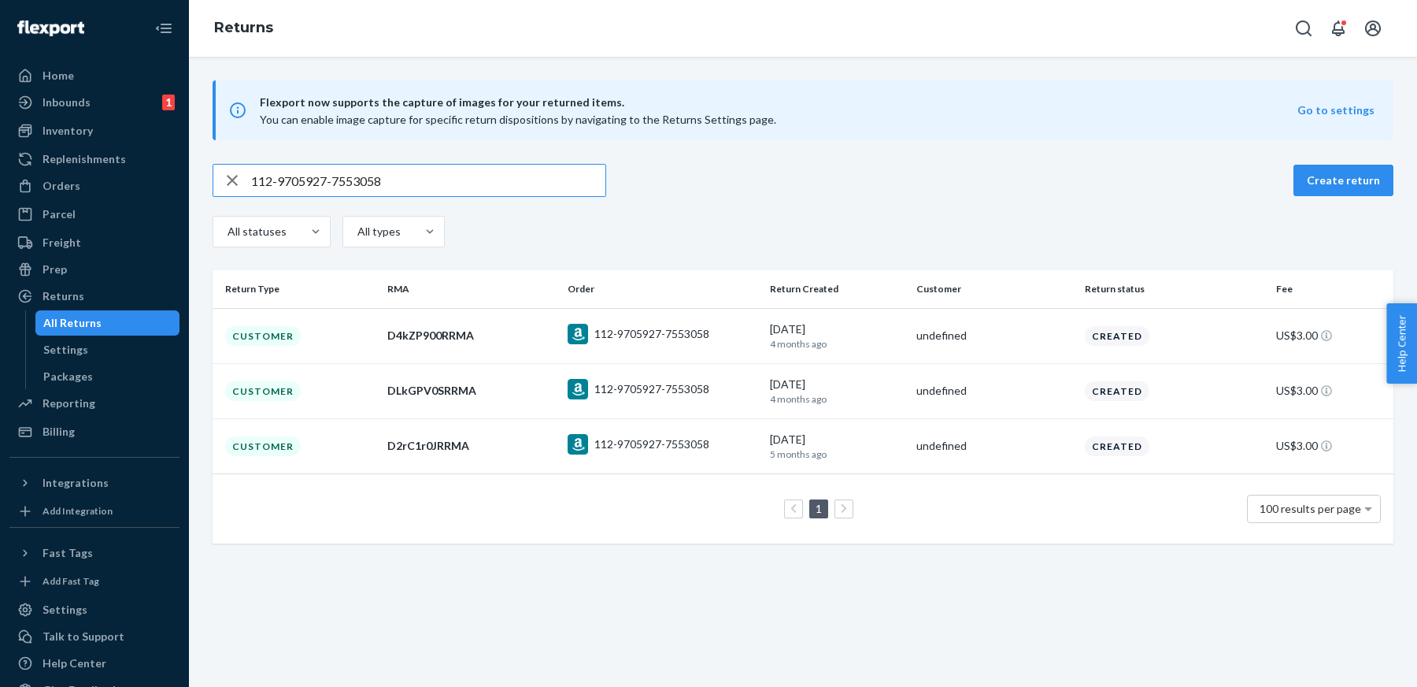
click at [550, 174] on input "112-9705927-7553058" at bounding box center [428, 180] width 354 height 31
paste input "D8t9TW08RRMA"
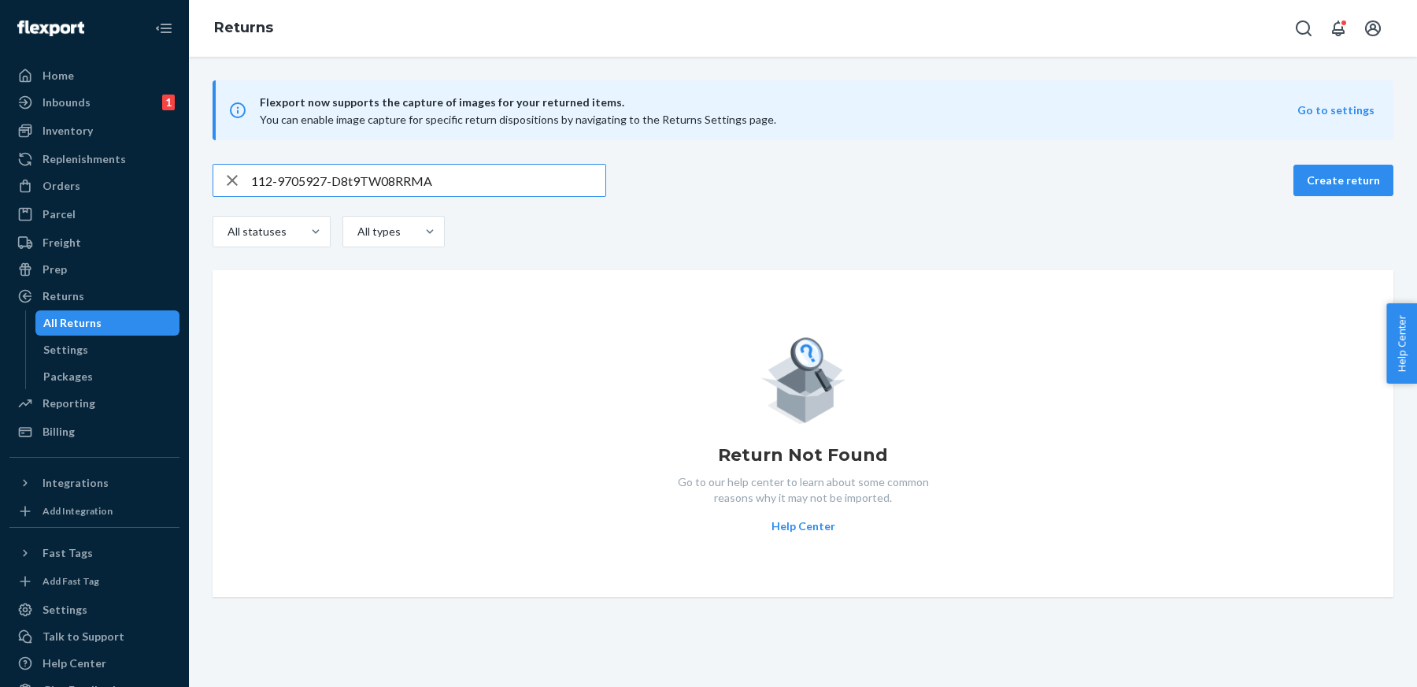
click at [345, 178] on input "112-9705927-D8t9TW08RRMA" at bounding box center [428, 180] width 354 height 31
paste input "text"
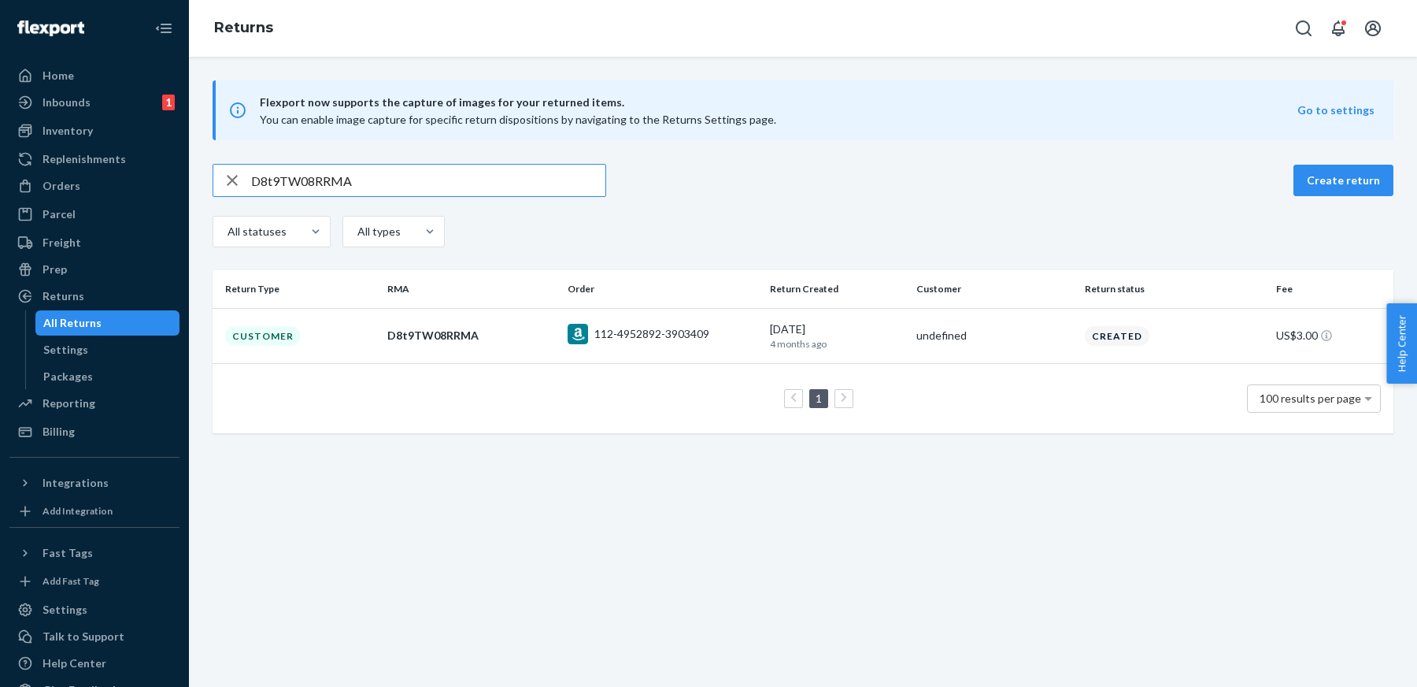
click at [539, 183] on input "D8t9TW08RRMA" at bounding box center [428, 180] width 354 height 31
paste input "fhxTl0F"
click at [571, 183] on input "DfhxTl0FRRMA" at bounding box center [428, 180] width 354 height 31
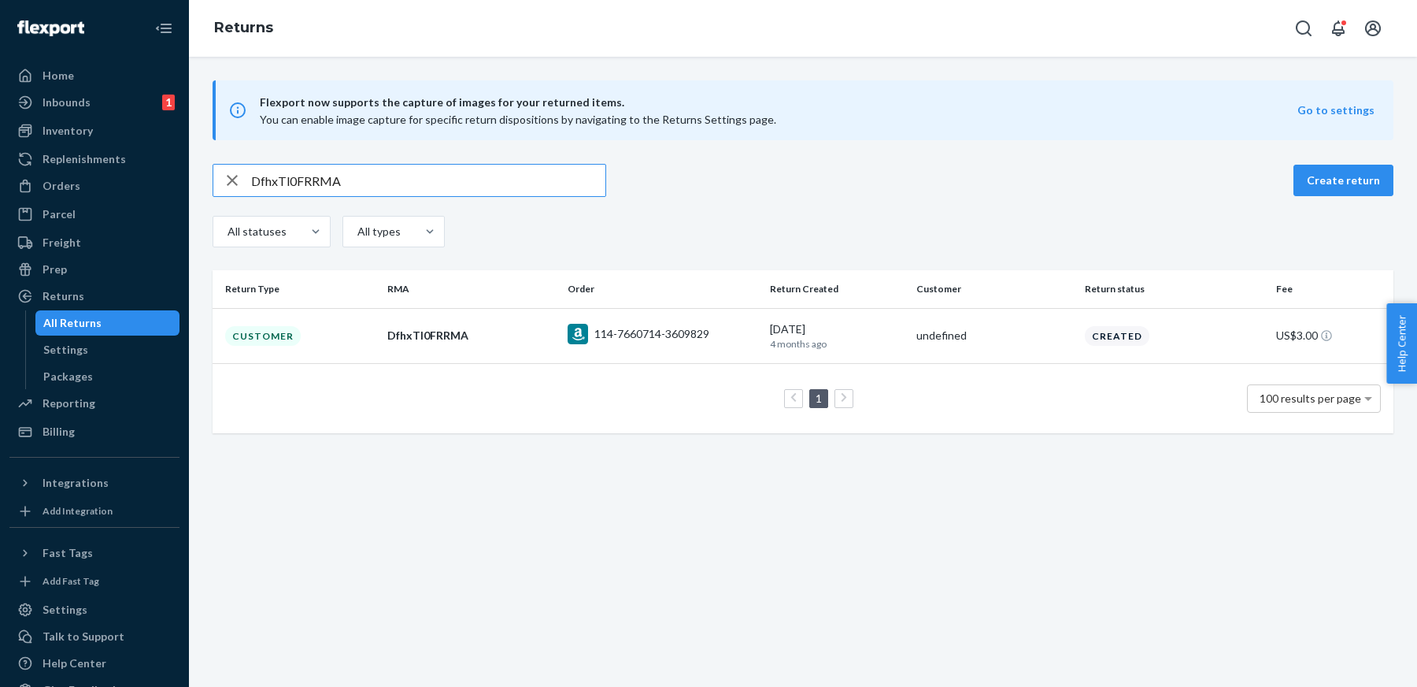
paste input "sPNnT0N"
click at [543, 175] on input "DsPNnT0NRRMA" at bounding box center [428, 180] width 354 height 31
paste input "Fkwxc0P"
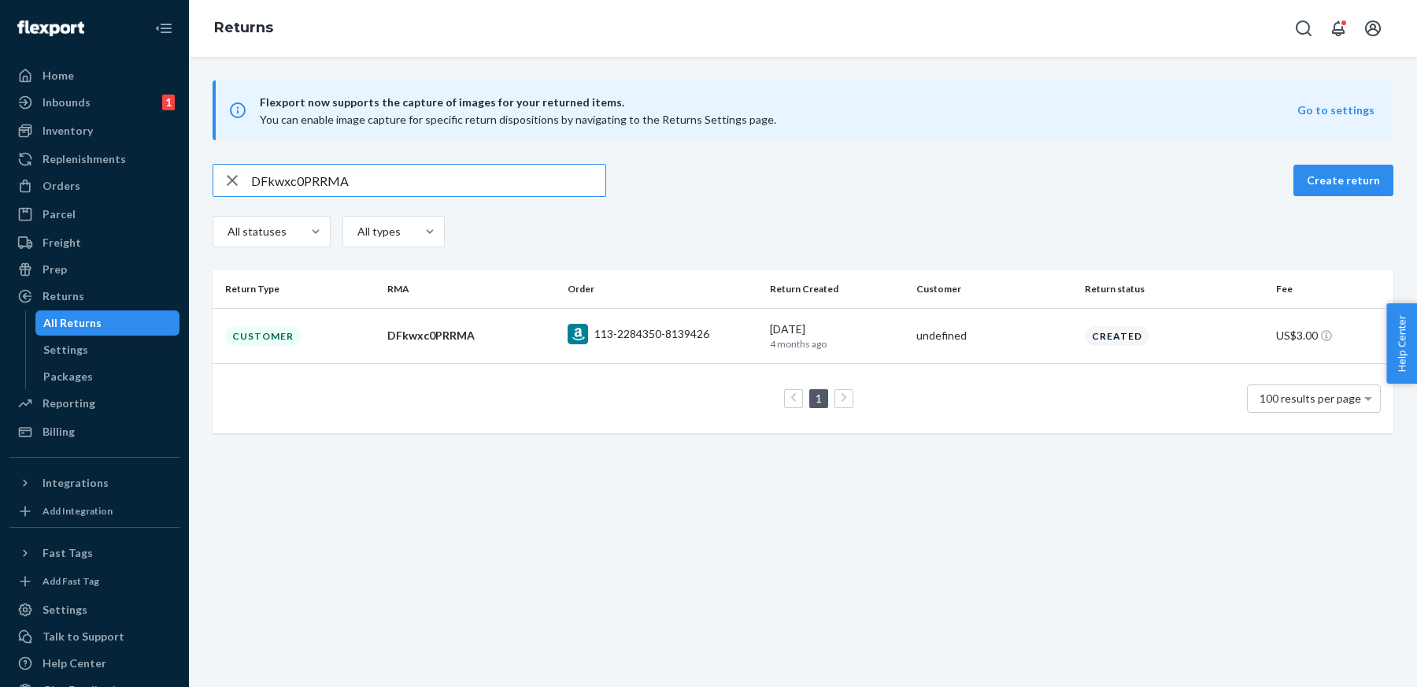
click at [473, 180] on input "DFkwxc0PRRMA" at bounding box center [428, 180] width 354 height 31
paste input "fKHJn0l"
click at [469, 190] on input "DfKHJn0lRRMA" at bounding box center [428, 180] width 354 height 31
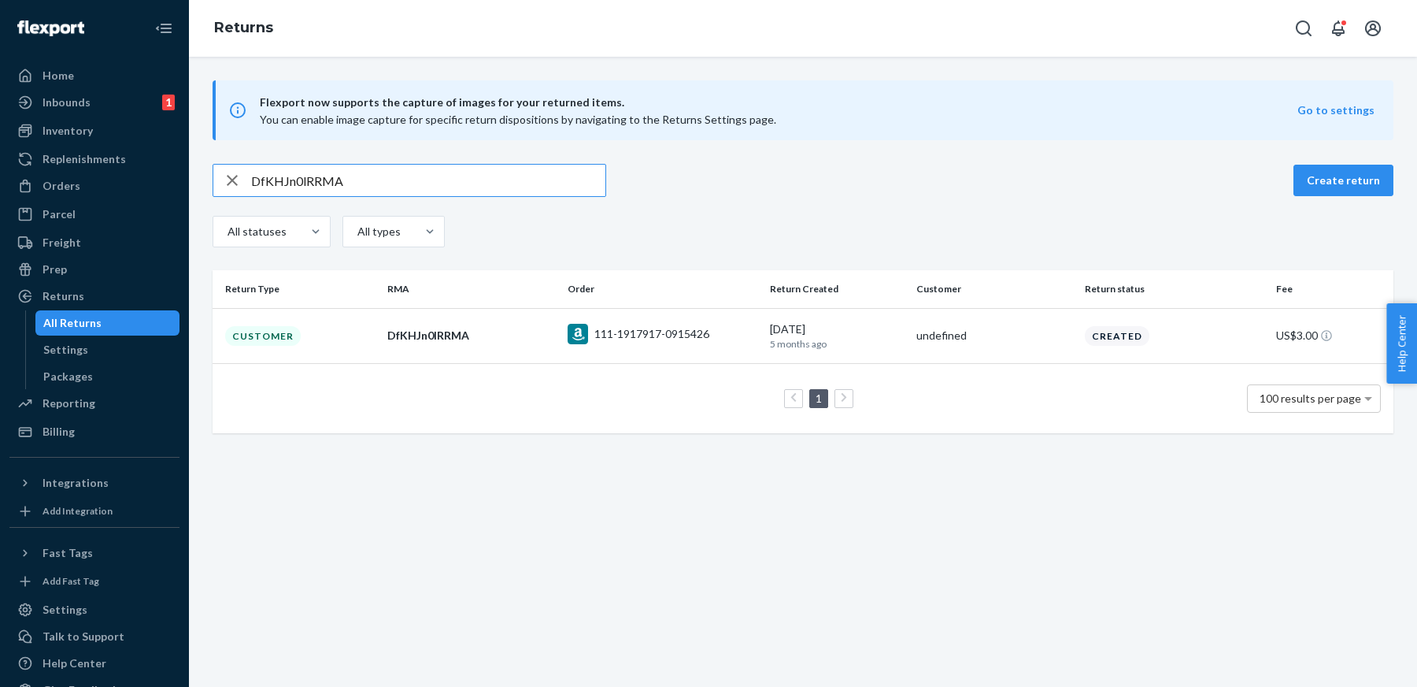
click at [469, 190] on input "DfKHJn0lRRMA" at bounding box center [428, 180] width 354 height 31
paste input "x5kJD0c"
click at [562, 180] on input "Dx5kJD0cRRMA" at bounding box center [428, 180] width 354 height 31
paste input "rNvJd01"
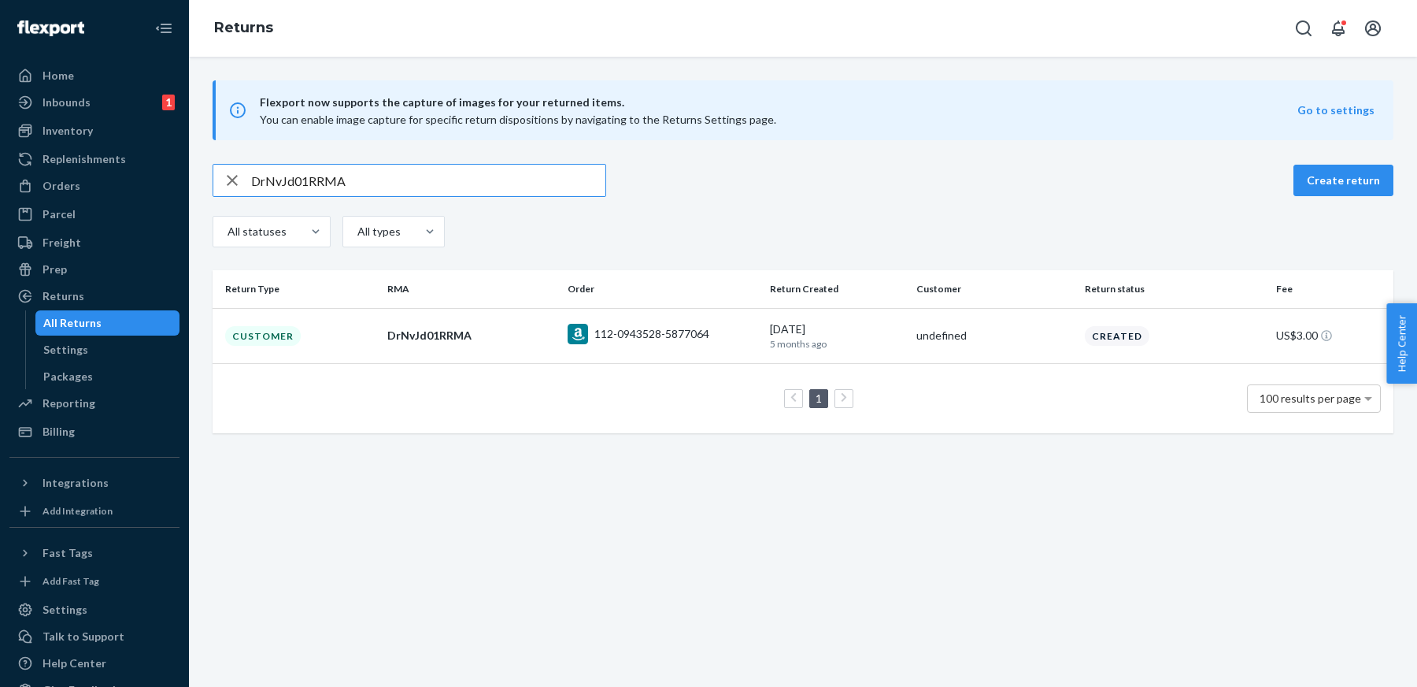
click at [522, 194] on input "DrNvJd01RRMA" at bounding box center [428, 180] width 354 height 31
paste input "KNxJ20r"
click at [541, 178] on input "DKNxJ20rRRMA" at bounding box center [428, 180] width 354 height 31
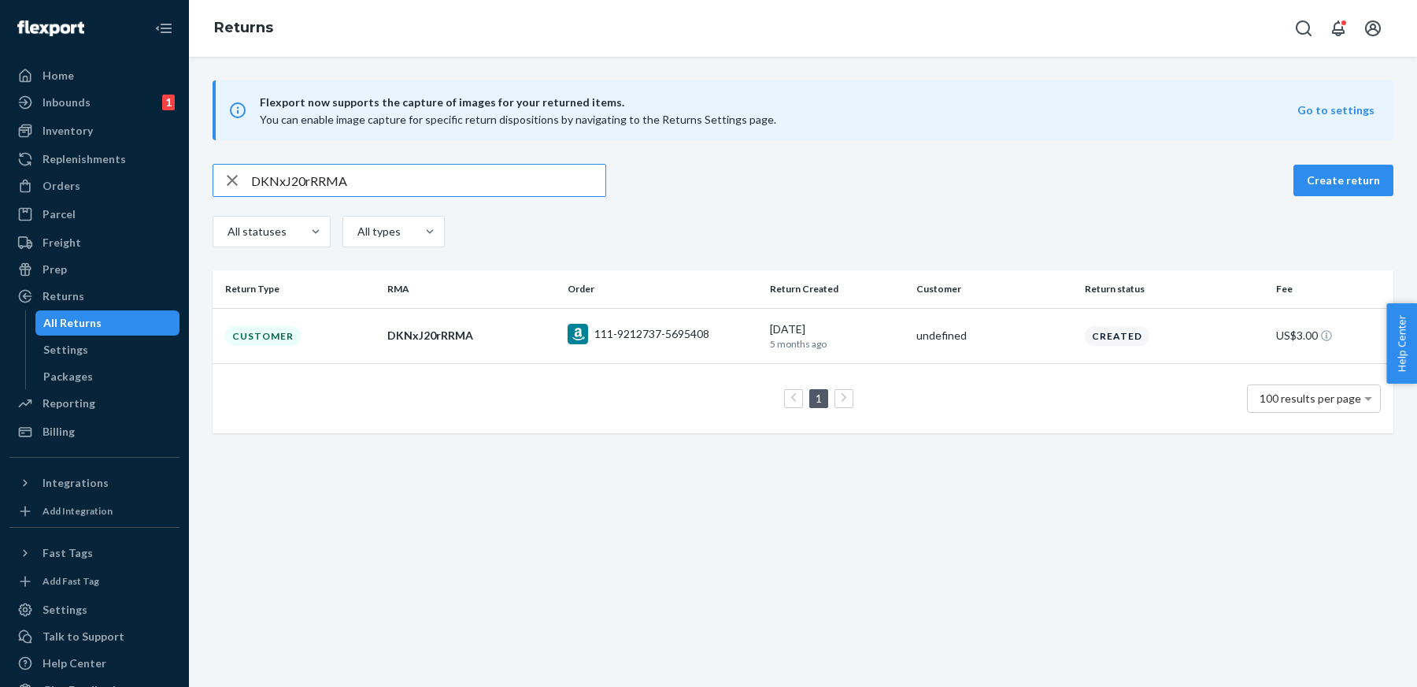
paste input "f3cMv0N"
click at [583, 187] on input "Df3cMv0NRRMA" at bounding box center [428, 180] width 354 height 31
paste input "jDNM607"
click at [567, 177] on input "DjDNM607RRMA" at bounding box center [428, 180] width 354 height 31
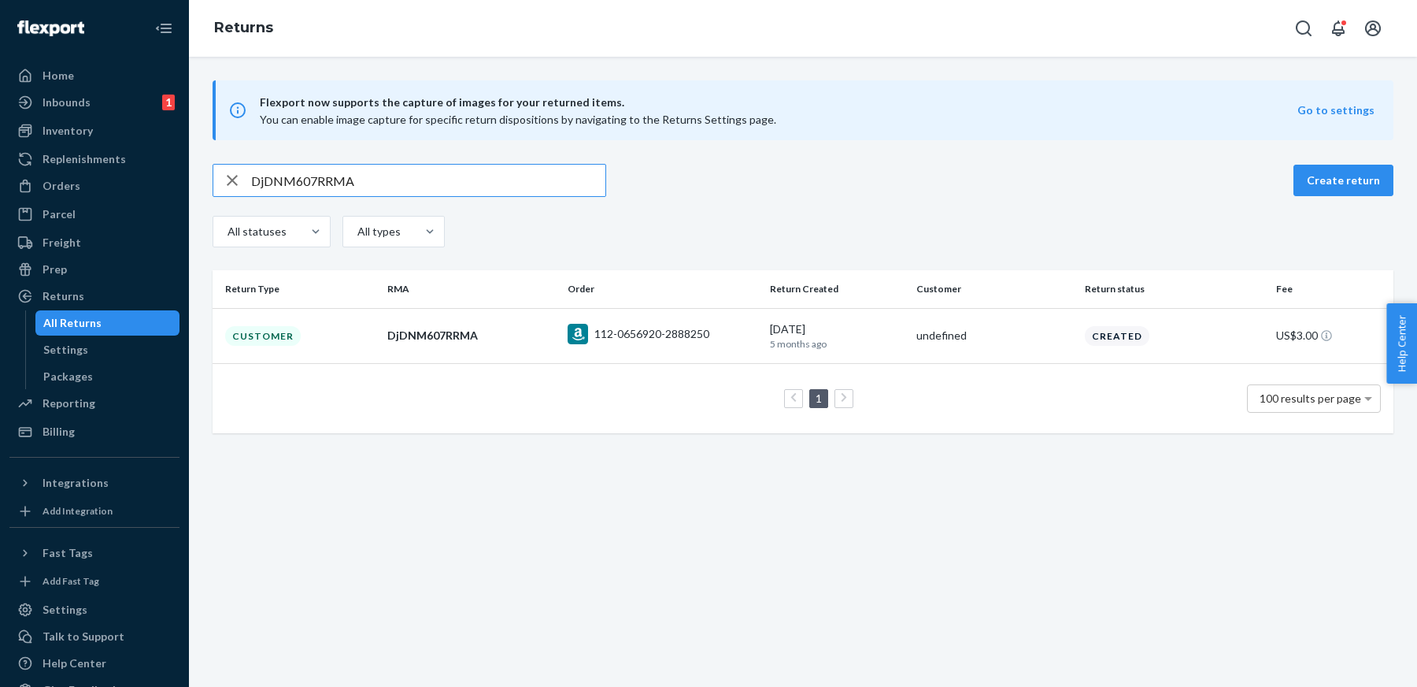
click at [567, 177] on input "DjDNM607RRMA" at bounding box center [428, 180] width 354 height 31
paste input "h0y1W0n"
click at [441, 185] on input "Dh0y1W0nRRMA" at bounding box center [428, 180] width 354 height 31
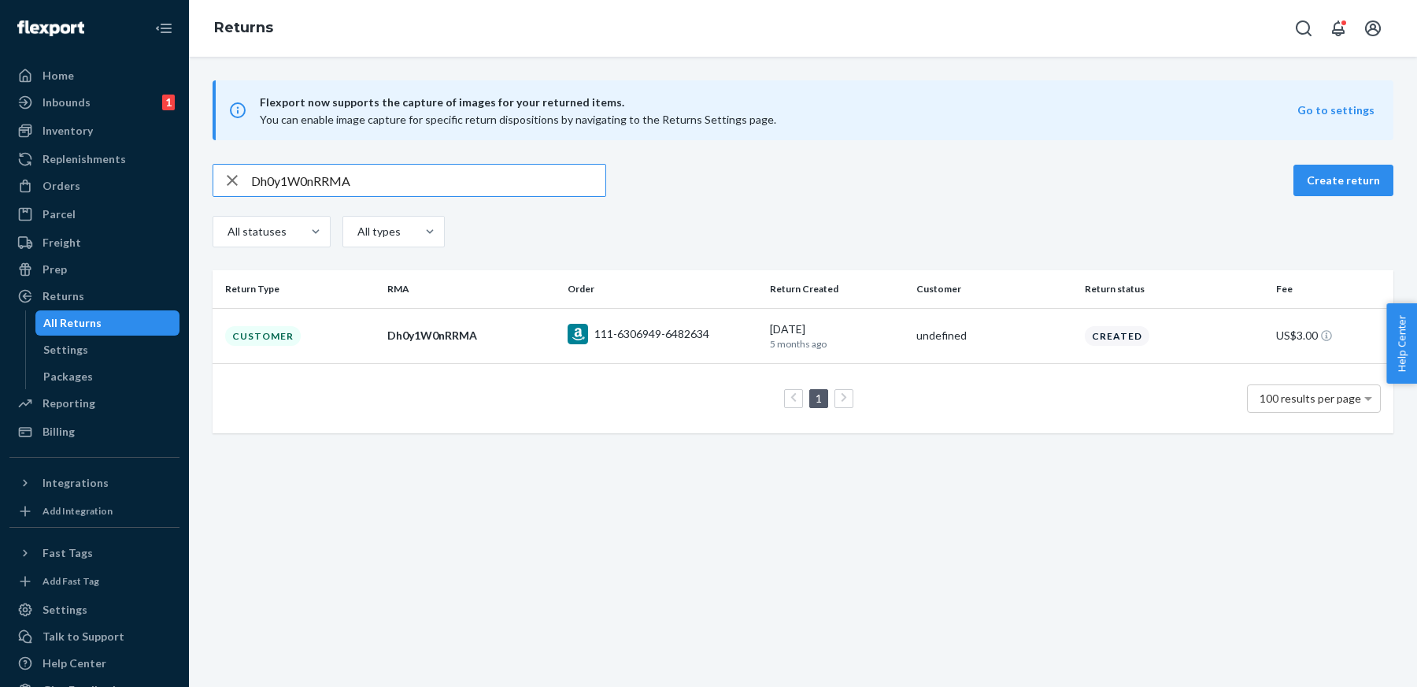
paste input "2rC1r0J"
click at [559, 183] on input "D2rC1r0JRRMA" at bounding box center [428, 180] width 354 height 31
paste input "L8drN0k"
click at [526, 174] on input "DL8drN0kRRMA" at bounding box center [428, 180] width 354 height 31
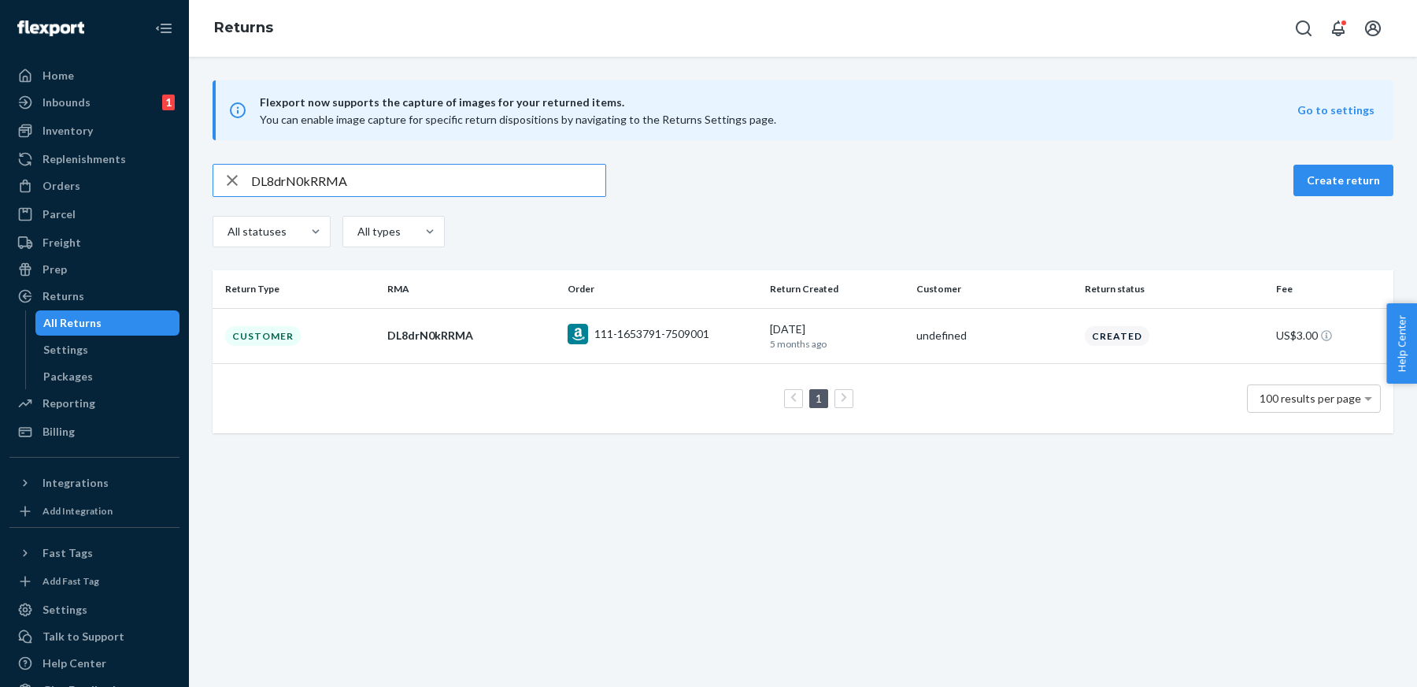
click at [526, 174] on input "DL8drN0kRRMA" at bounding box center [428, 180] width 354 height 31
paste input "kfPWLfQ"
click at [466, 177] on input "DkfPWLfQRRMA" at bounding box center [428, 180] width 354 height 31
paste input "YT0Wnft"
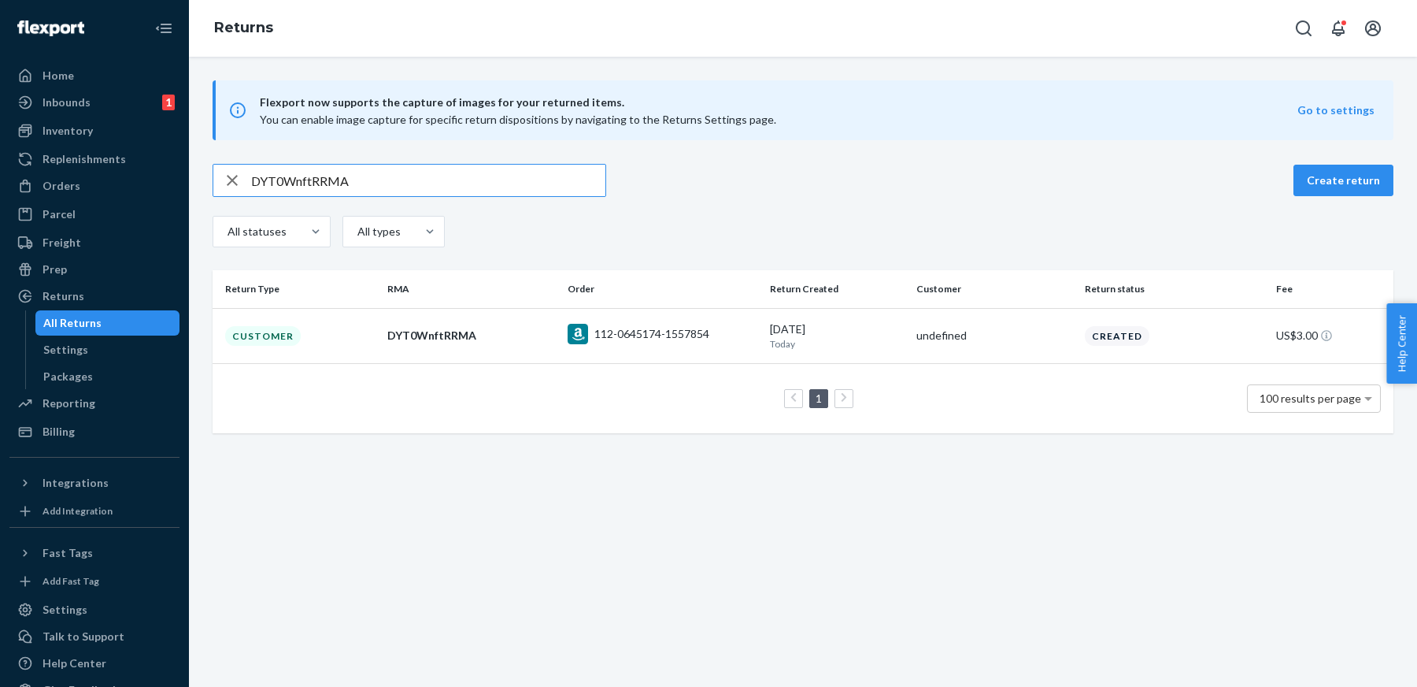
click at [523, 186] on input "DYT0WnftRRMA" at bounding box center [428, 180] width 354 height 31
click at [524, 182] on input "DYT0WnftRRMA" at bounding box center [428, 180] width 354 height 31
paste input "DYT0WnftRRMA"
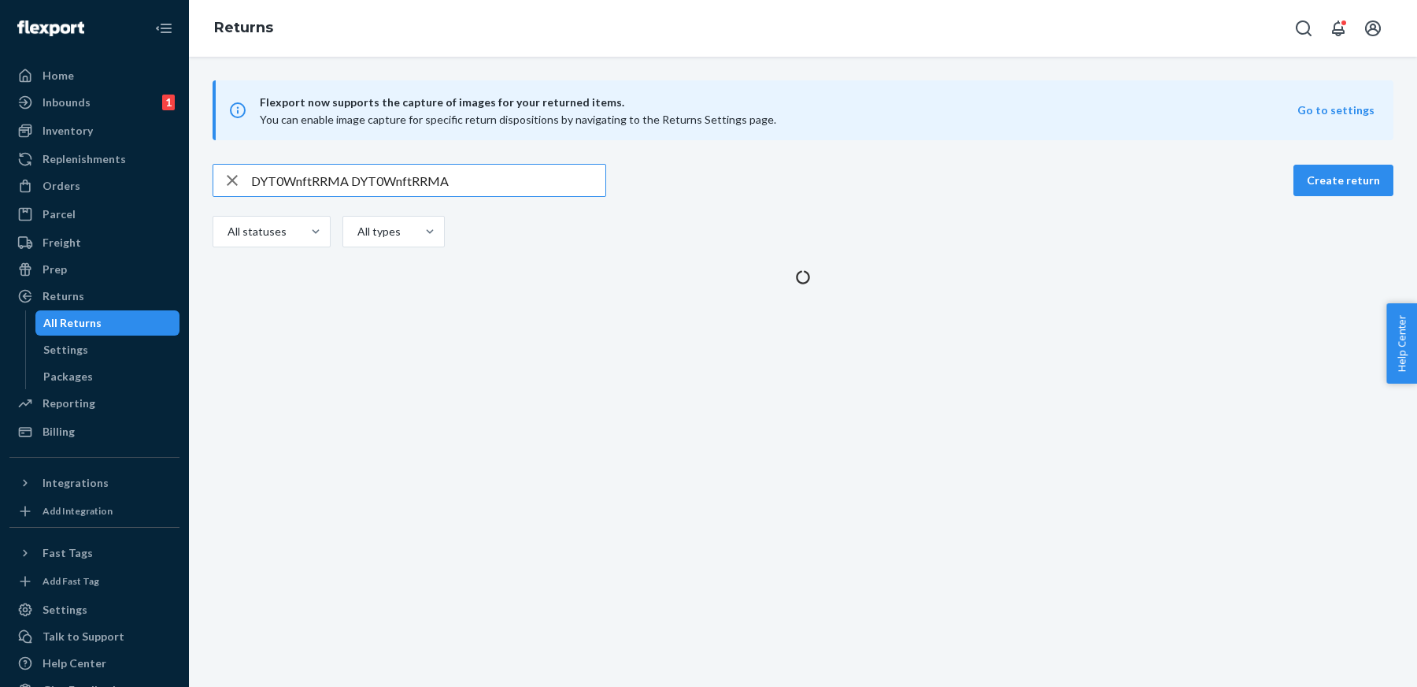
click at [524, 182] on input "DYT0WnftRRMA DYT0WnftRRMA" at bounding box center [428, 180] width 354 height 31
click at [526, 179] on input "DYT0WnftRRMA DYT0WnftRRMA" at bounding box center [428, 180] width 354 height 31
paste input "DYT0WnftRRMA"
click at [526, 179] on input "DYT0WnftRRMA DYT0WnftRRMA DYT0WnftRRMA" at bounding box center [428, 180] width 354 height 31
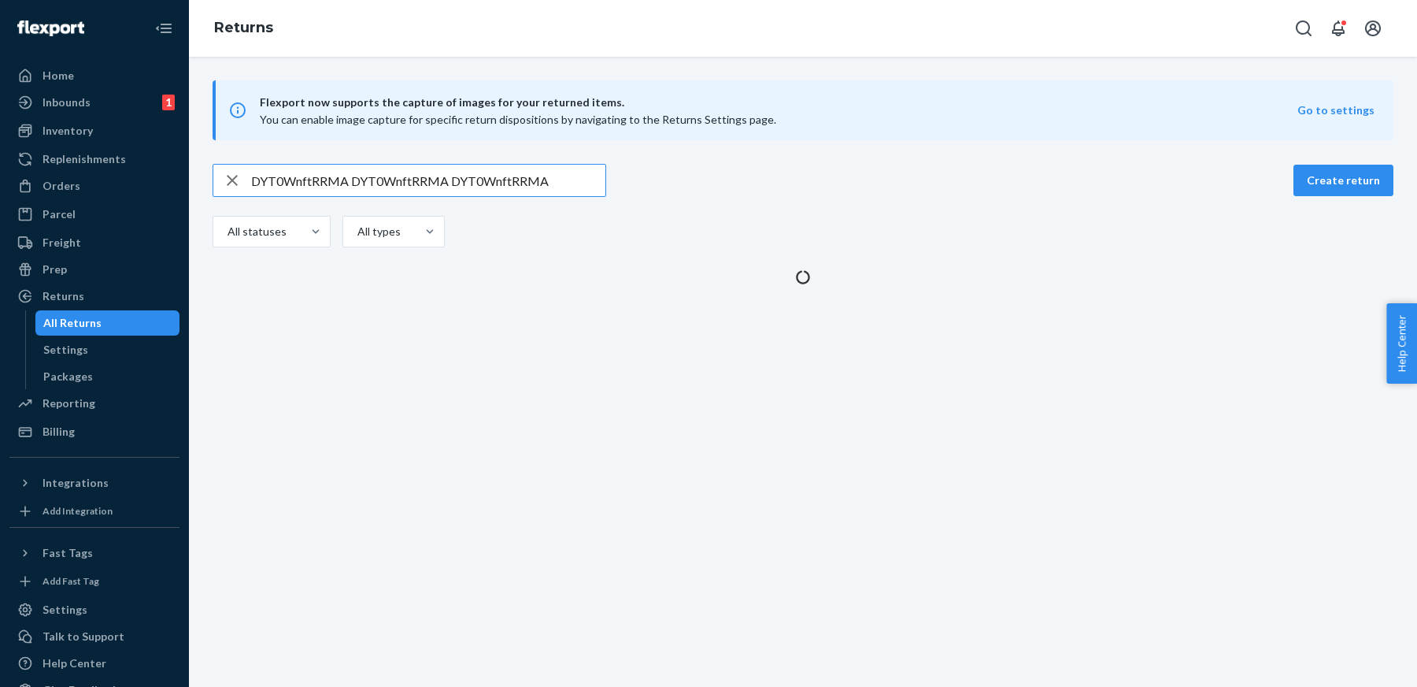
click at [526, 179] on input "DYT0WnftRRMA DYT0WnftRRMA DYT0WnftRRMA" at bounding box center [428, 180] width 354 height 31
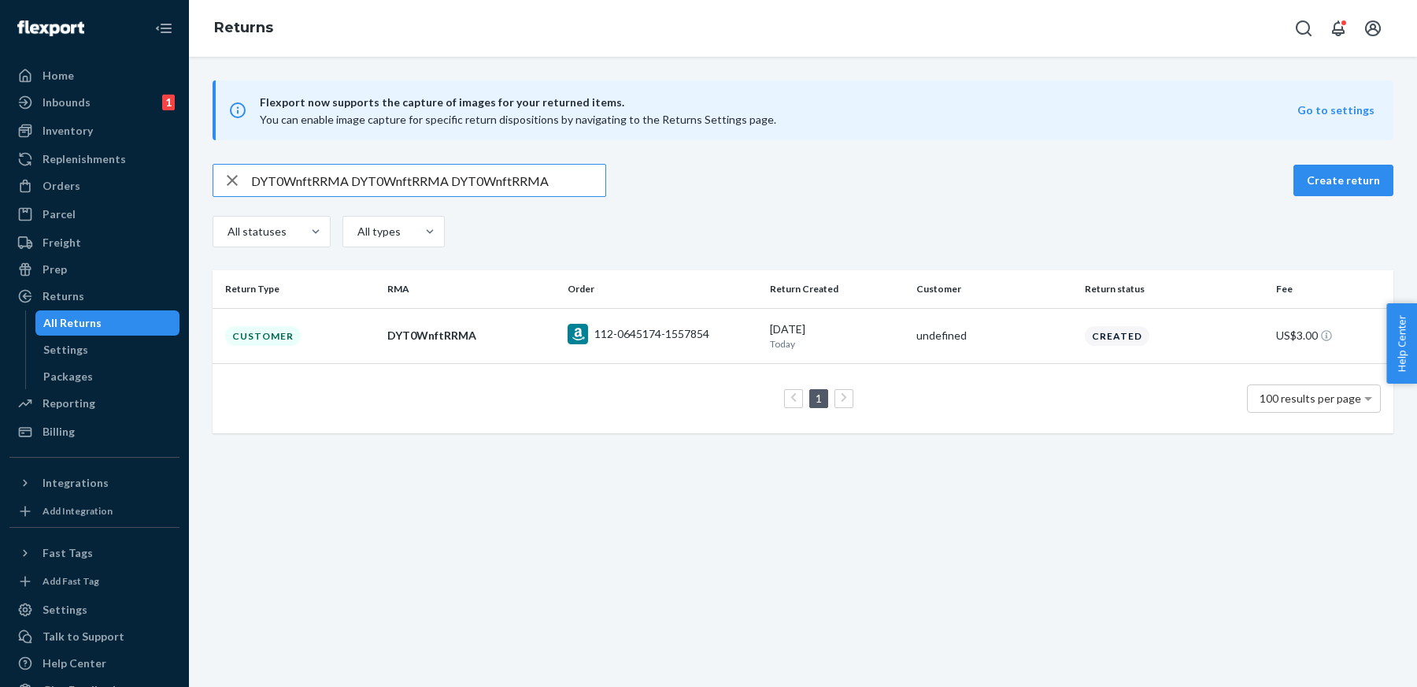
paste input "text"
click at [529, 191] on input "DYT0WnftRRMA" at bounding box center [428, 180] width 354 height 31
paste input "ftkW1fd"
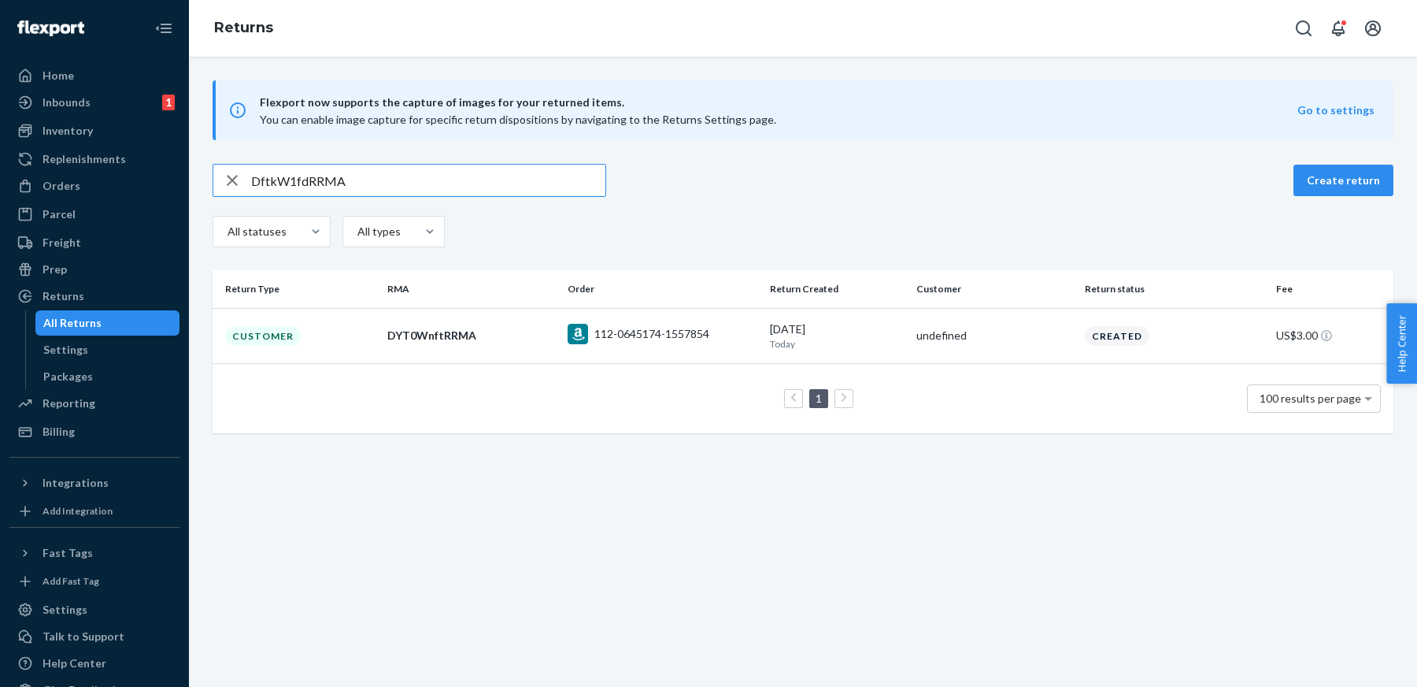
type input "DftkW1fdRRMA"
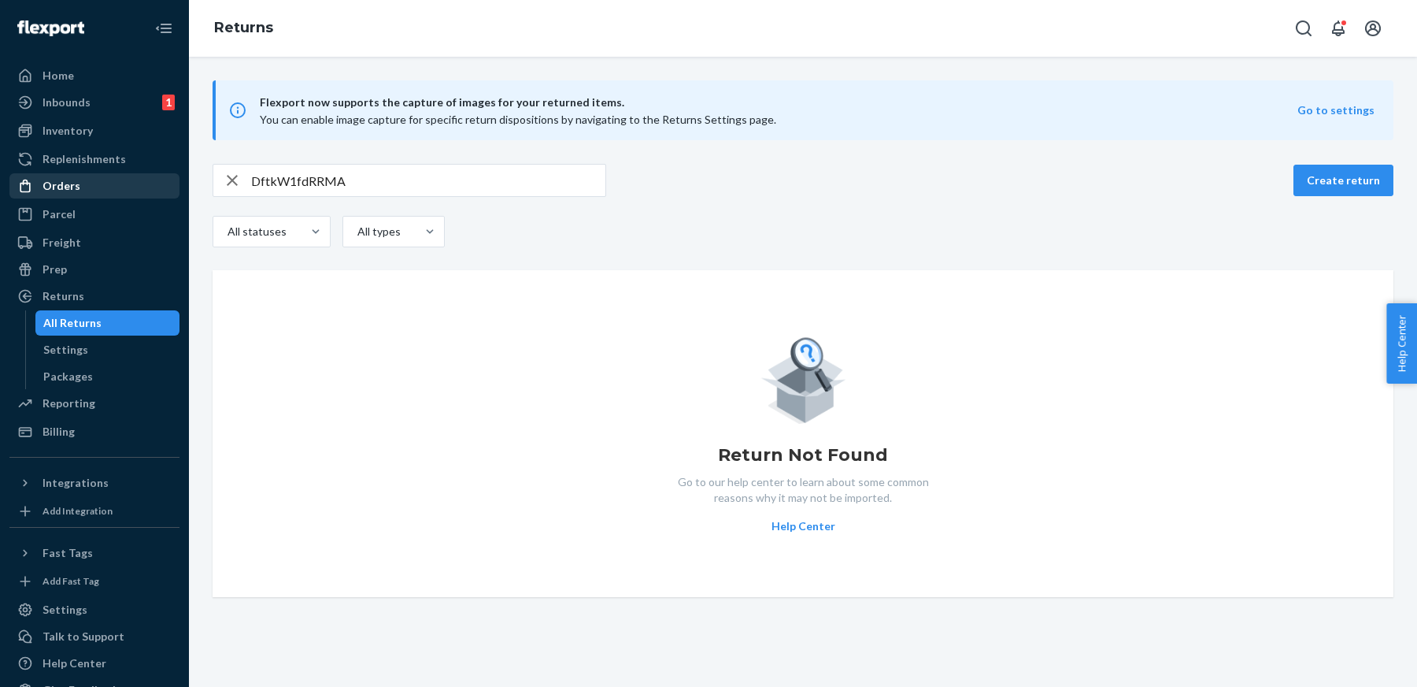
click at [67, 188] on div "Orders" at bounding box center [62, 186] width 38 height 16
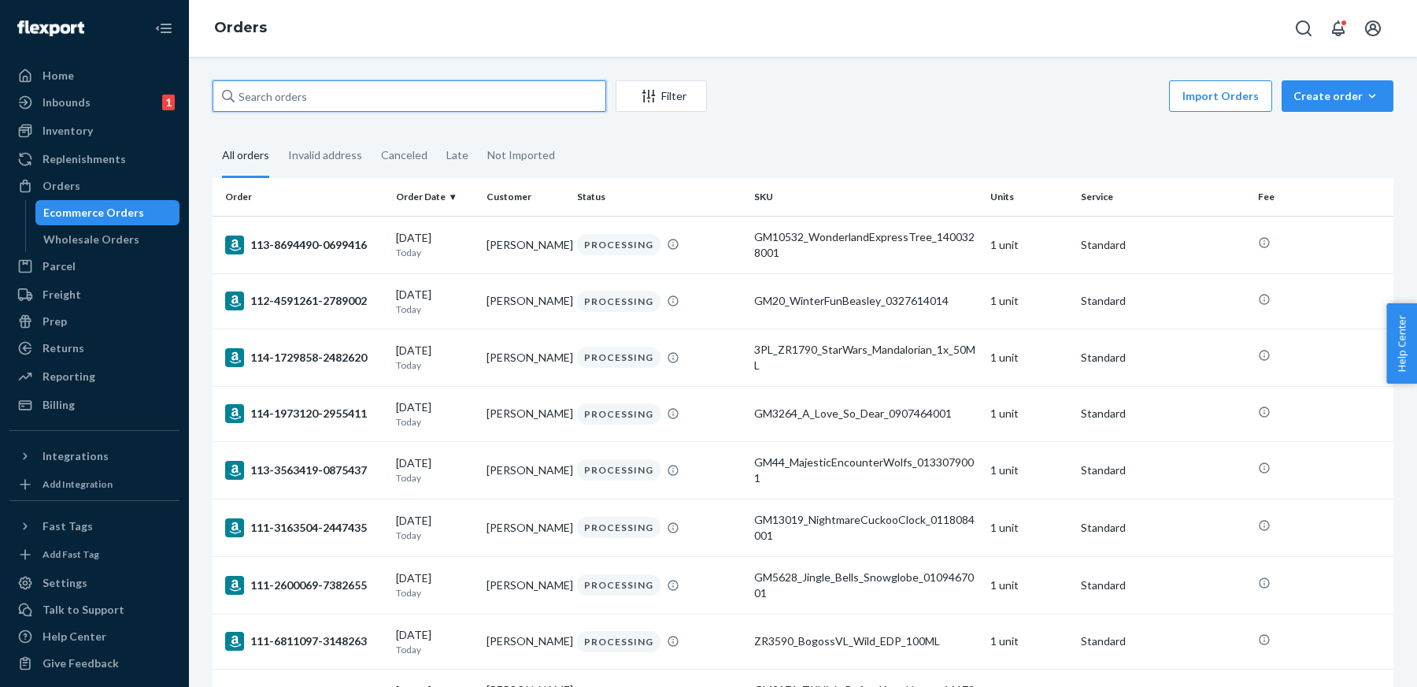
click at [275, 100] on input "text" at bounding box center [410, 95] width 394 height 31
paste input "111-9822432-0286606"
type input "111-9822432-0286606"
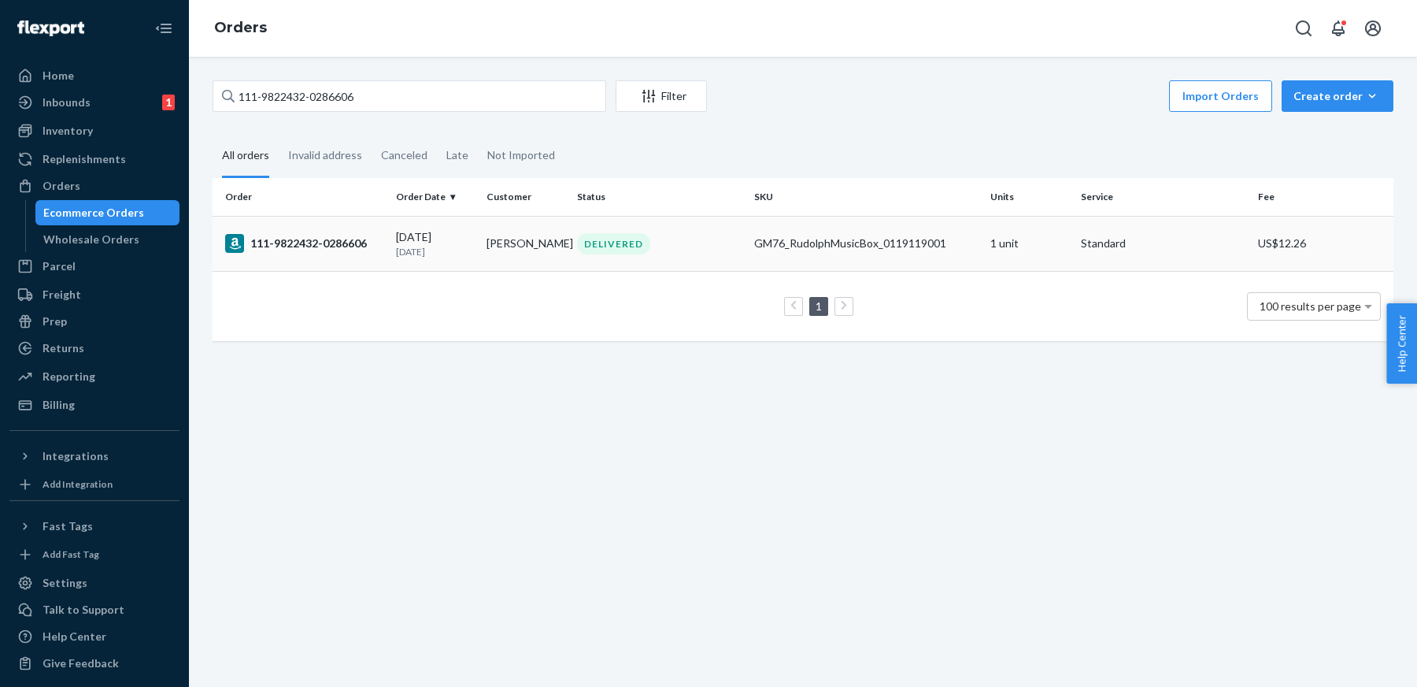
click at [311, 246] on div "111-9822432-0286606" at bounding box center [304, 243] width 158 height 19
